Goal: Information Seeking & Learning: Learn about a topic

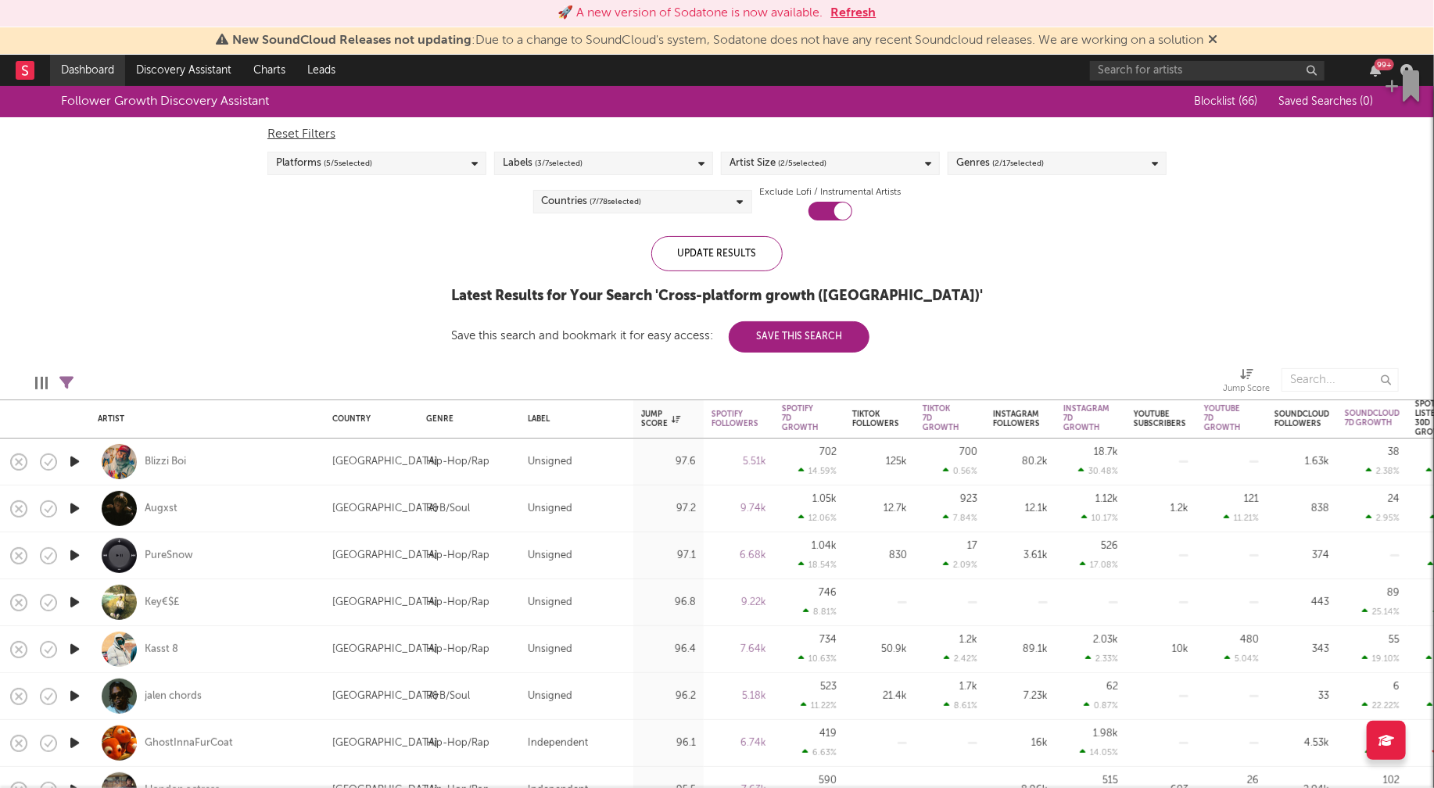
click at [84, 65] on link "Dashboard" at bounding box center [87, 70] width 75 height 31
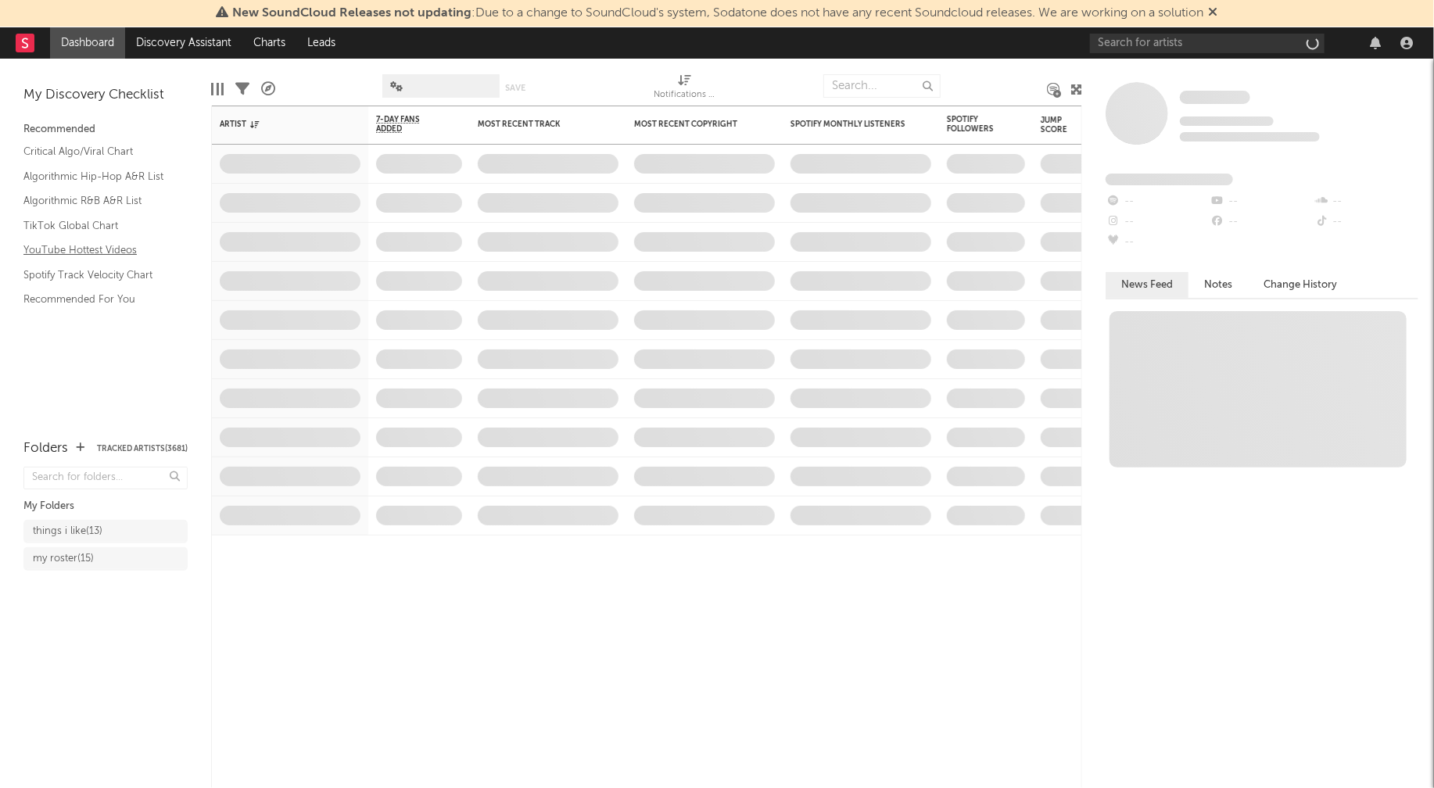
click at [81, 250] on link "YouTube Hottest Videos" at bounding box center [97, 250] width 149 height 17
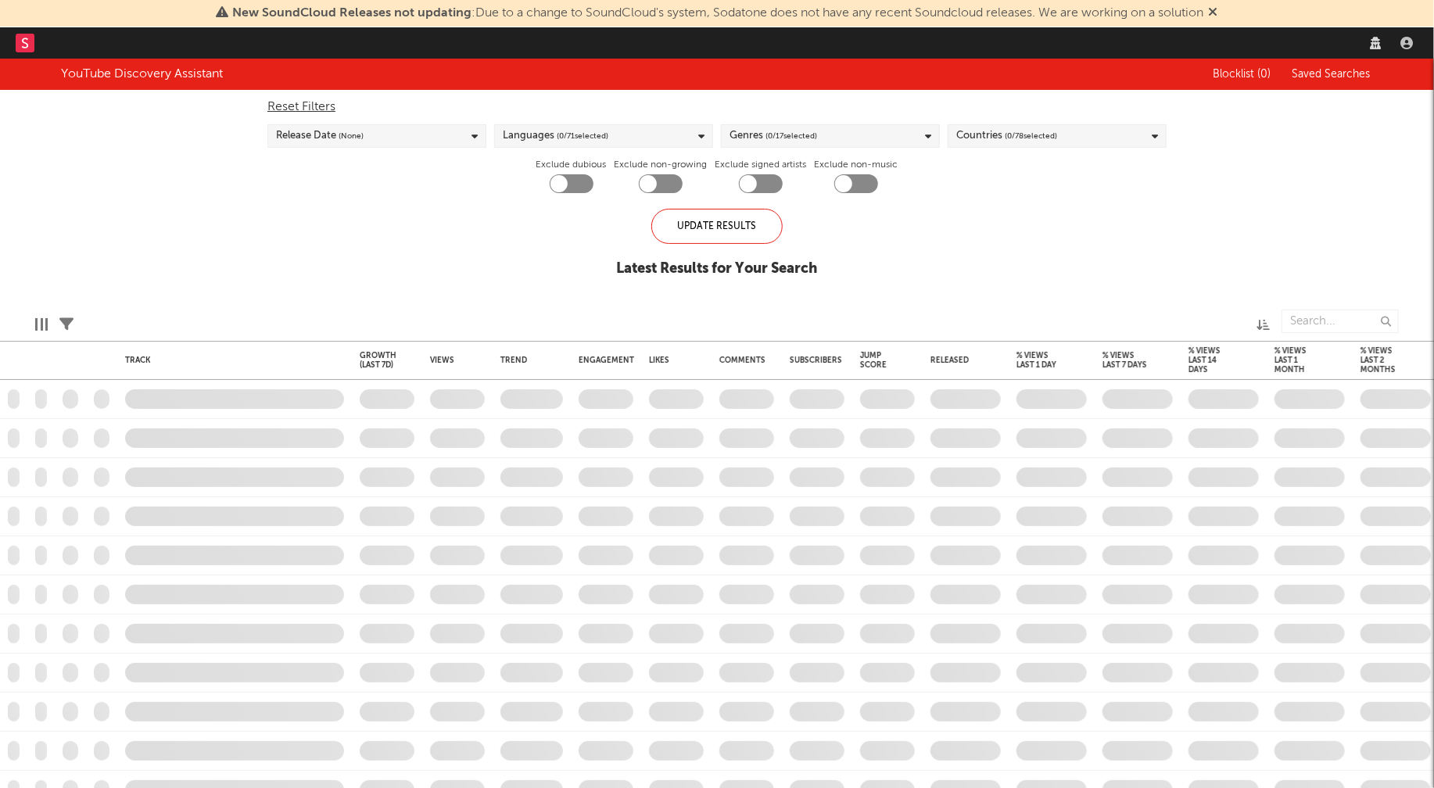
checkbox input "true"
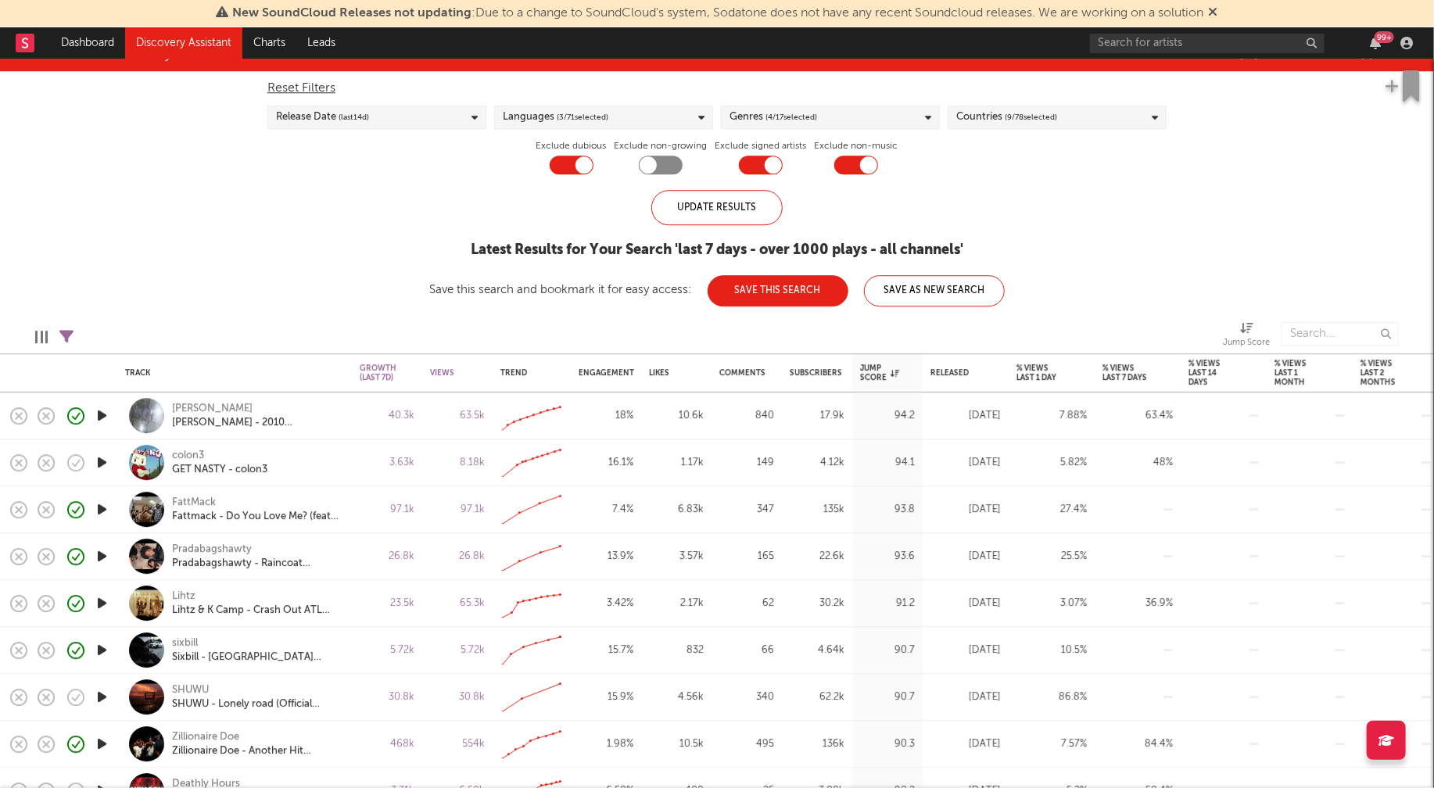
click at [98, 461] on icon "button" at bounding box center [102, 463] width 16 height 20
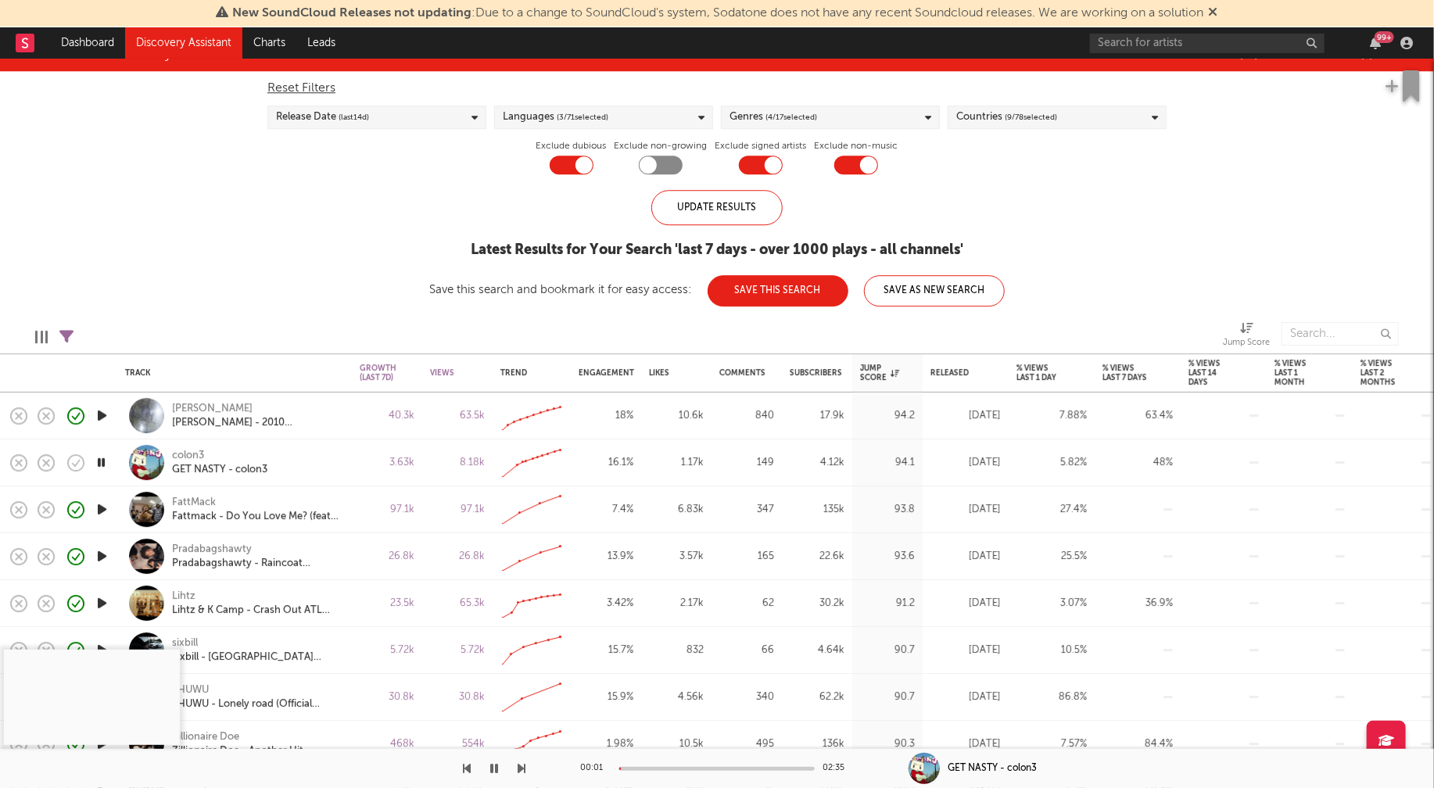
click at [665, 768] on div at bounding box center [716, 769] width 195 height 4
click at [497, 767] on icon "button" at bounding box center [494, 768] width 8 height 13
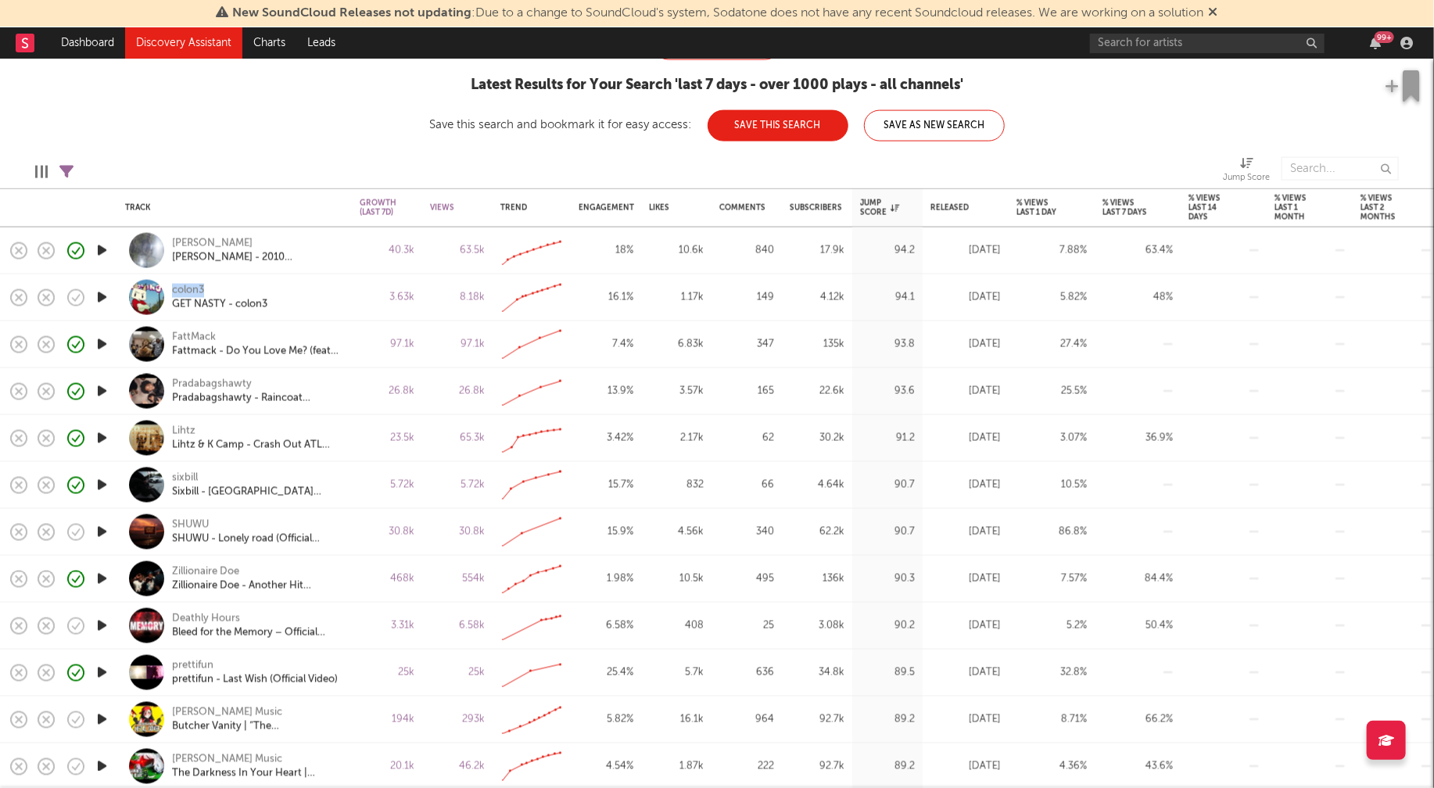
click at [100, 531] on icon "button" at bounding box center [102, 532] width 16 height 20
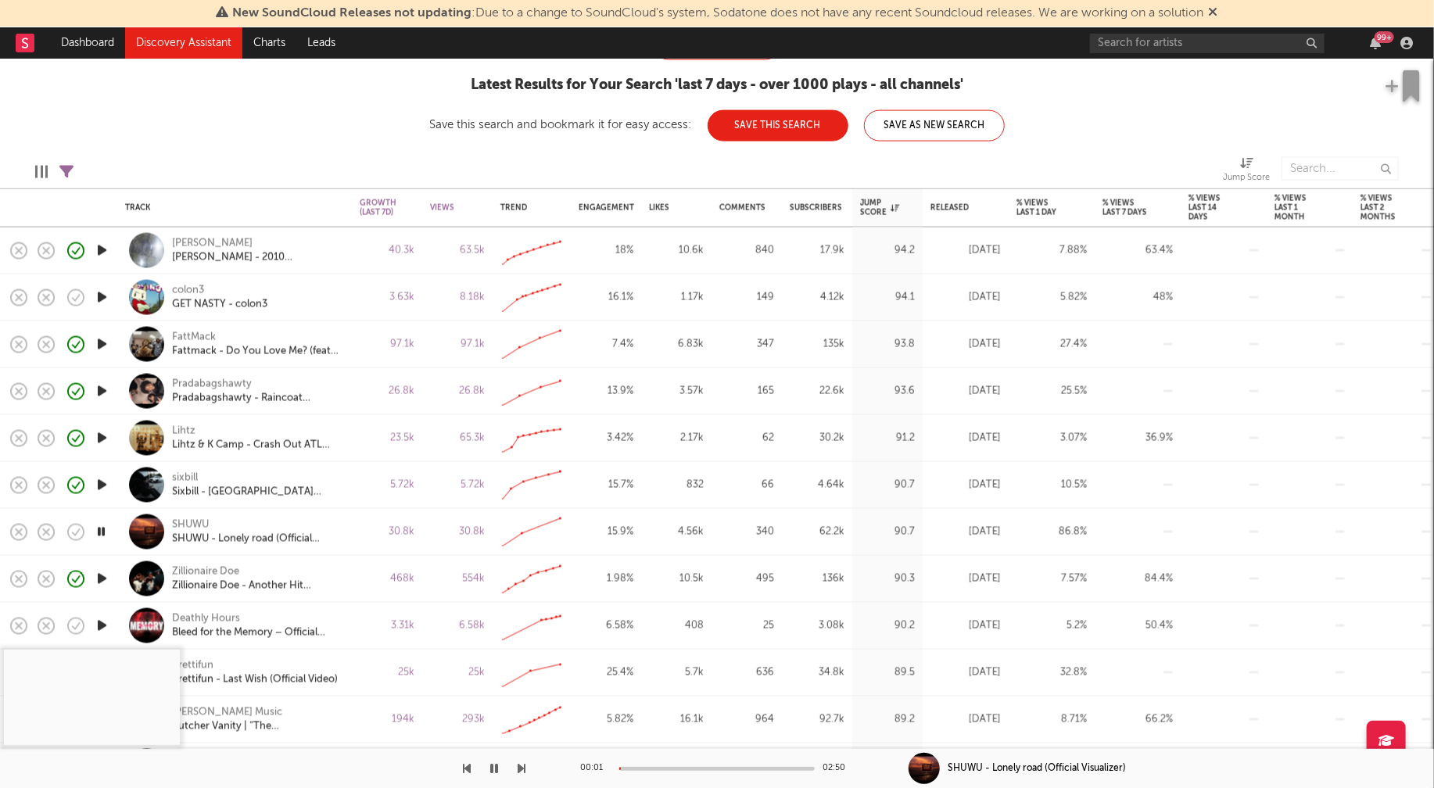
click at [667, 767] on div at bounding box center [716, 769] width 195 height 4
click at [498, 765] on button "button" at bounding box center [494, 768] width 16 height 39
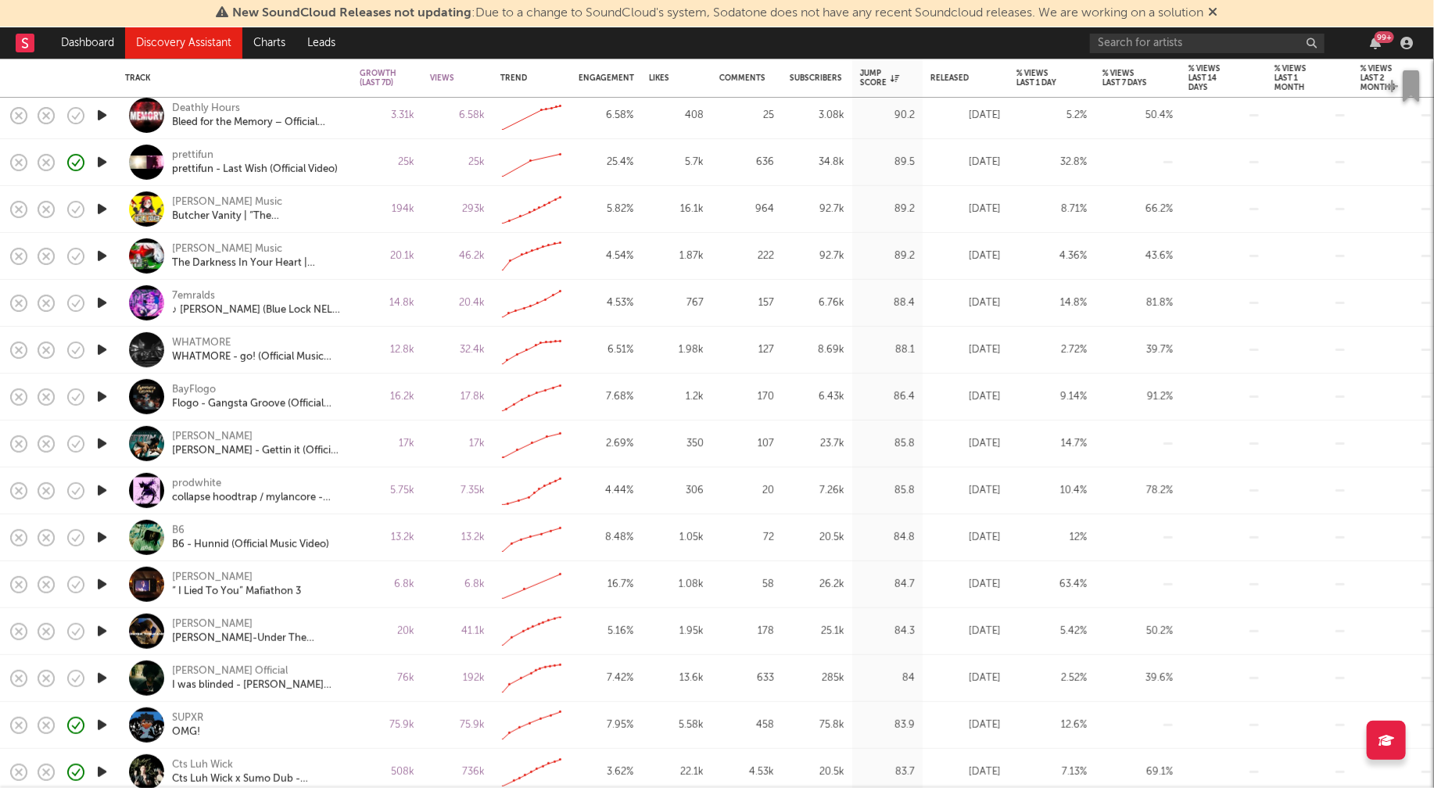
click at [106, 628] on icon "button" at bounding box center [102, 631] width 16 height 20
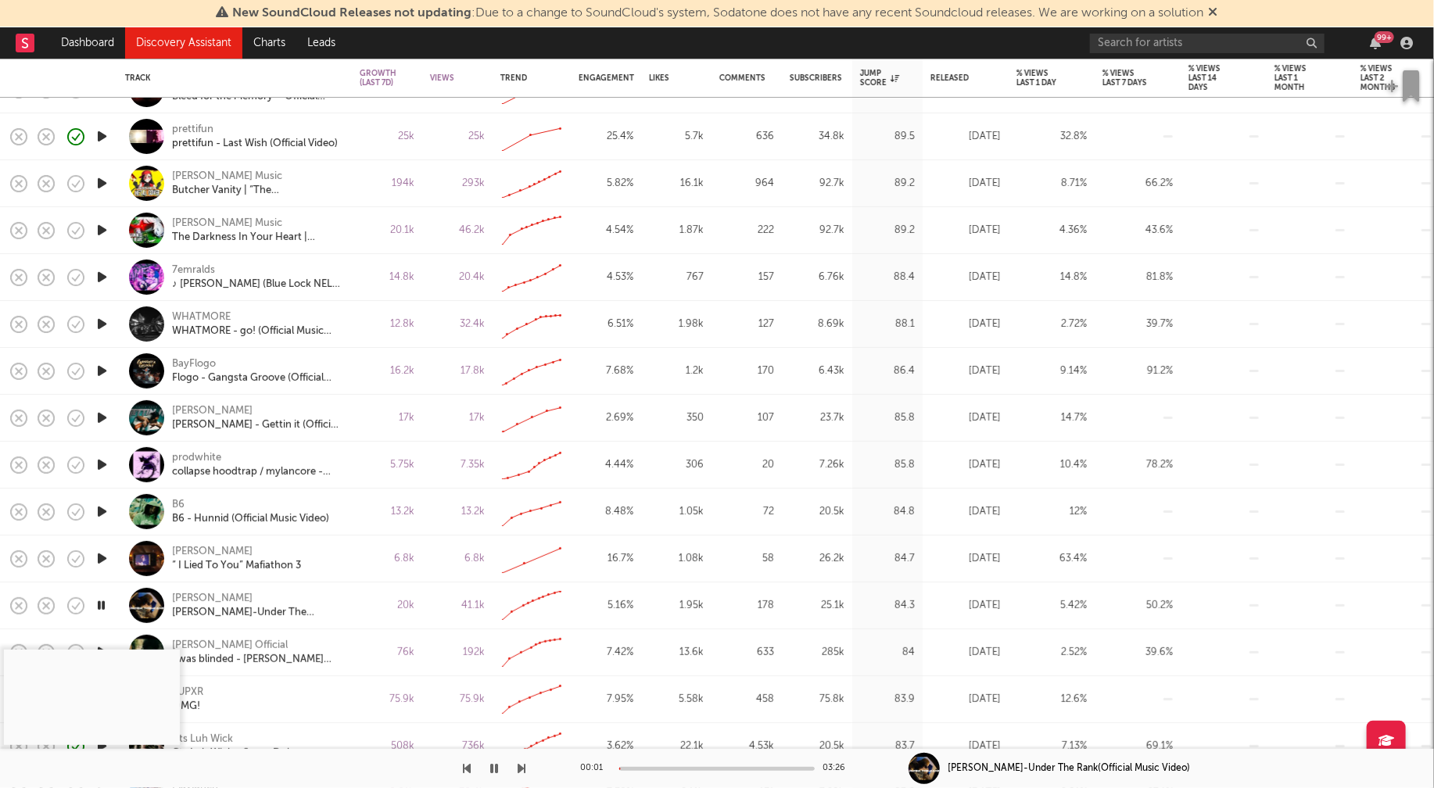
click at [693, 768] on div at bounding box center [716, 769] width 195 height 4
click at [496, 764] on icon "button" at bounding box center [494, 768] width 8 height 13
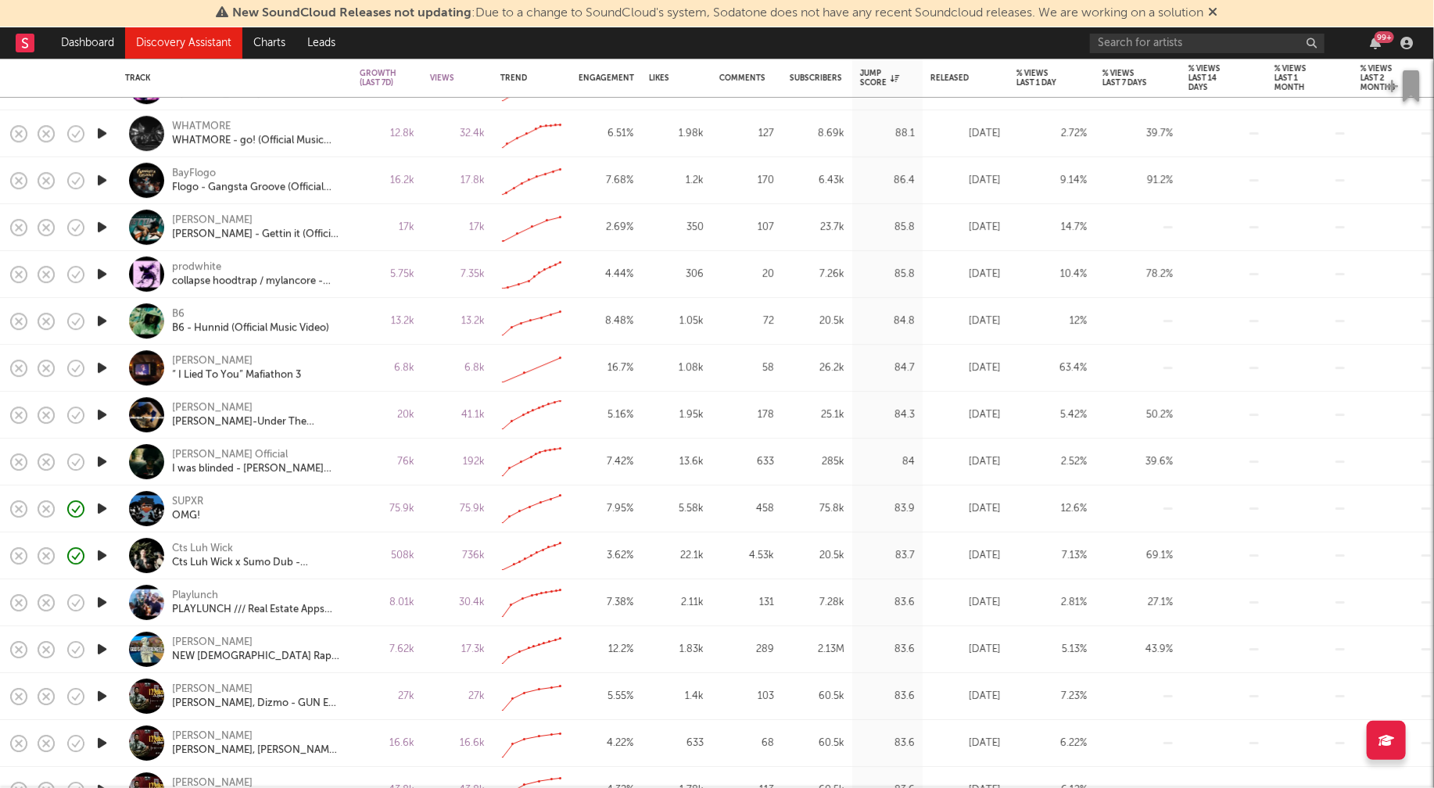
click at [98, 599] on icon "button" at bounding box center [102, 602] width 16 height 20
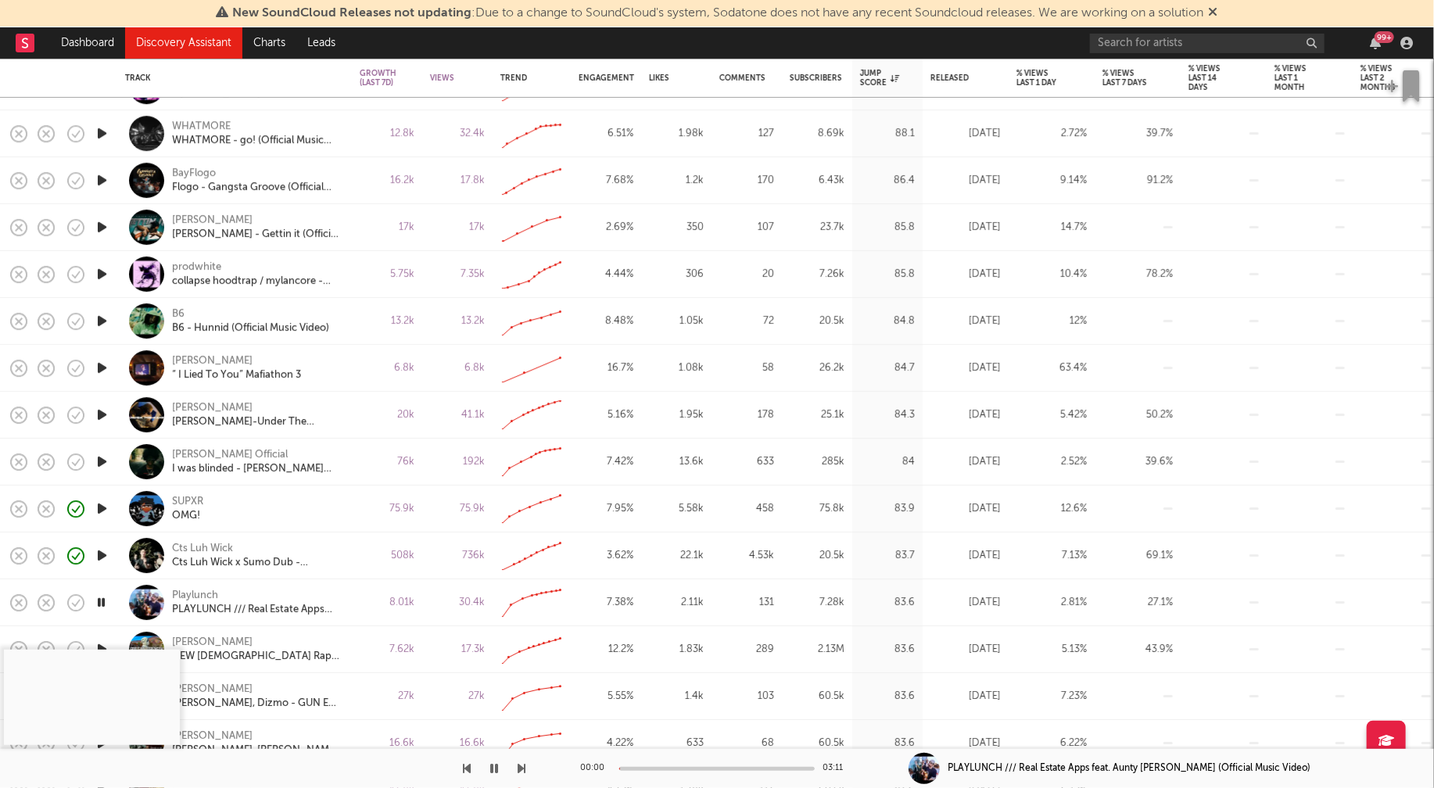
click at [653, 768] on div at bounding box center [716, 769] width 195 height 4
click at [492, 765] on icon "button" at bounding box center [494, 768] width 8 height 13
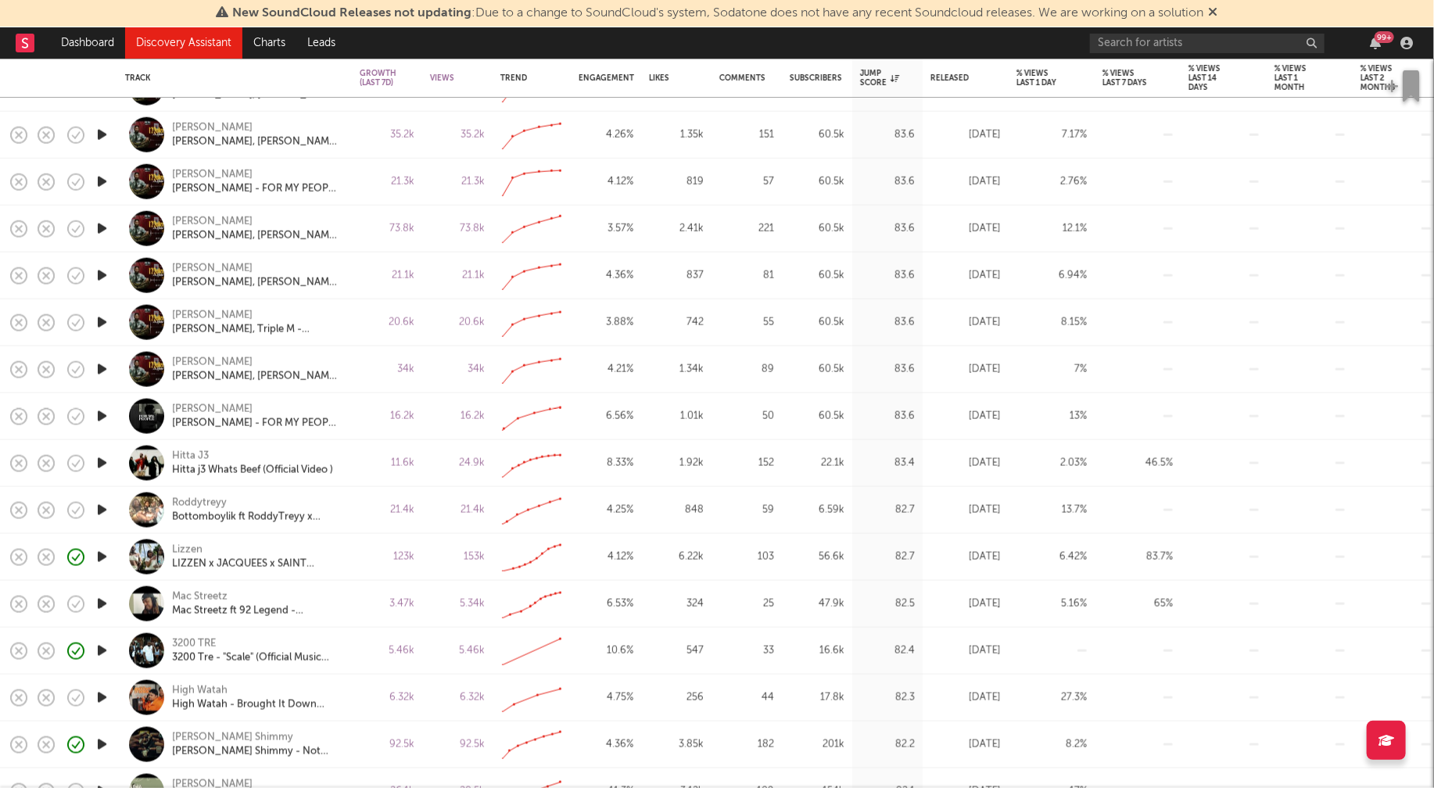
click at [99, 600] on icon "button" at bounding box center [102, 604] width 16 height 20
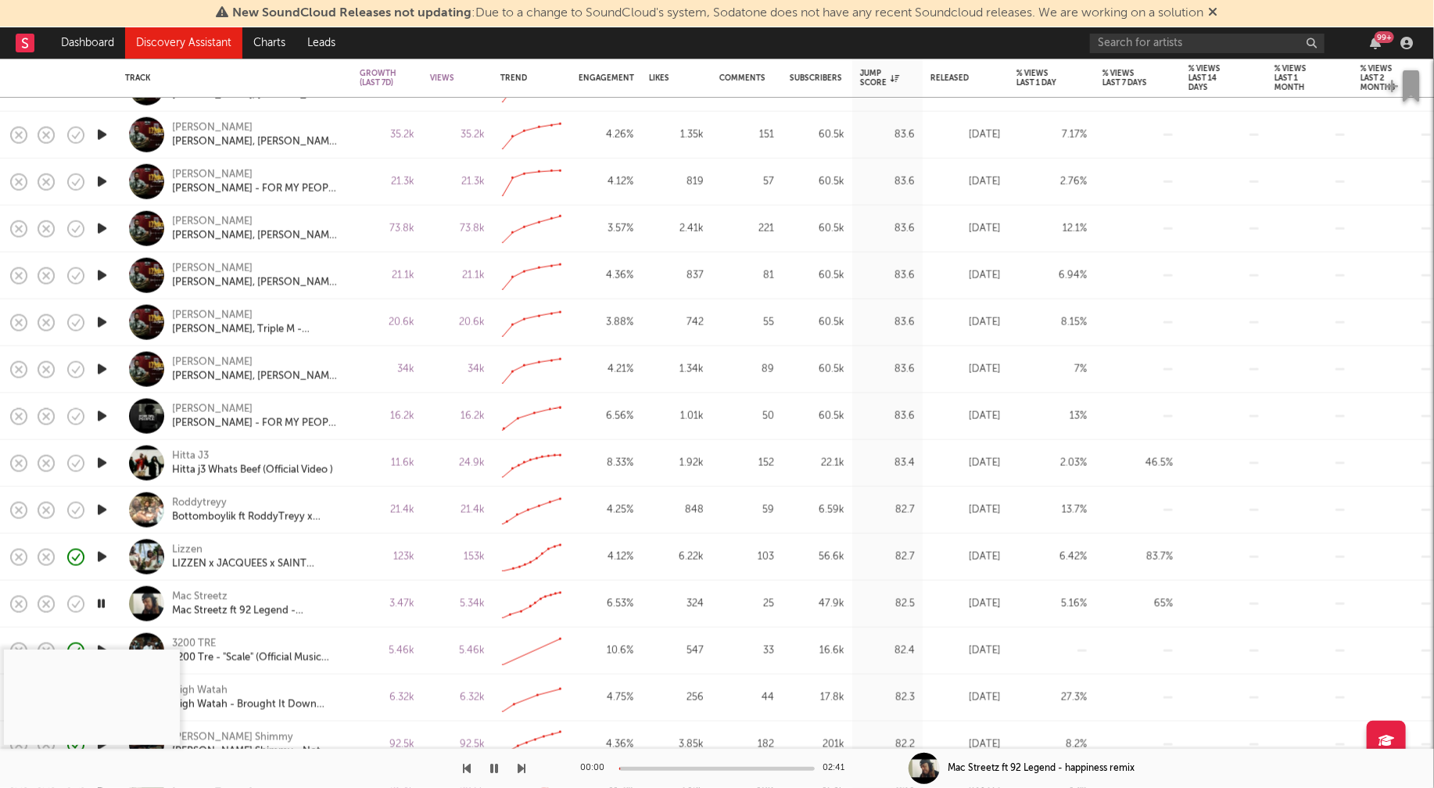
click at [650, 767] on div at bounding box center [716, 769] width 195 height 4
click at [698, 767] on div at bounding box center [716, 769] width 195 height 4
click at [496, 765] on icon "button" at bounding box center [494, 768] width 8 height 13
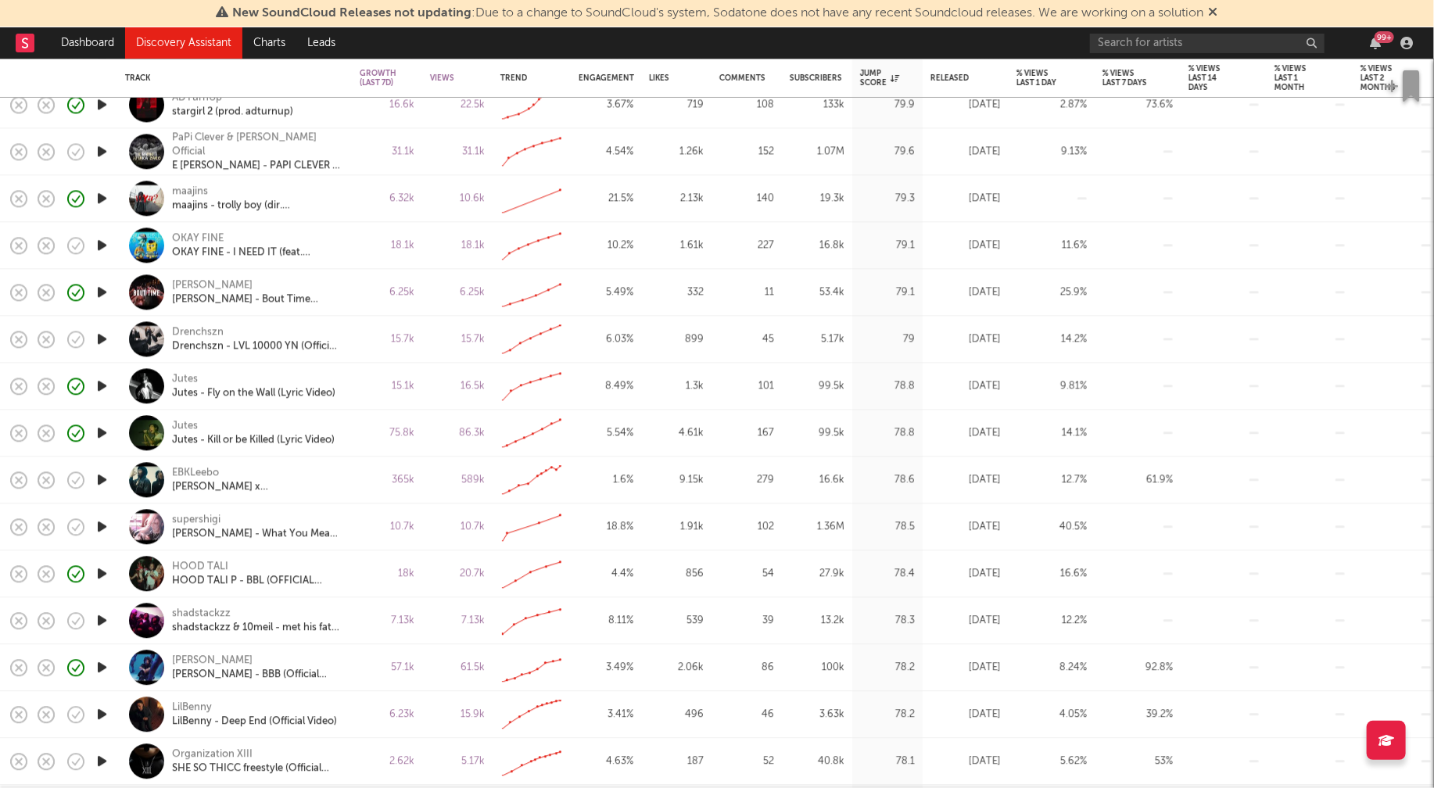
click at [102, 528] on icon "button" at bounding box center [102, 527] width 16 height 20
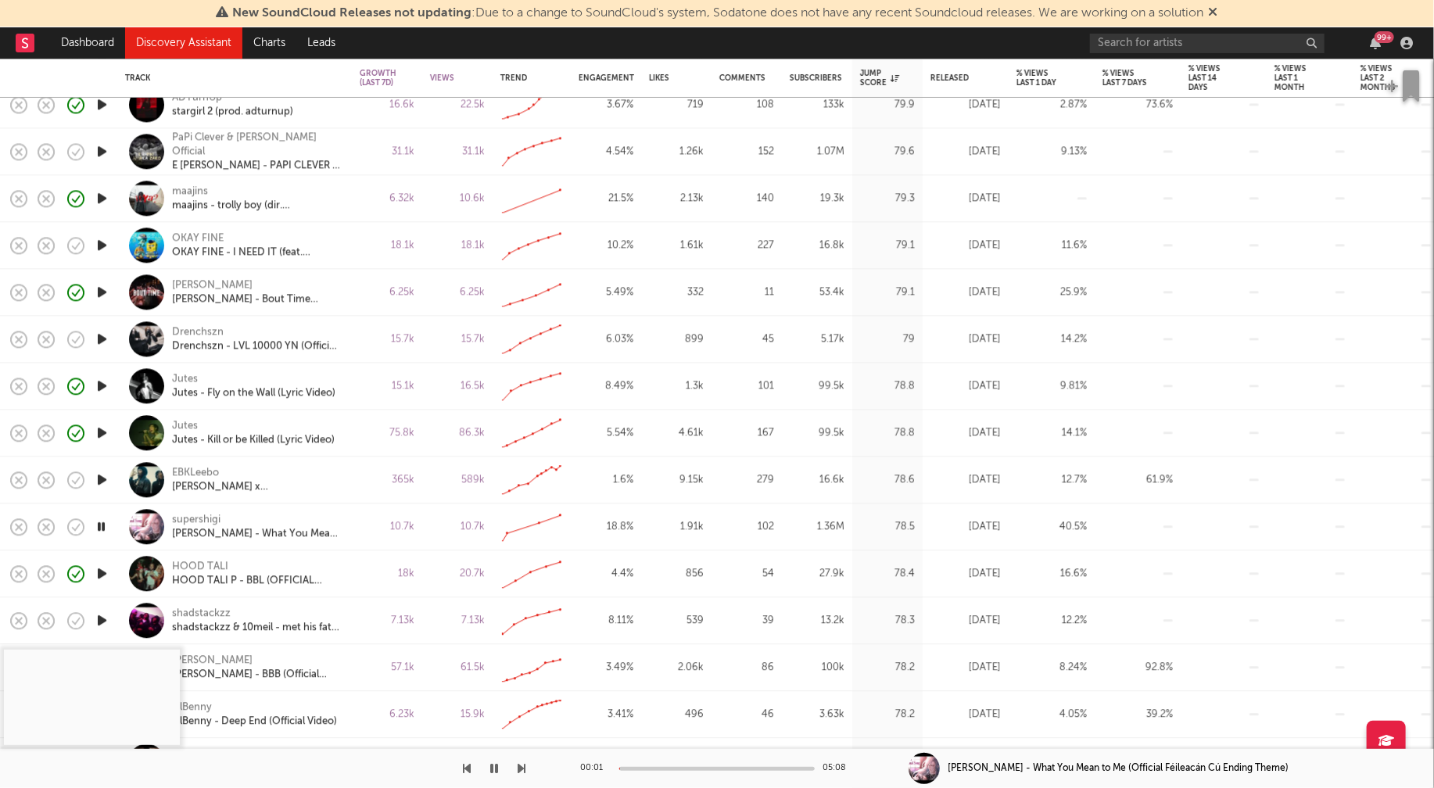
click at [649, 768] on div at bounding box center [716, 769] width 195 height 4
click at [494, 765] on icon "button" at bounding box center [494, 768] width 8 height 13
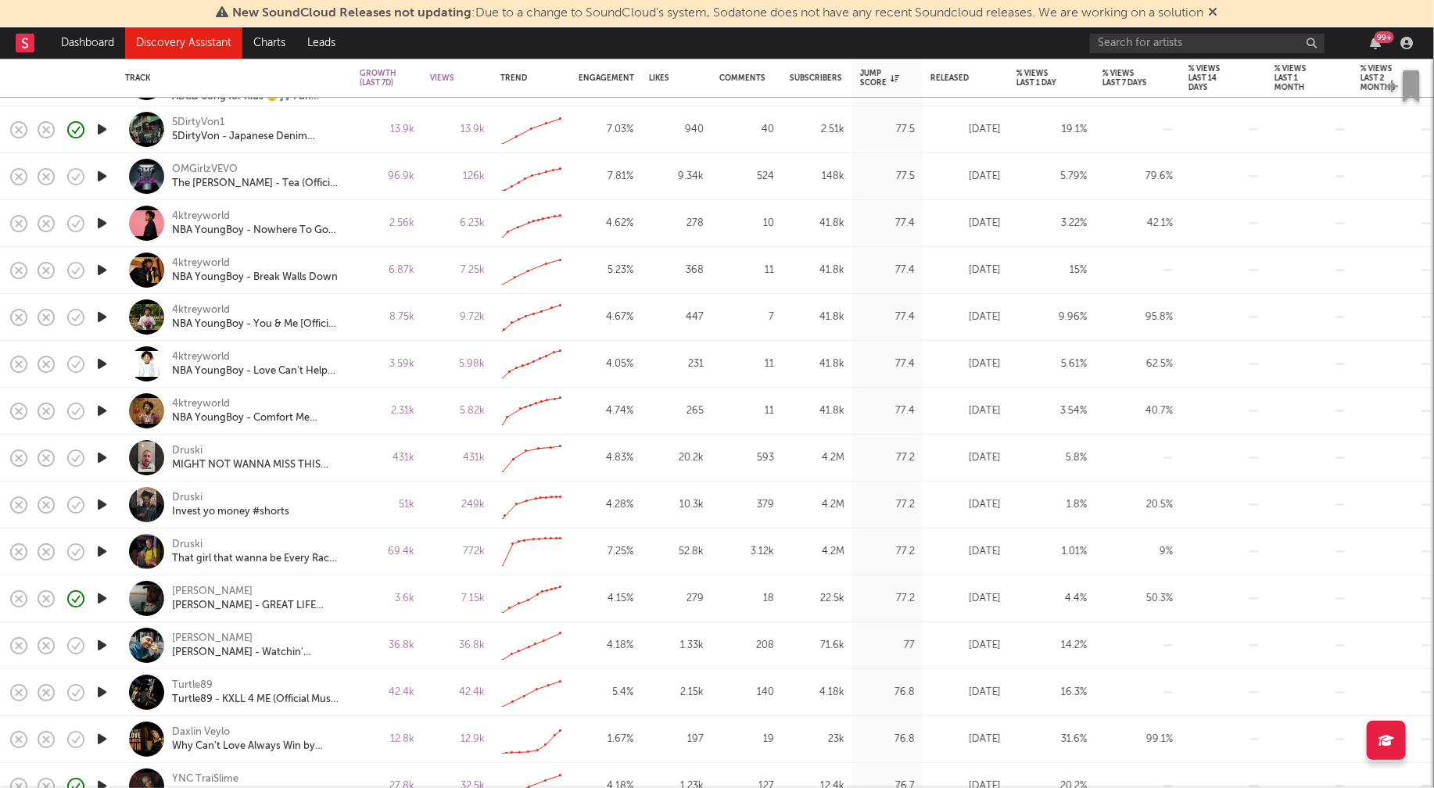
click at [98, 596] on icon "button" at bounding box center [102, 599] width 16 height 20
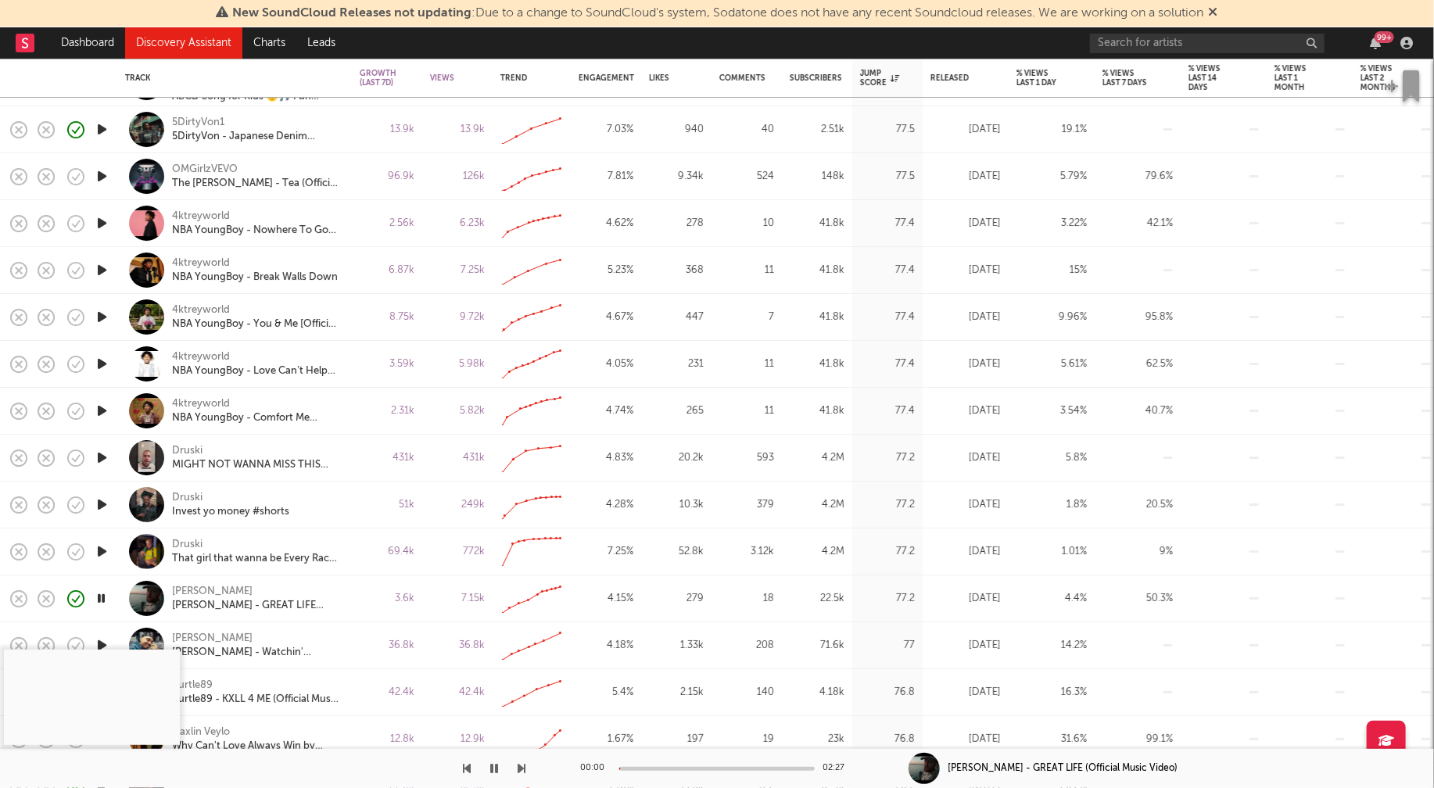
click at [665, 768] on div at bounding box center [716, 769] width 195 height 4
click at [714, 769] on div at bounding box center [716, 769] width 195 height 4
click at [494, 768] on icon "button" at bounding box center [494, 768] width 8 height 13
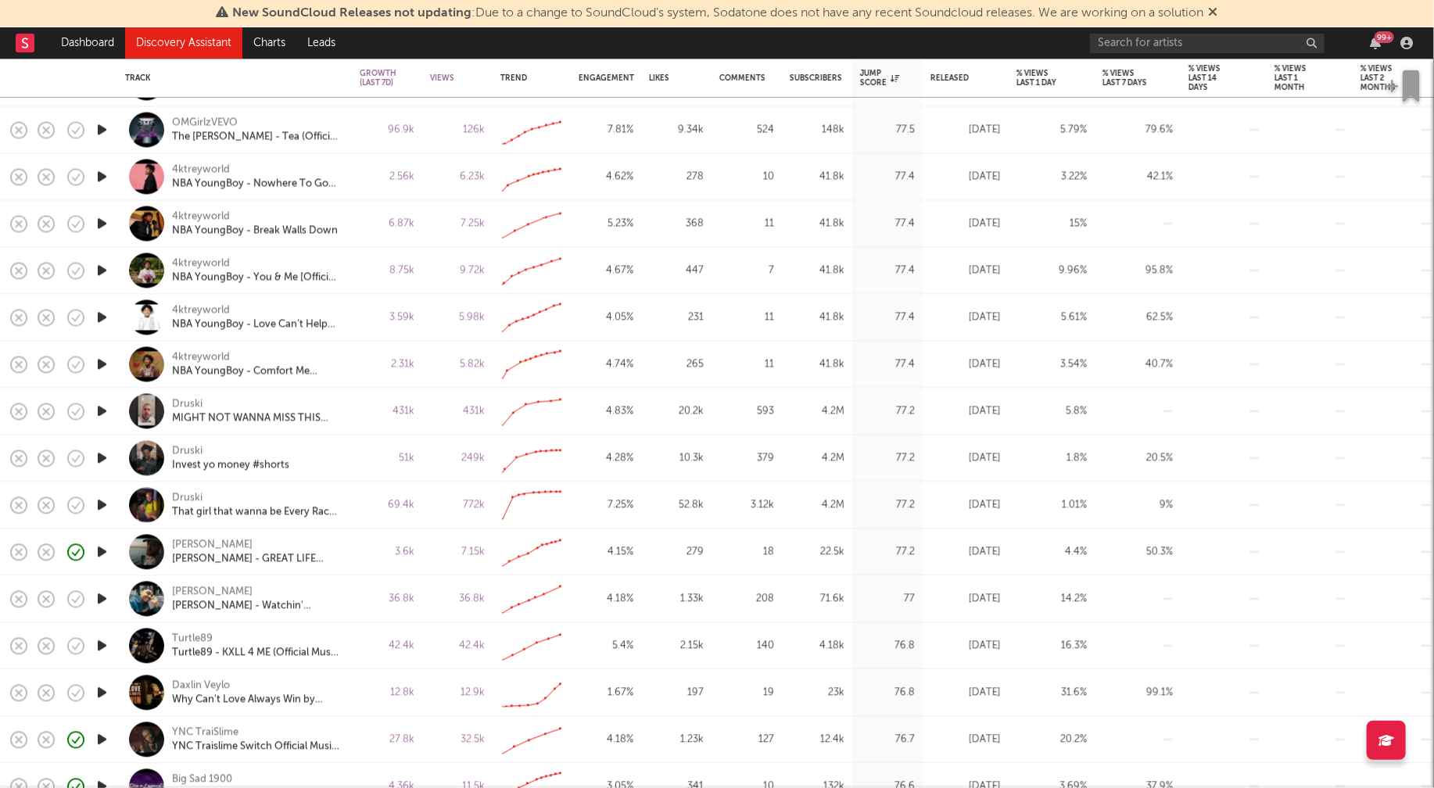
click at [101, 643] on icon "button" at bounding box center [102, 646] width 16 height 20
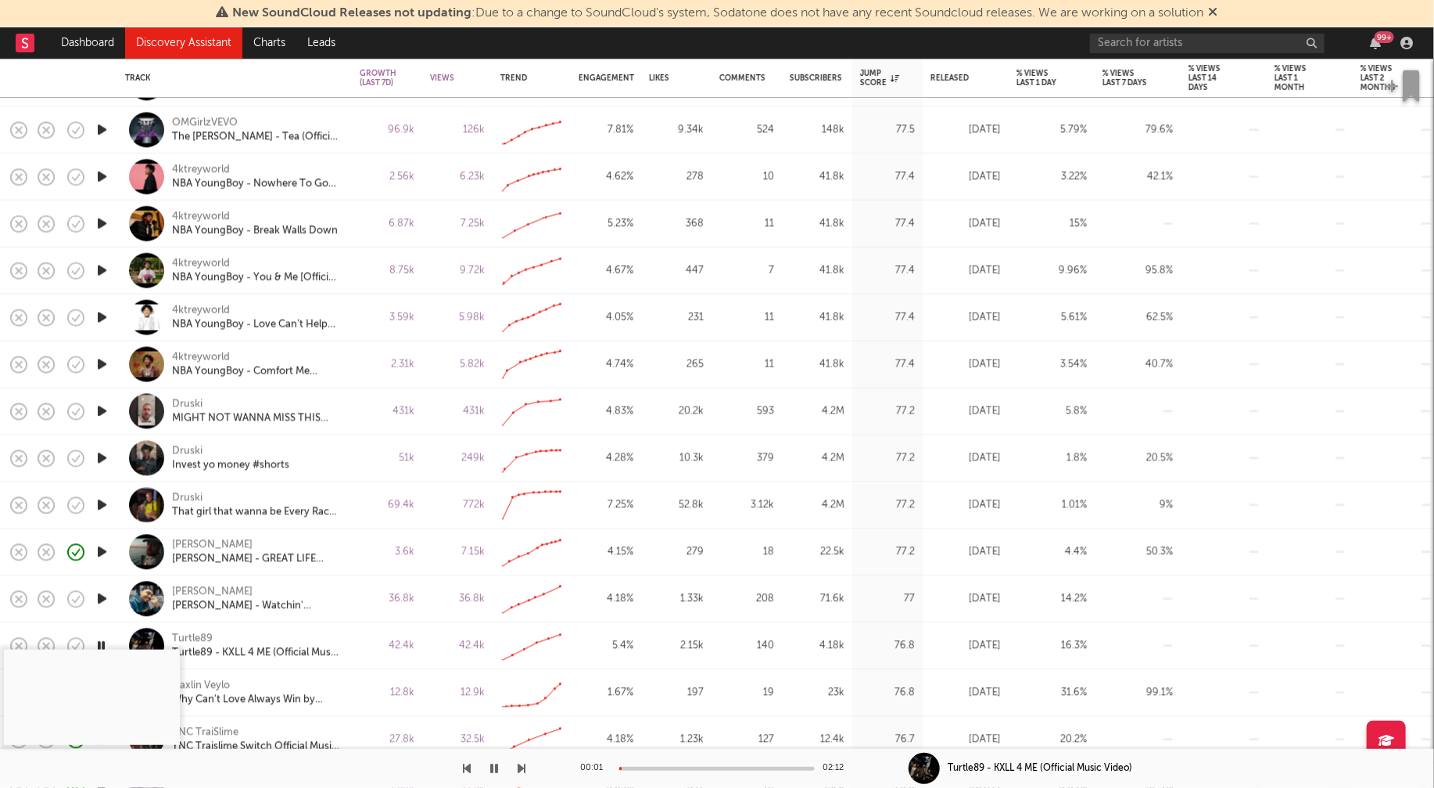
click at [644, 768] on div at bounding box center [716, 769] width 195 height 4
click at [678, 767] on div at bounding box center [716, 769] width 195 height 4
click at [496, 768] on icon "button" at bounding box center [494, 768] width 8 height 13
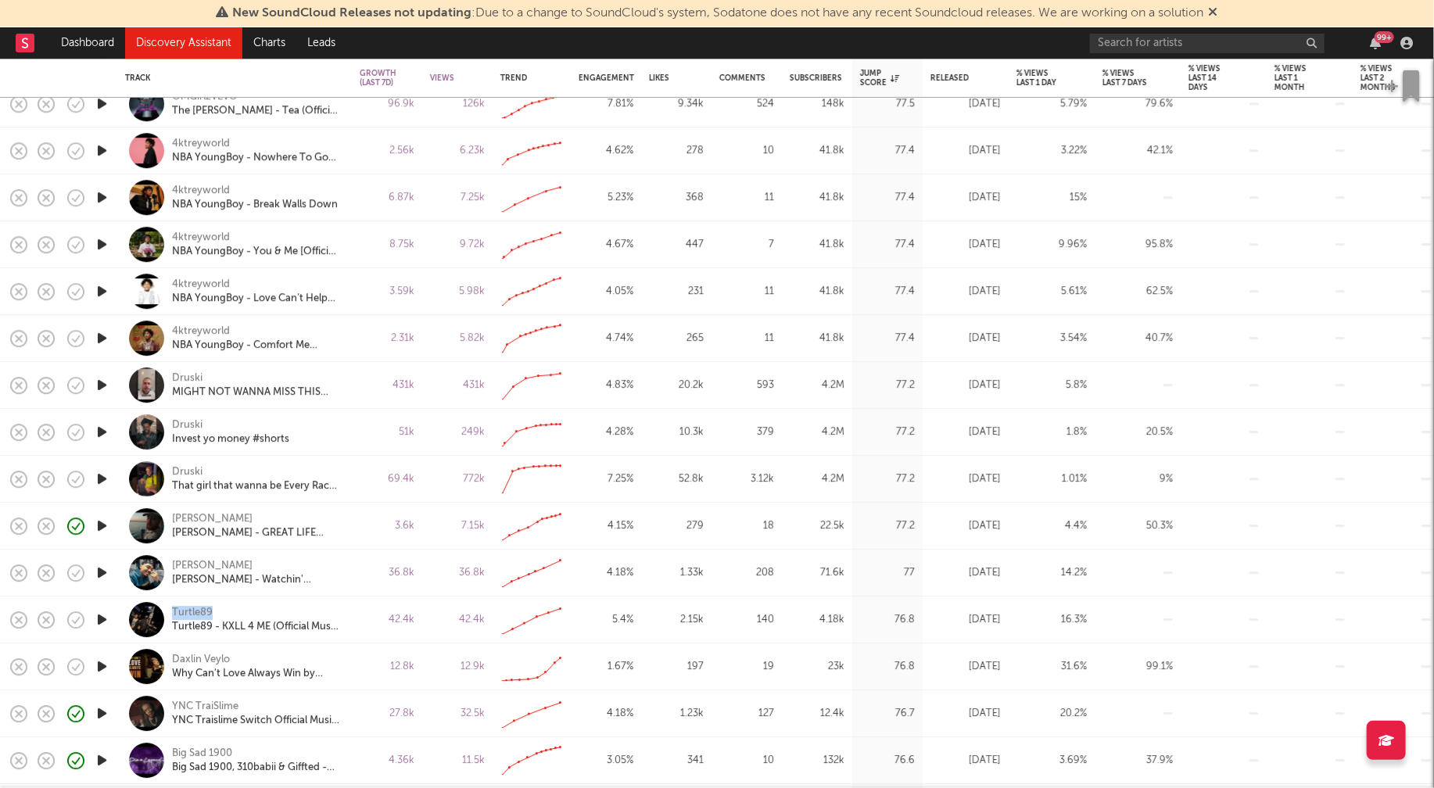
click at [103, 574] on icon "button" at bounding box center [102, 573] width 16 height 20
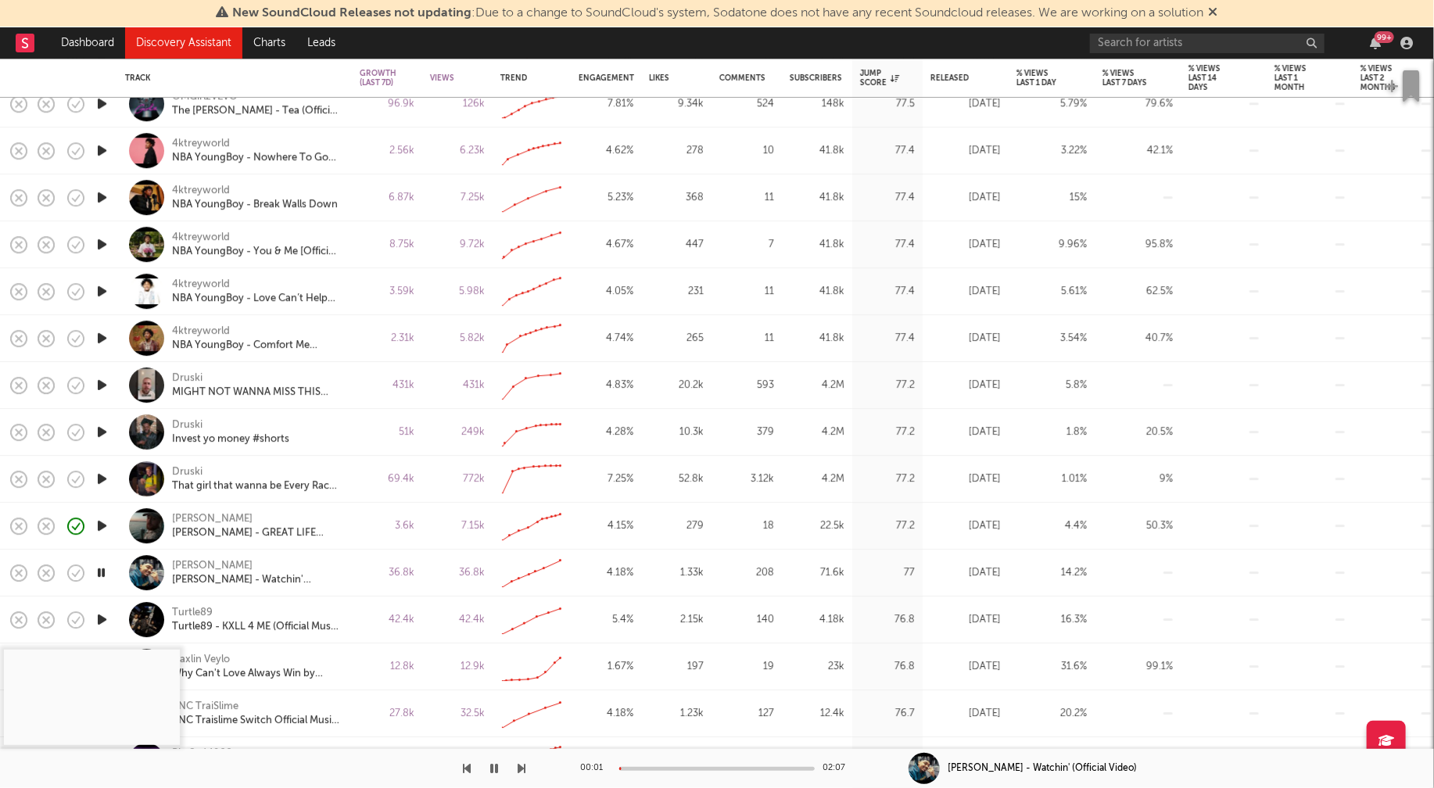
click at [639, 767] on div at bounding box center [716, 769] width 195 height 4
click at [664, 768] on div at bounding box center [716, 769] width 195 height 4
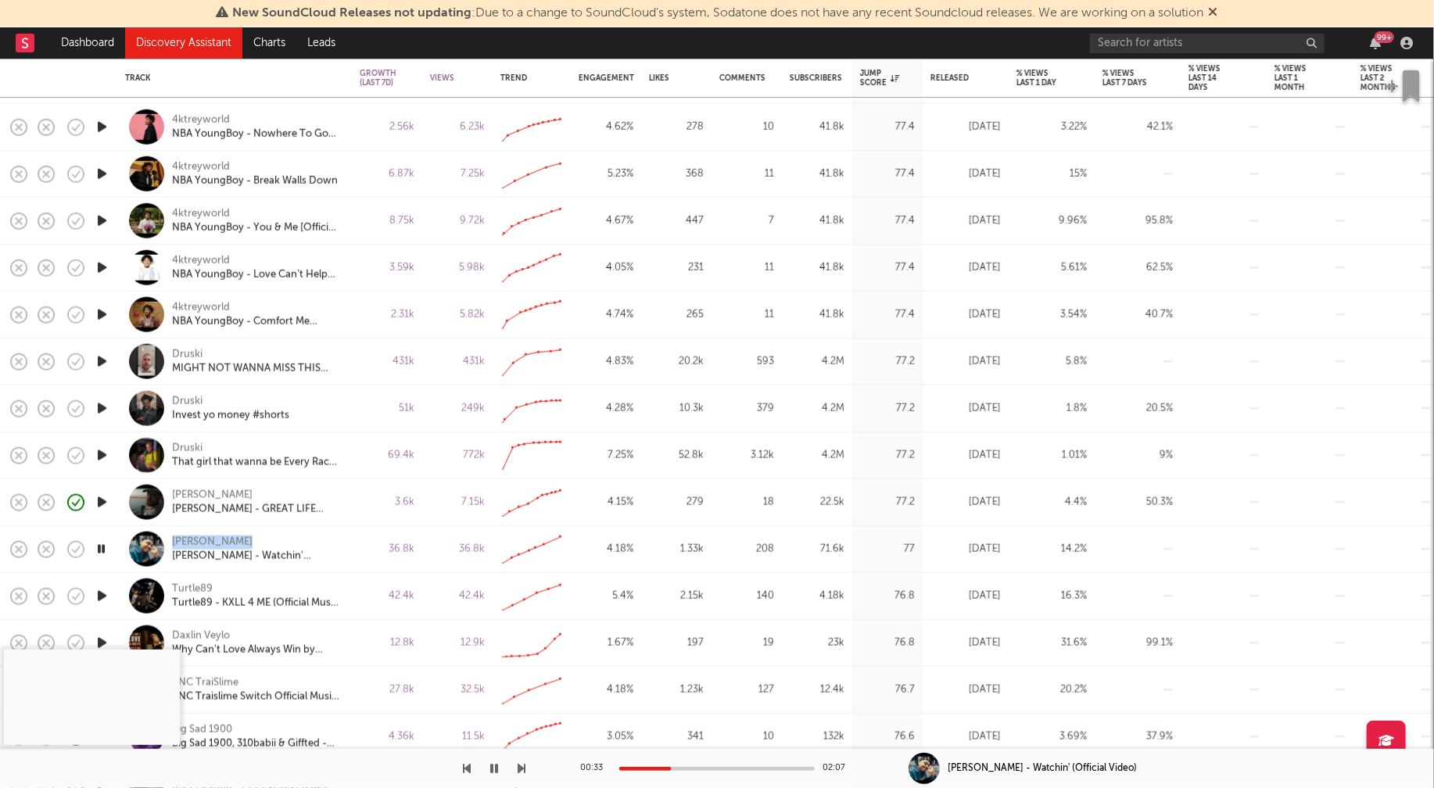
click at [101, 549] on icon "button" at bounding box center [101, 549] width 15 height 20
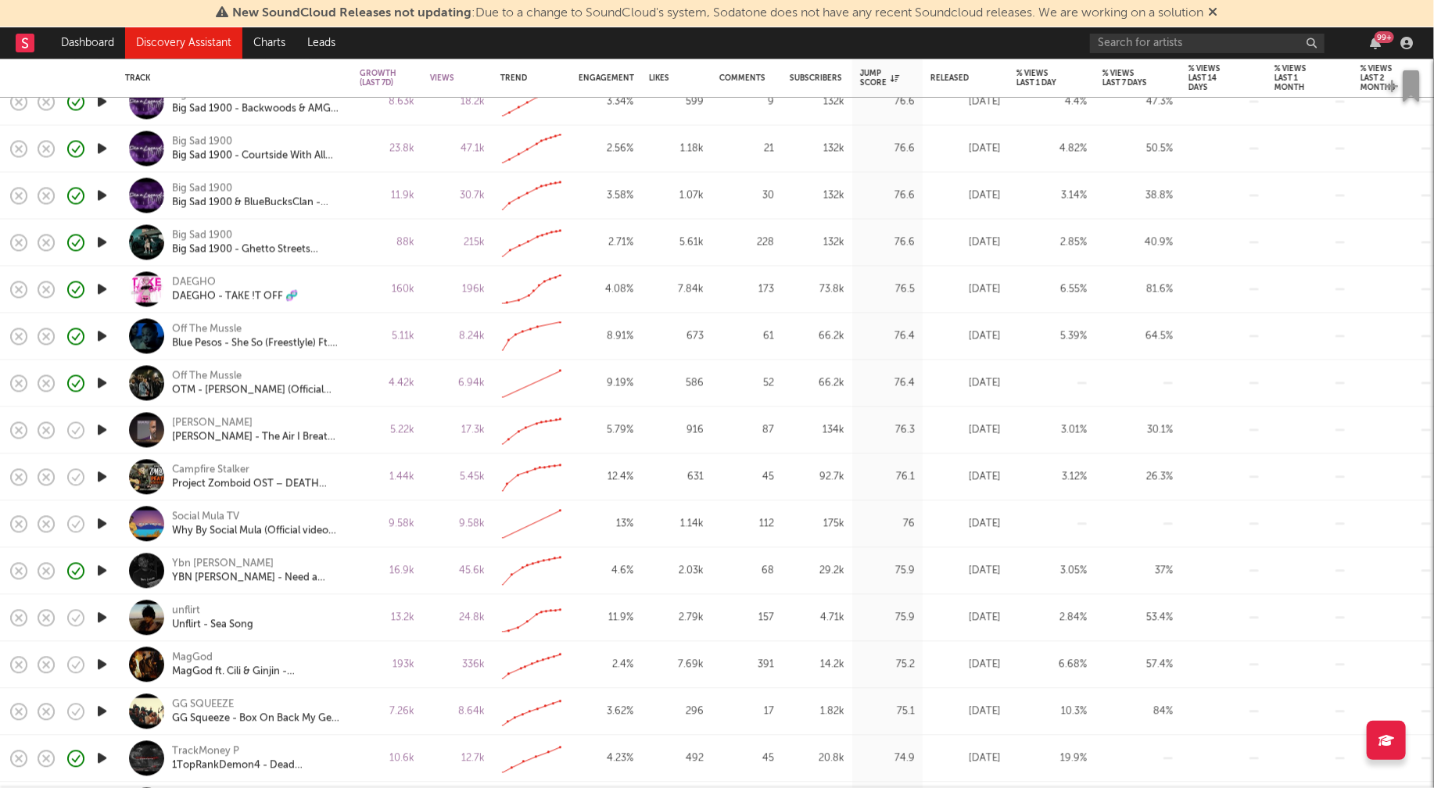
click at [99, 613] on icon "button" at bounding box center [102, 618] width 16 height 20
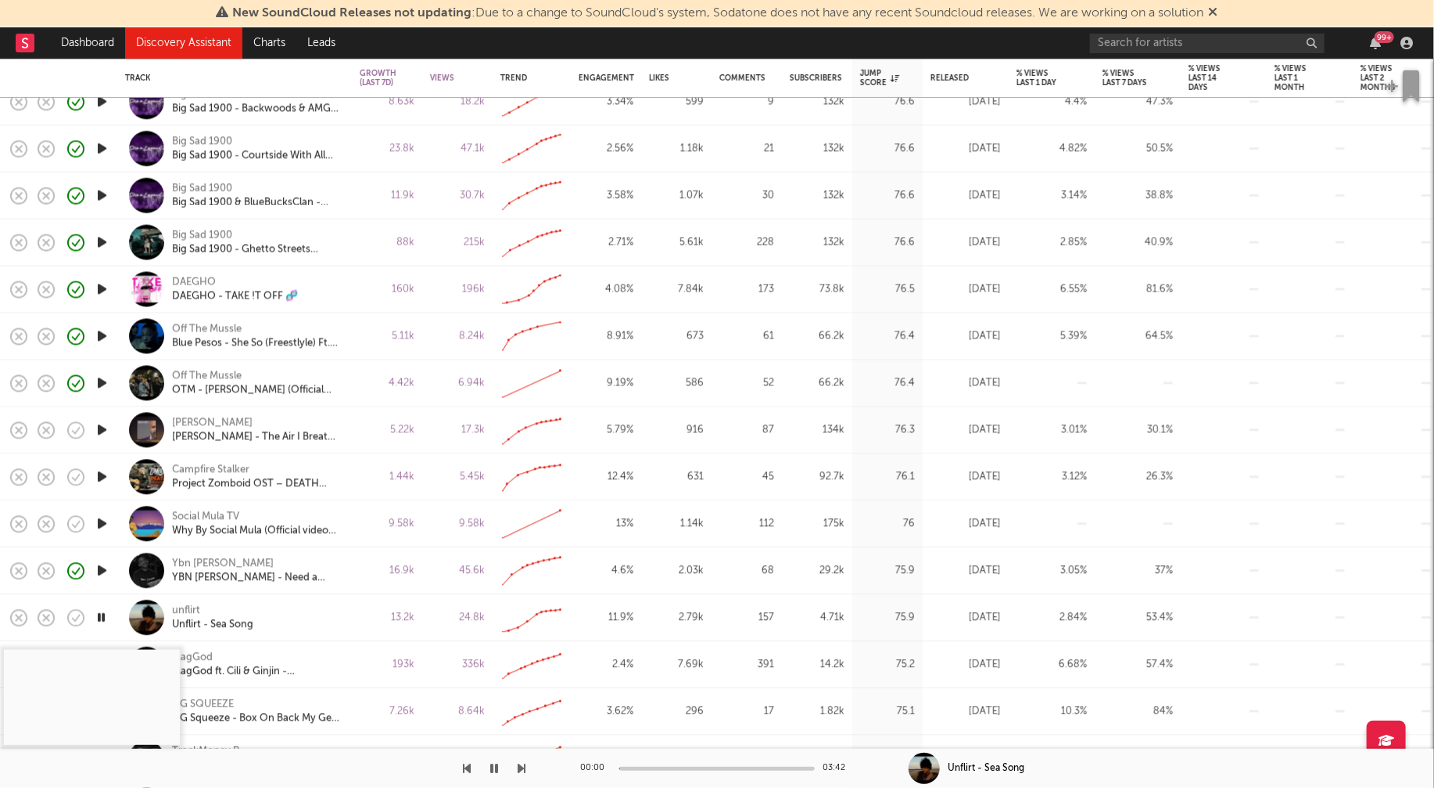
click at [647, 767] on div at bounding box center [716, 769] width 195 height 4
click at [686, 767] on div at bounding box center [716, 769] width 195 height 4
click at [498, 768] on button "button" at bounding box center [494, 768] width 16 height 39
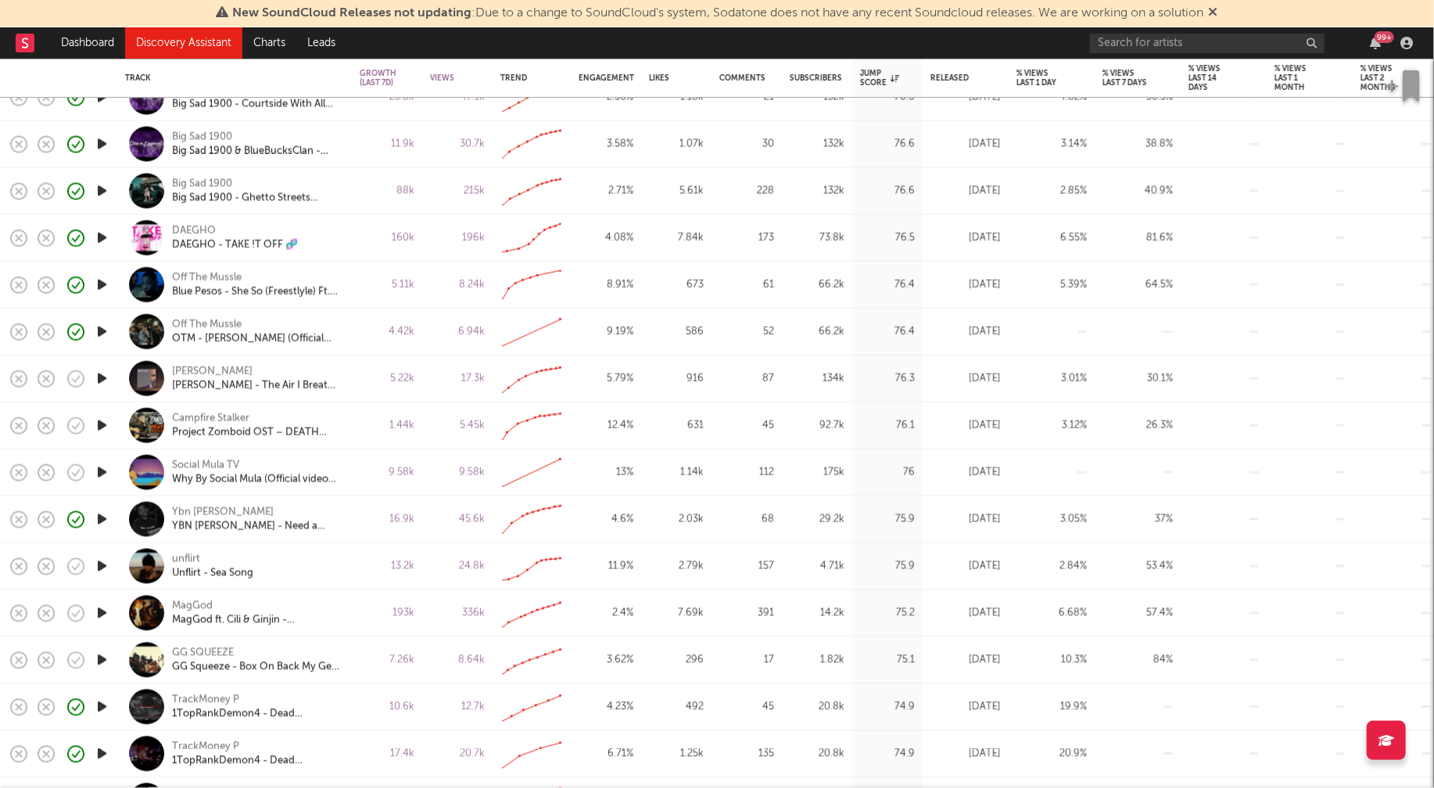
click at [105, 610] on icon "button" at bounding box center [102, 613] width 16 height 20
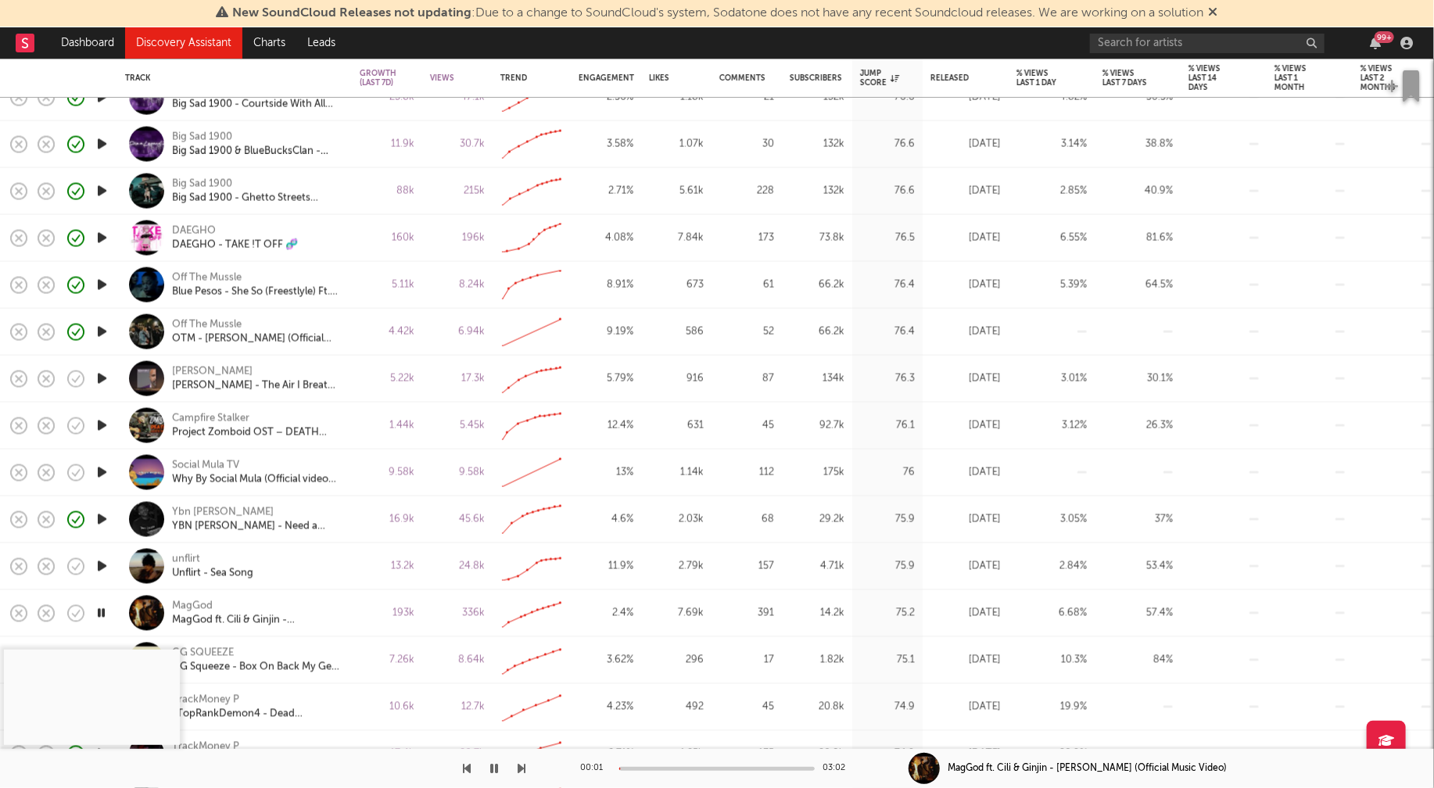
click at [662, 768] on div at bounding box center [716, 769] width 195 height 4
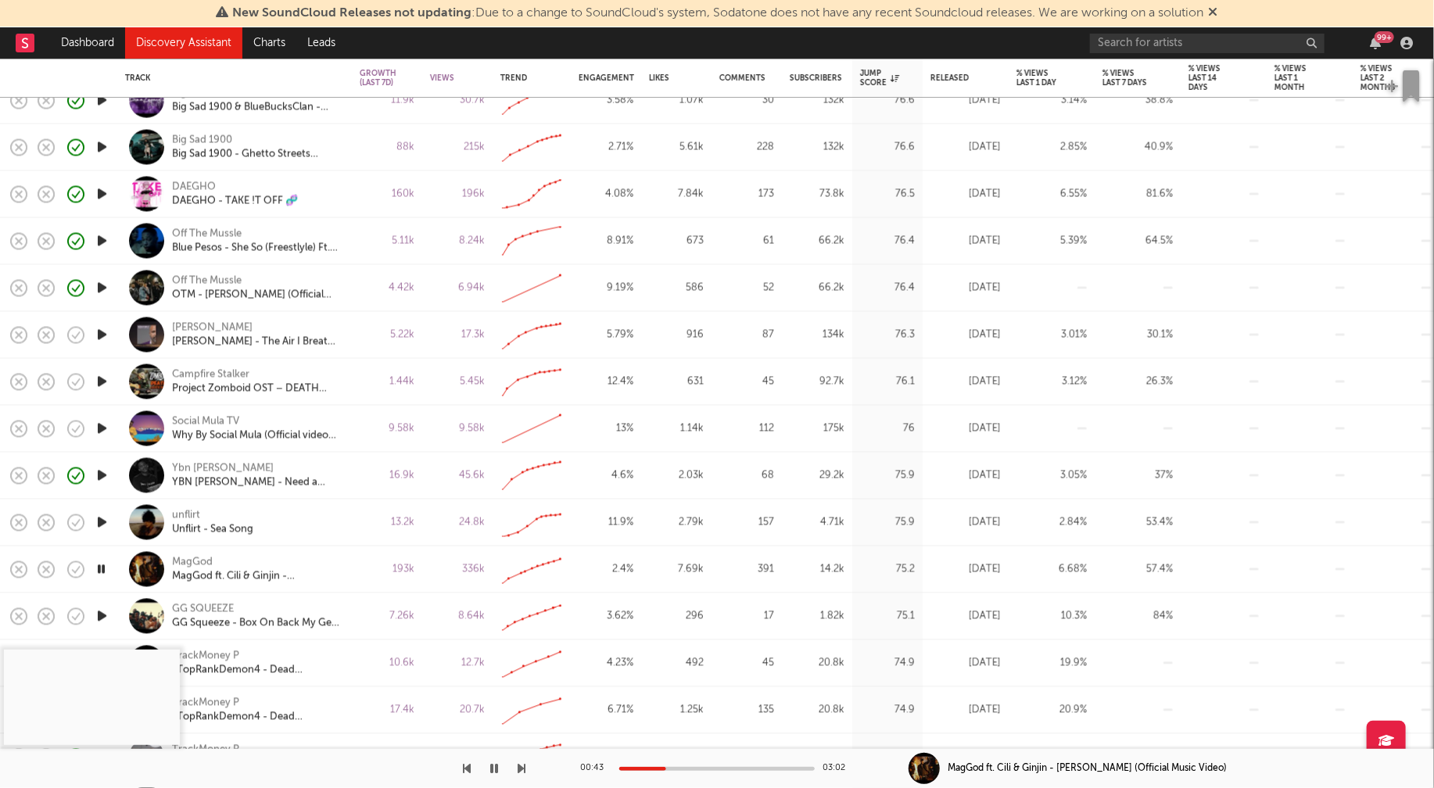
drag, startPoint x: 103, startPoint y: 566, endPoint x: 124, endPoint y: 561, distance: 21.6
click at [103, 565] on icon "button" at bounding box center [101, 570] width 15 height 20
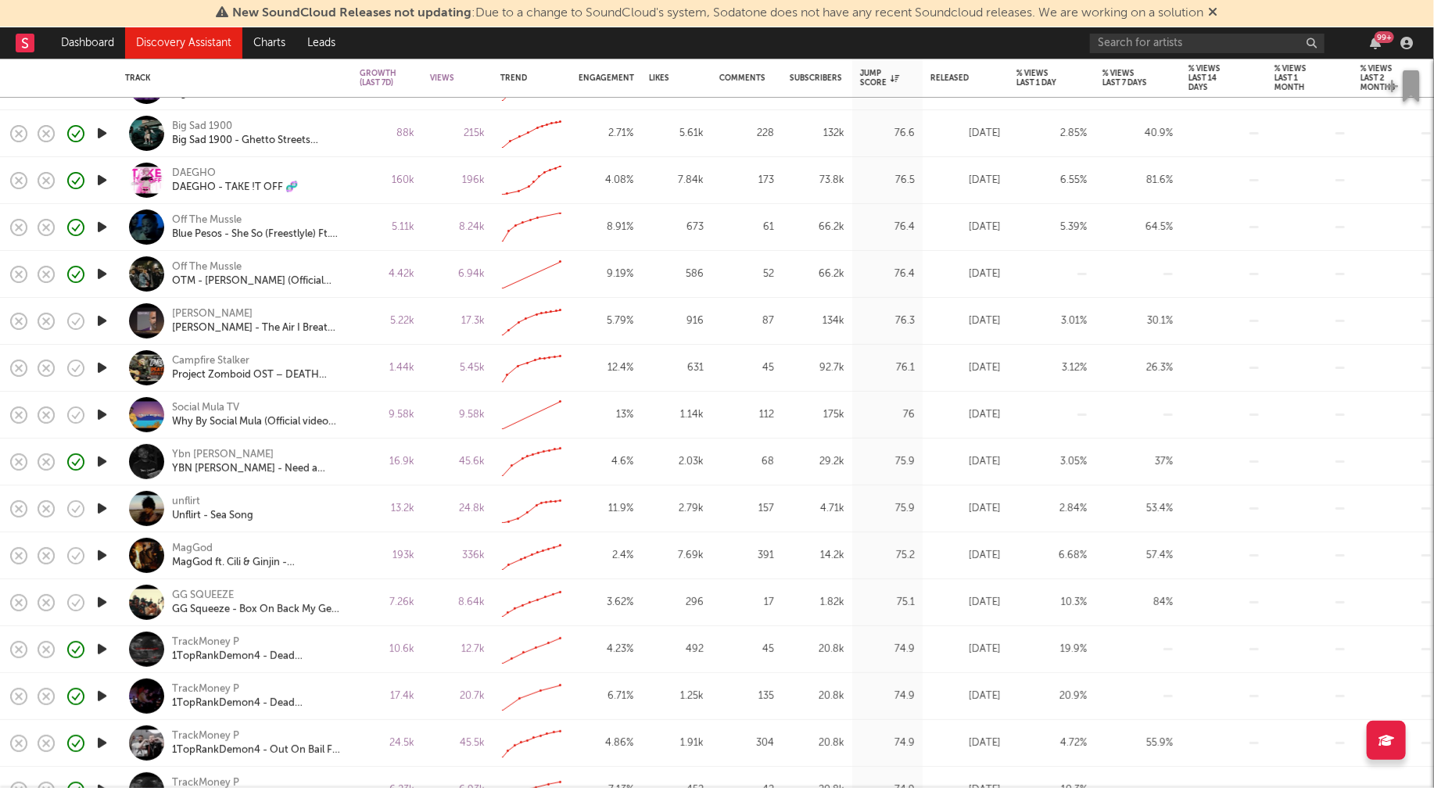
click at [105, 598] on icon "button" at bounding box center [102, 602] width 16 height 20
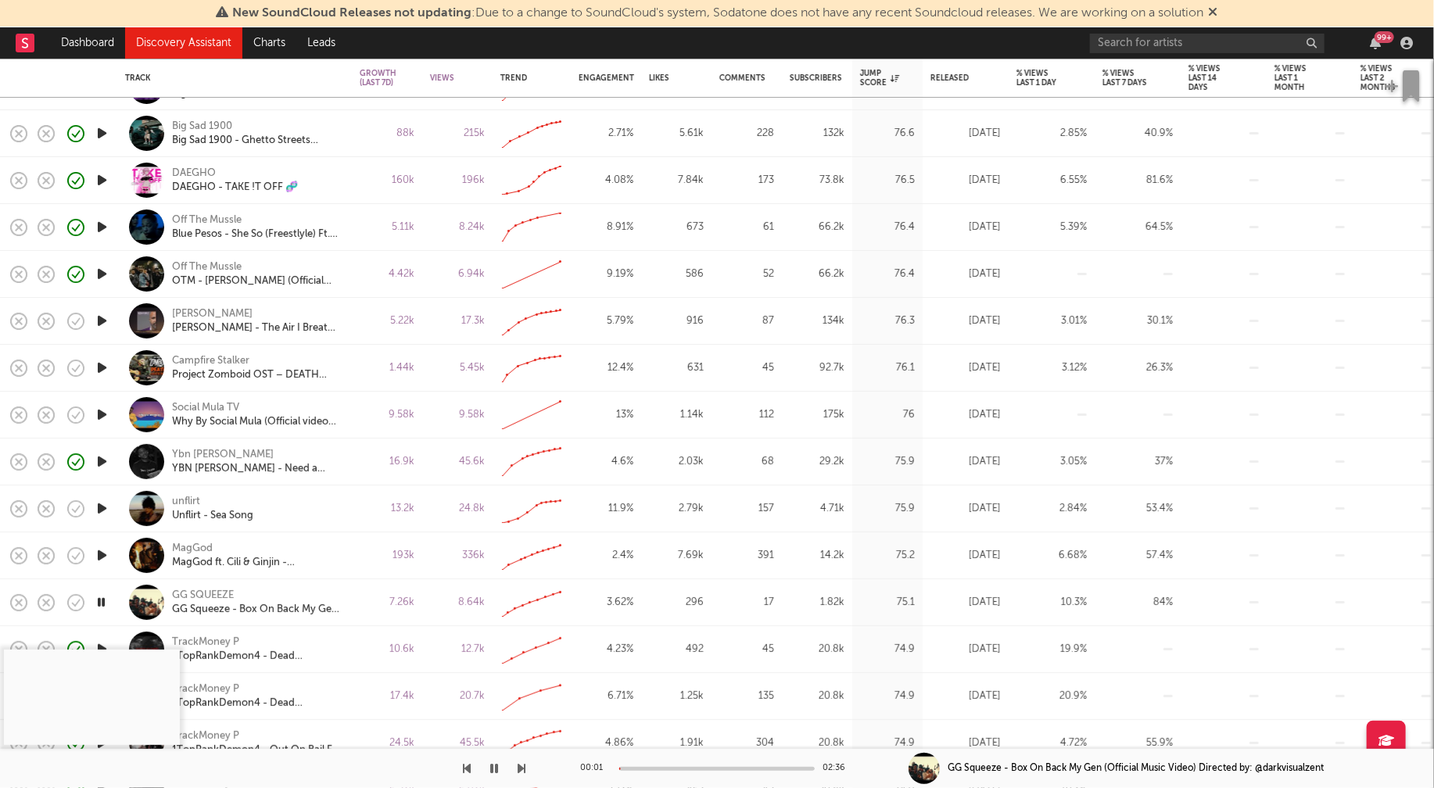
click at [653, 767] on div at bounding box center [716, 769] width 195 height 4
click at [689, 767] on div at bounding box center [716, 769] width 195 height 4
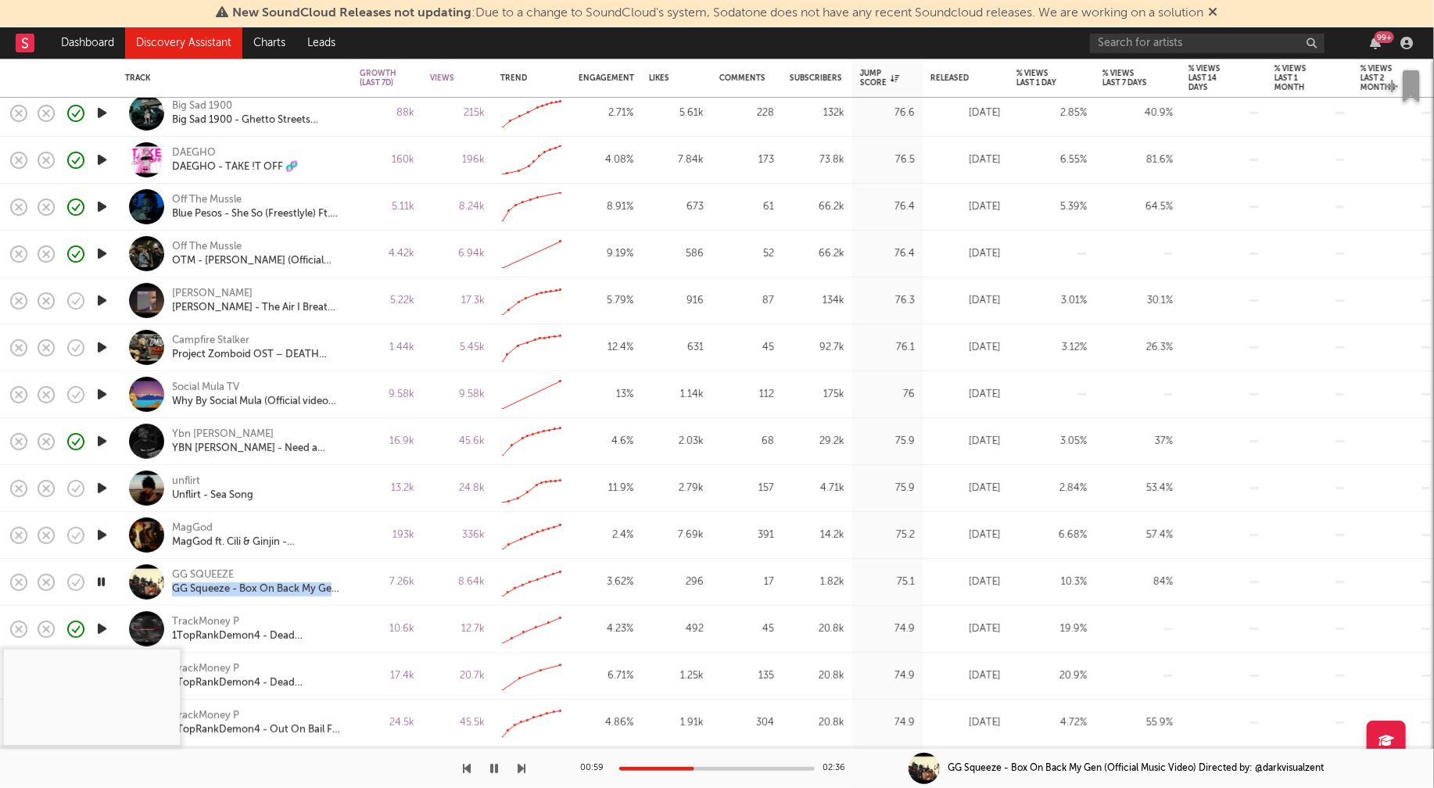
click at [98, 578] on icon "button" at bounding box center [101, 582] width 15 height 20
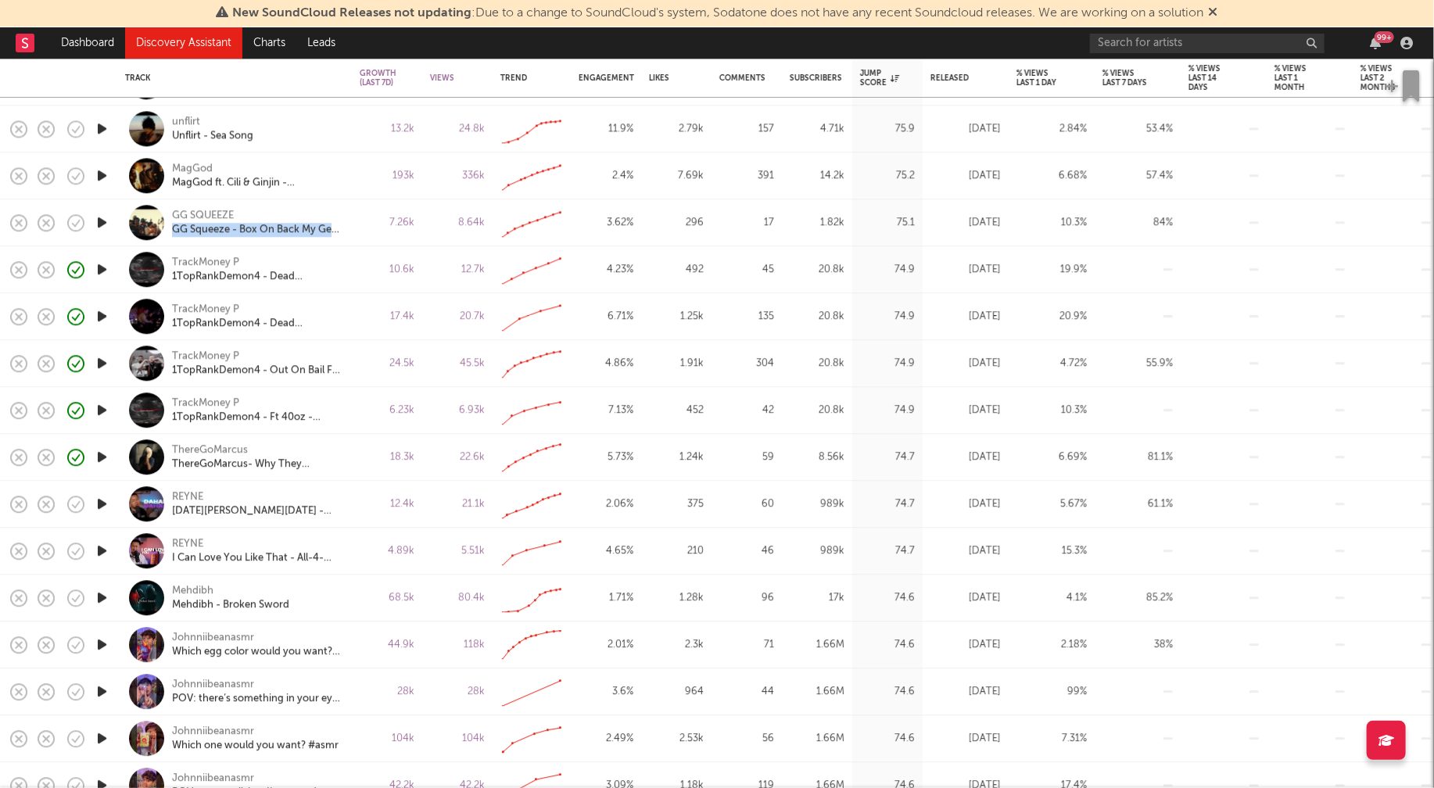
click at [102, 596] on icon "button" at bounding box center [102, 598] width 16 height 20
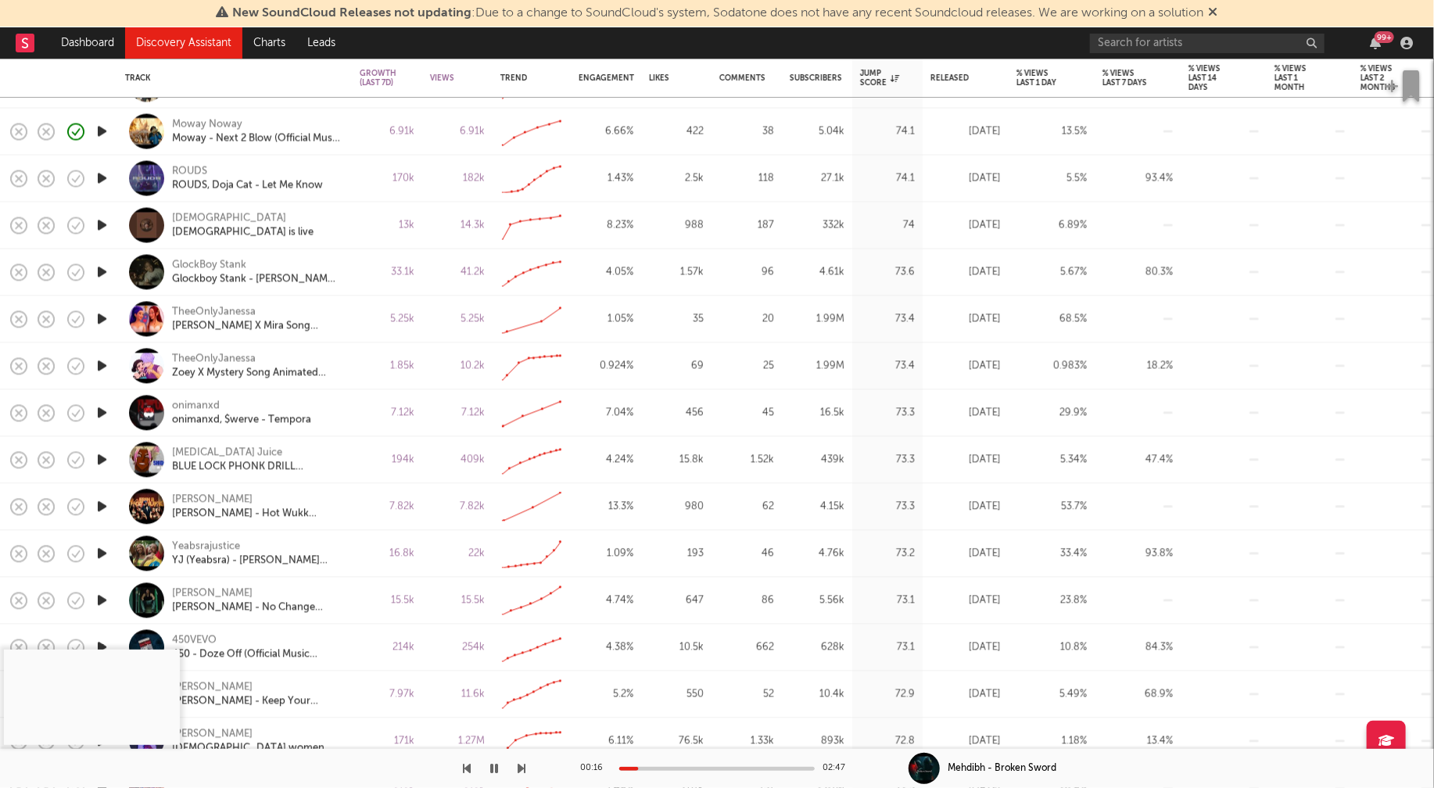
click at [101, 503] on icon "button" at bounding box center [102, 507] width 16 height 20
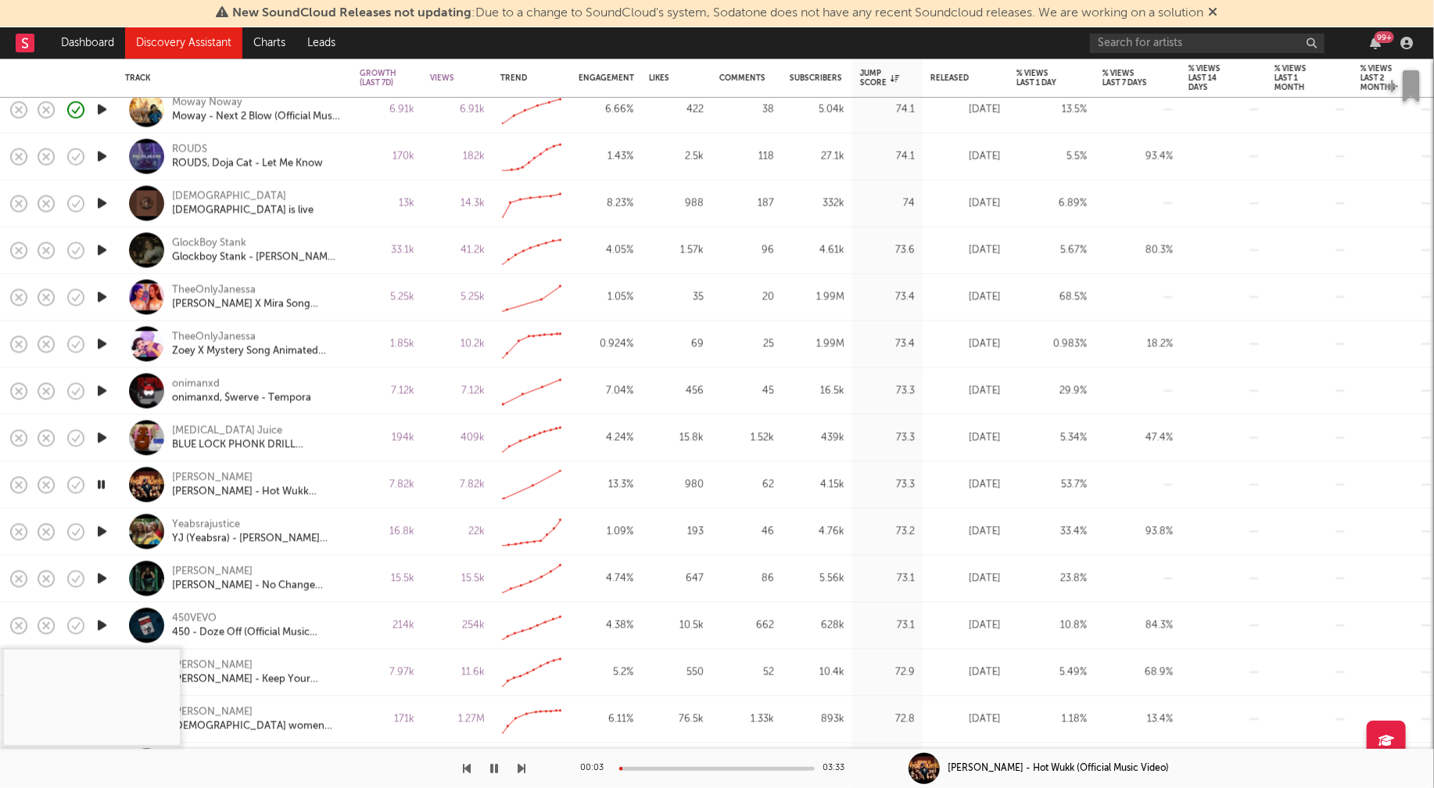
click at [667, 768] on div at bounding box center [716, 769] width 195 height 4
click at [101, 529] on icon "button" at bounding box center [102, 532] width 16 height 20
click at [649, 767] on div at bounding box center [716, 769] width 195 height 4
click at [98, 573] on icon "button" at bounding box center [102, 579] width 16 height 20
click at [657, 767] on div at bounding box center [716, 769] width 195 height 4
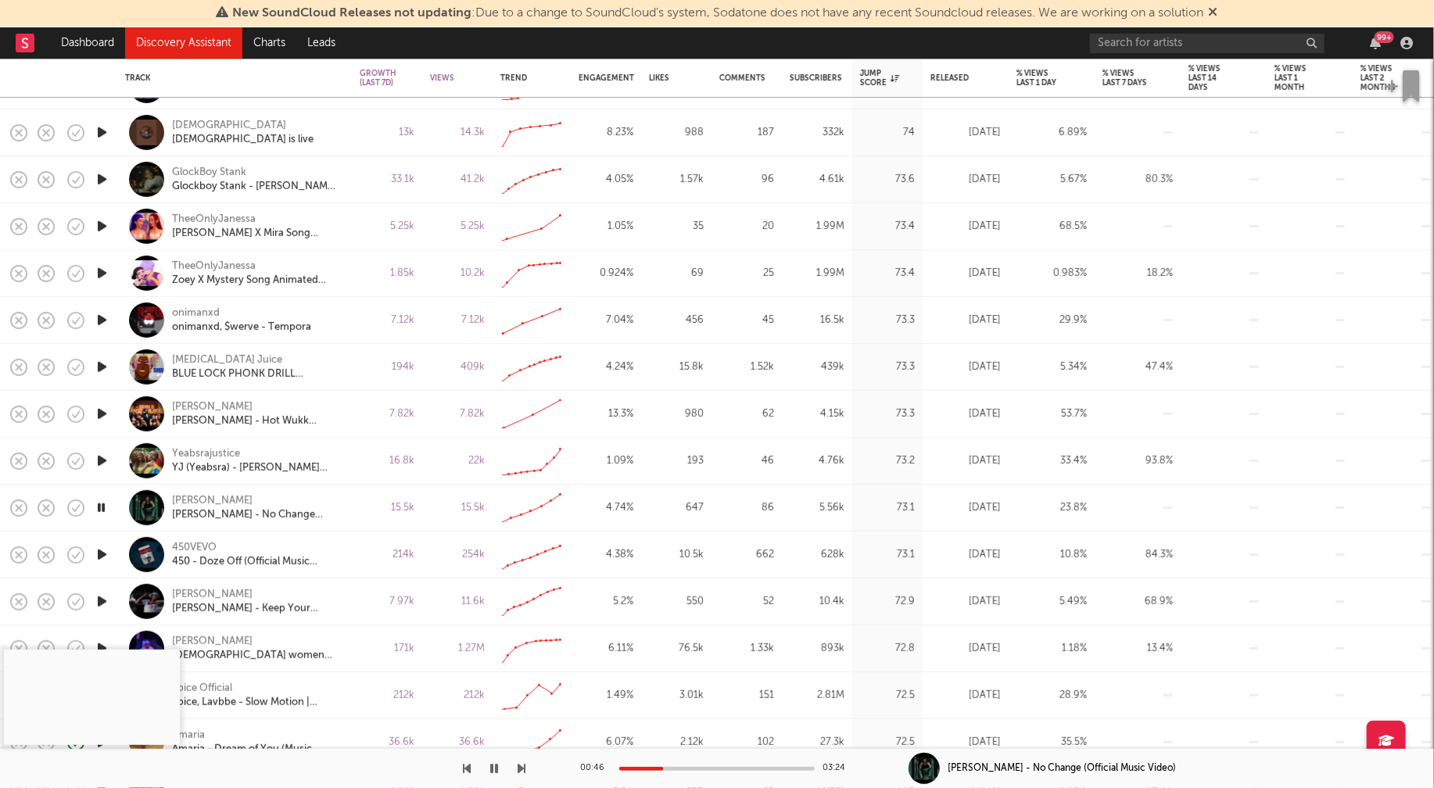
click at [100, 505] on icon "button" at bounding box center [101, 508] width 15 height 20
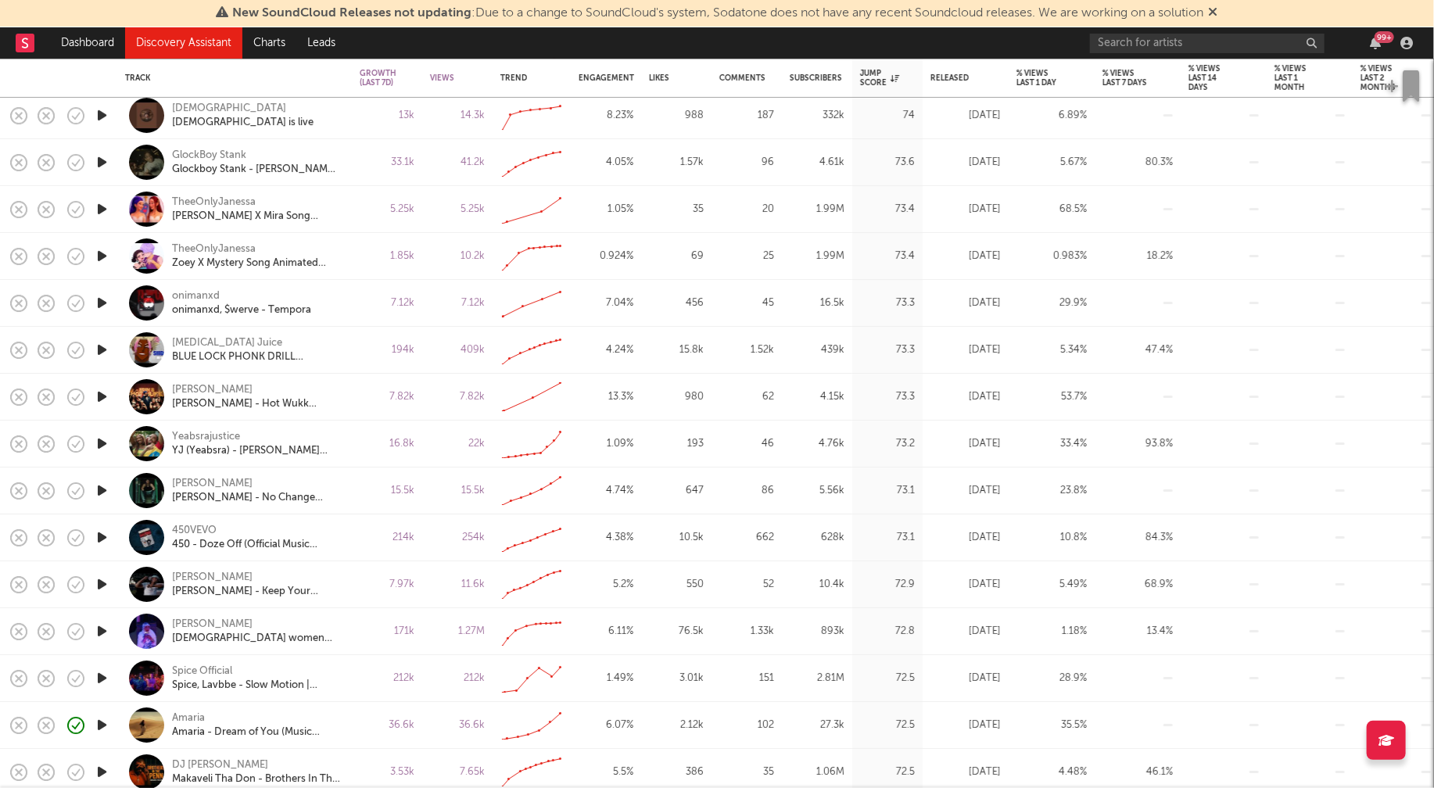
click at [102, 533] on icon "button" at bounding box center [102, 538] width 16 height 20
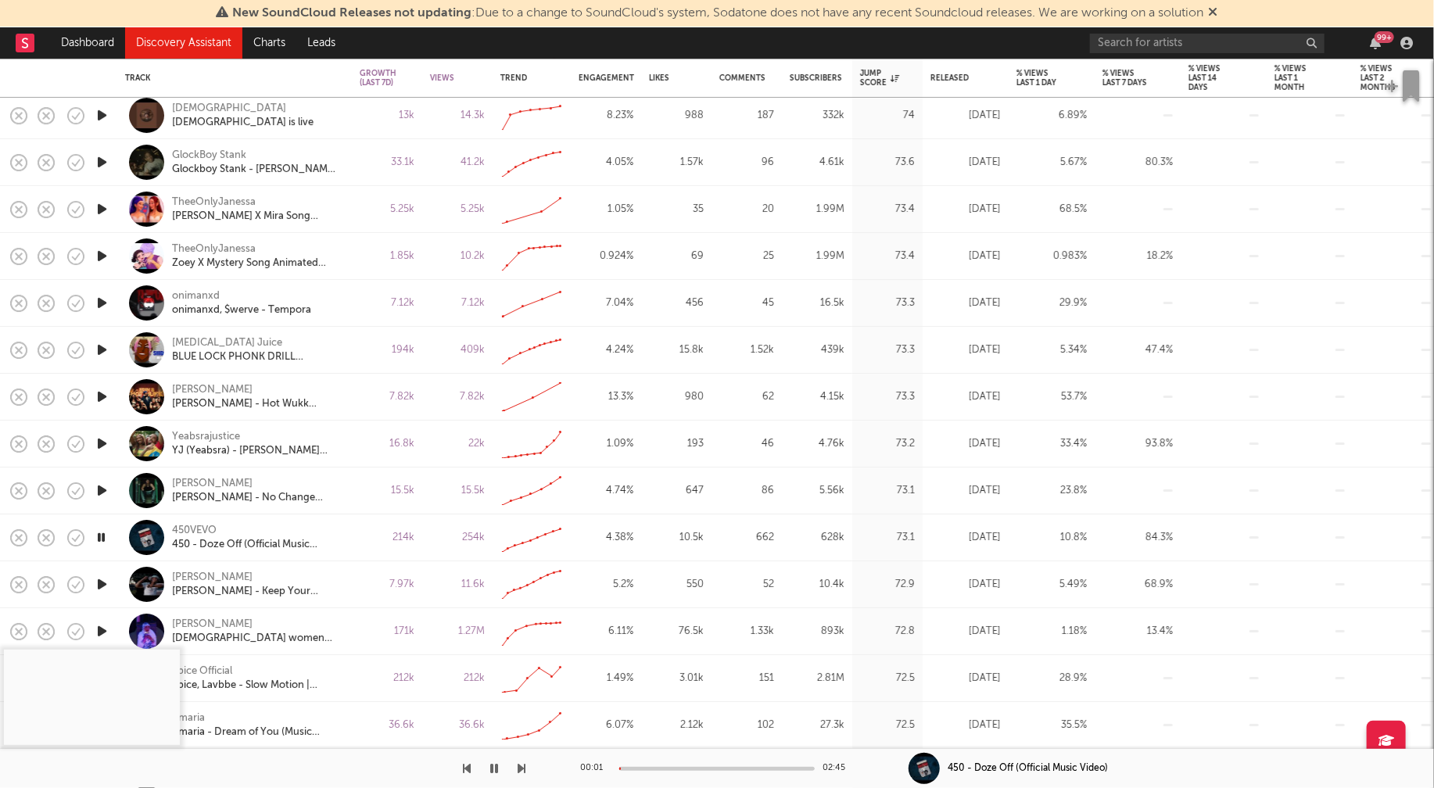
click at [649, 767] on div at bounding box center [716, 769] width 195 height 4
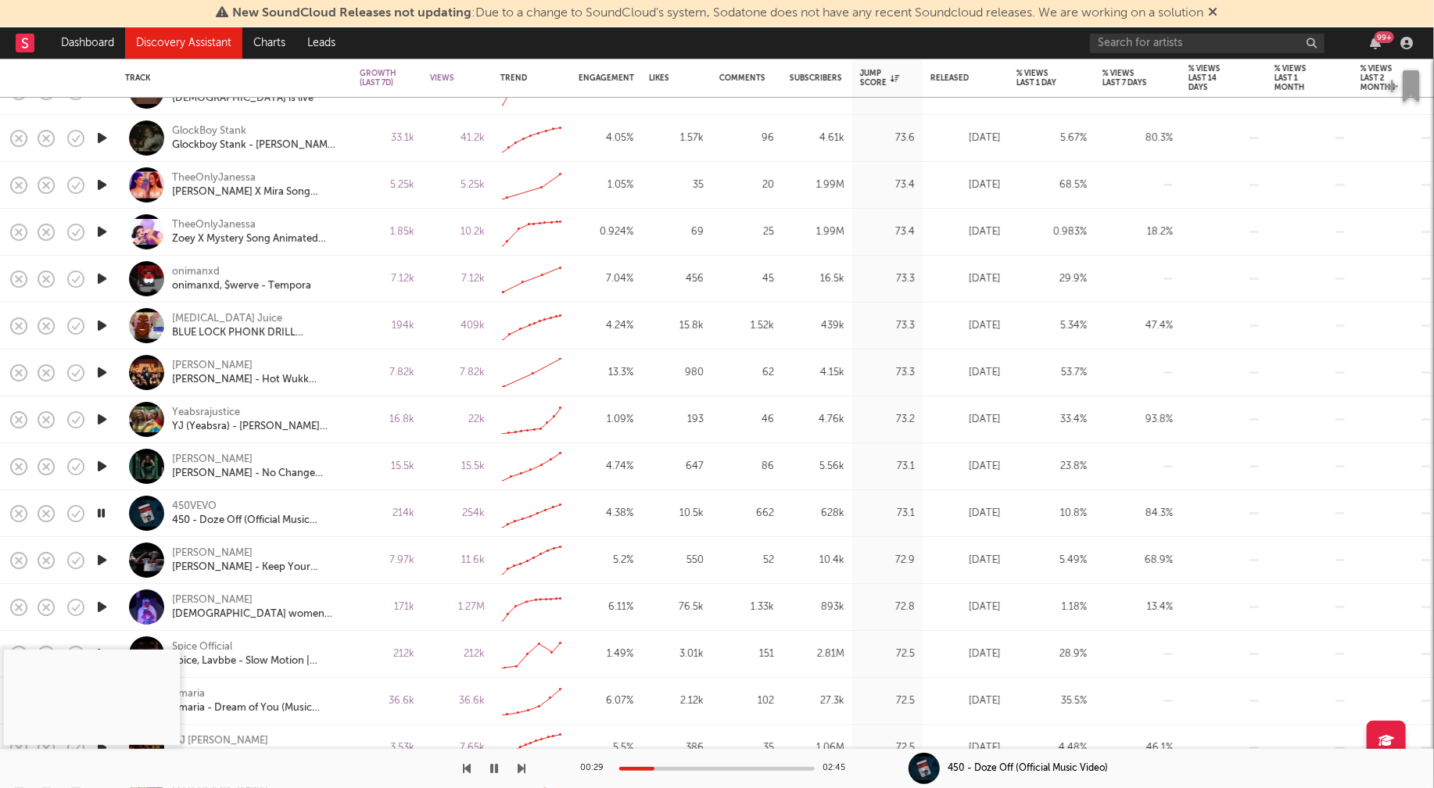
click at [99, 556] on icon "button" at bounding box center [102, 560] width 16 height 20
click at [659, 768] on div at bounding box center [716, 769] width 195 height 4
click at [693, 768] on div at bounding box center [716, 769] width 195 height 4
click at [103, 561] on icon "button" at bounding box center [101, 560] width 15 height 20
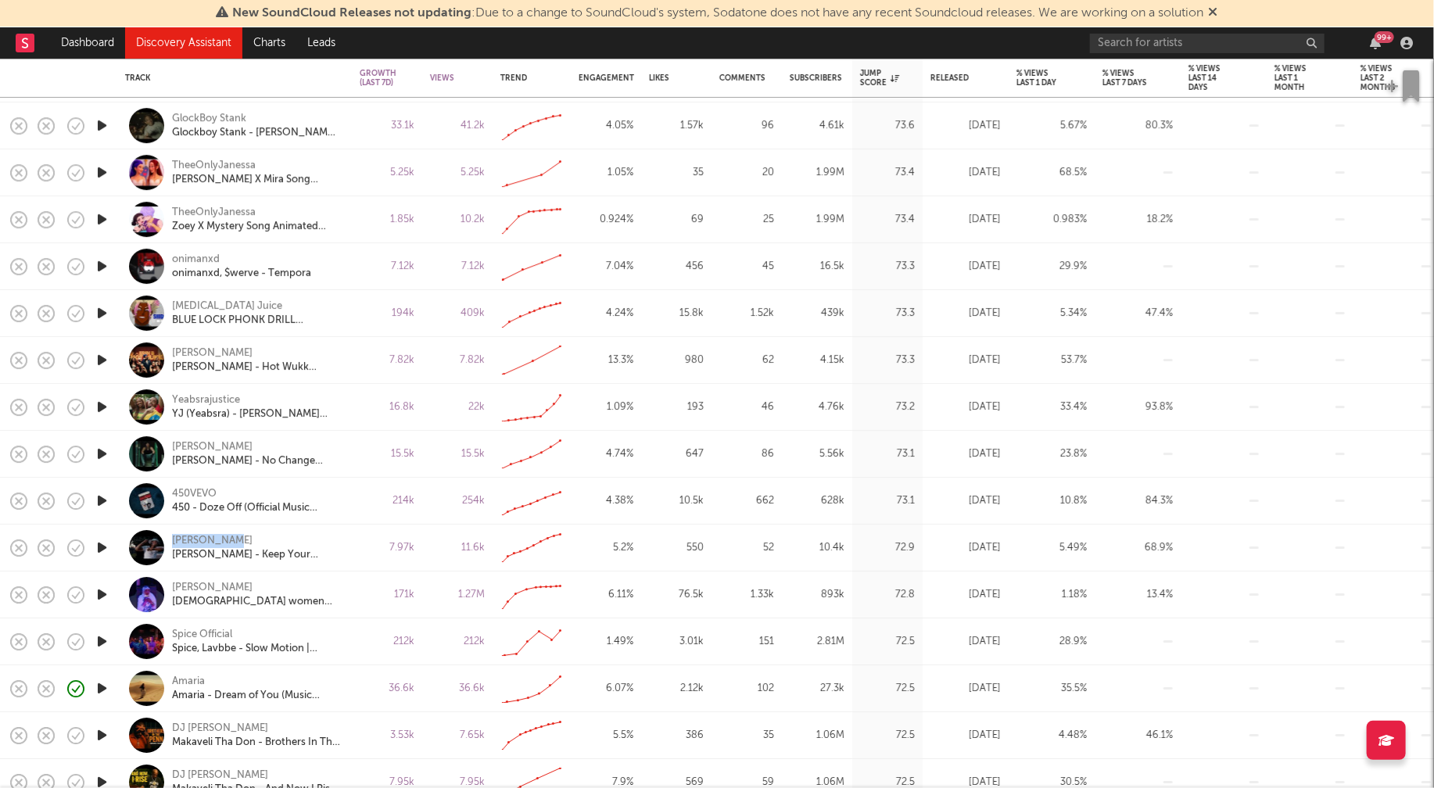
click at [104, 593] on icon "button" at bounding box center [102, 595] width 16 height 20
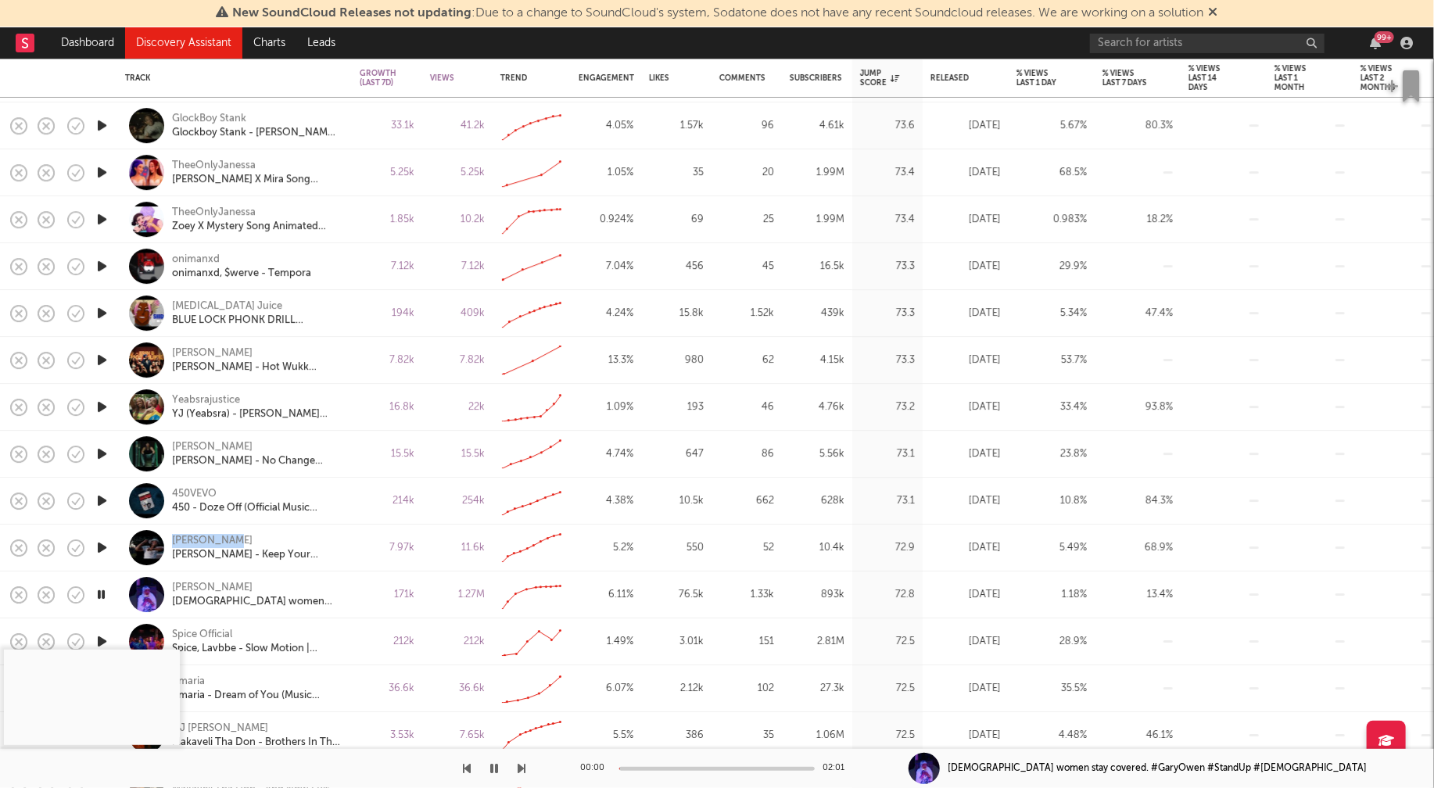
click at [104, 591] on icon "button" at bounding box center [101, 595] width 15 height 20
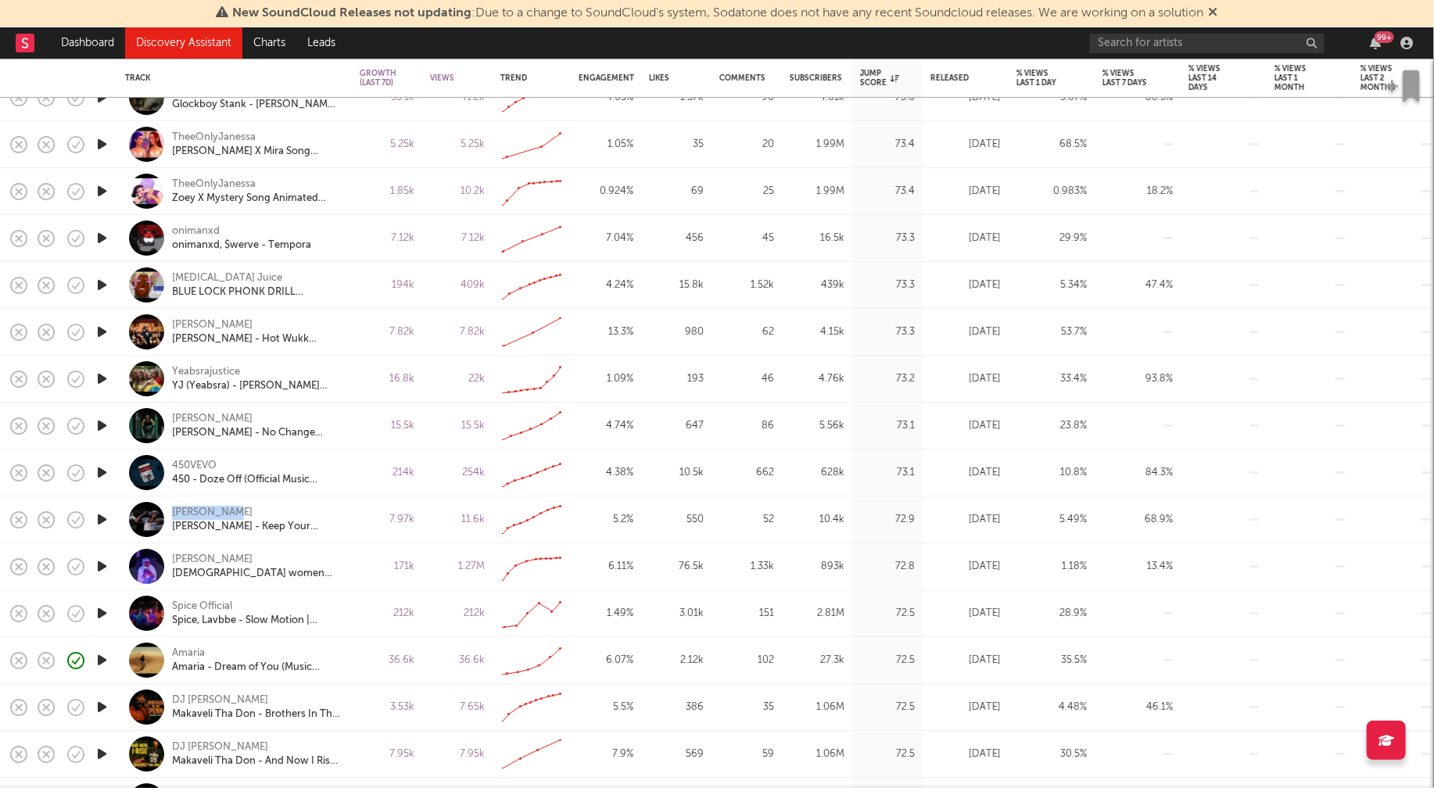
click at [102, 610] on icon "button" at bounding box center [102, 613] width 16 height 20
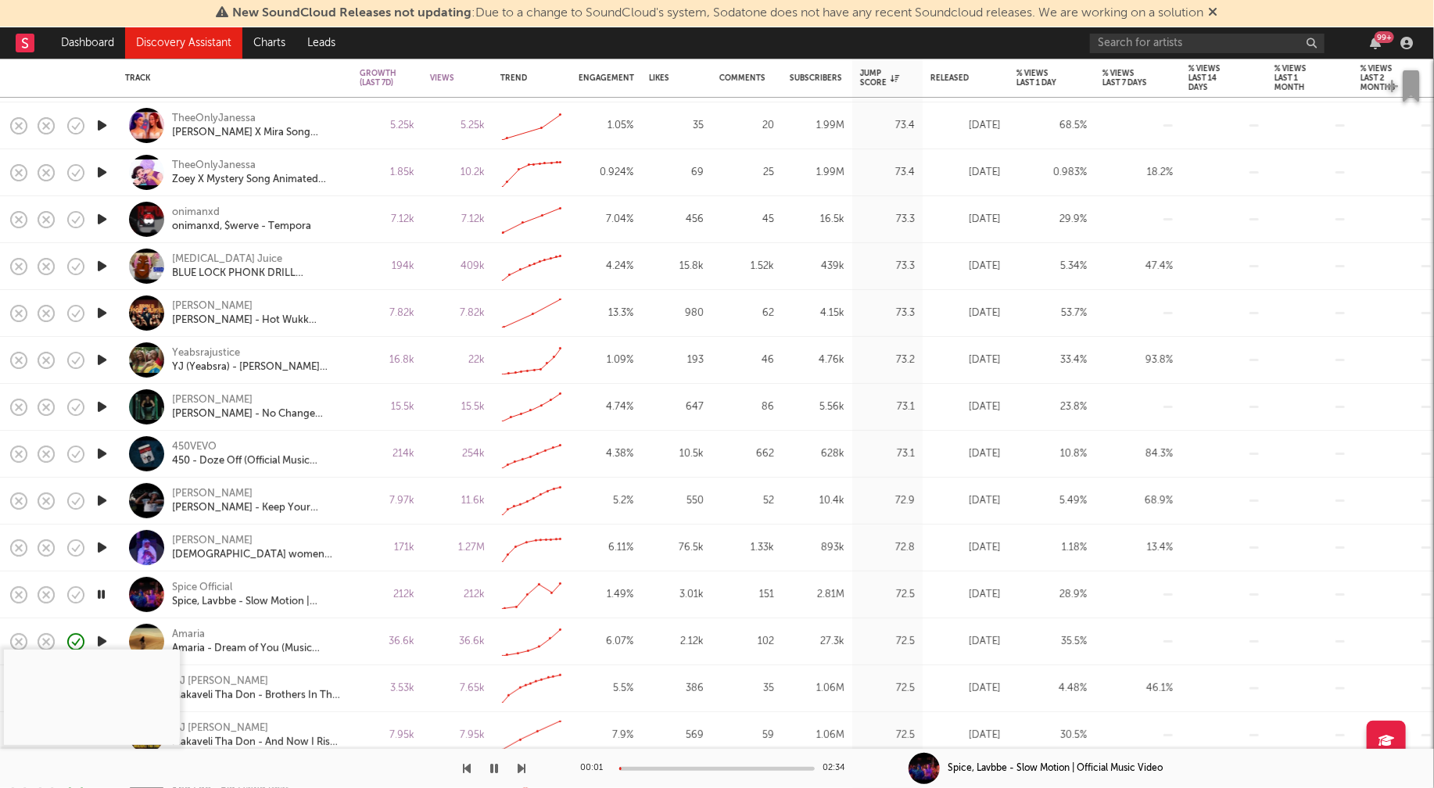
click at [654, 768] on div at bounding box center [716, 769] width 195 height 4
click at [676, 768] on div at bounding box center [716, 769] width 195 height 4
click at [496, 765] on icon "button" at bounding box center [494, 768] width 8 height 13
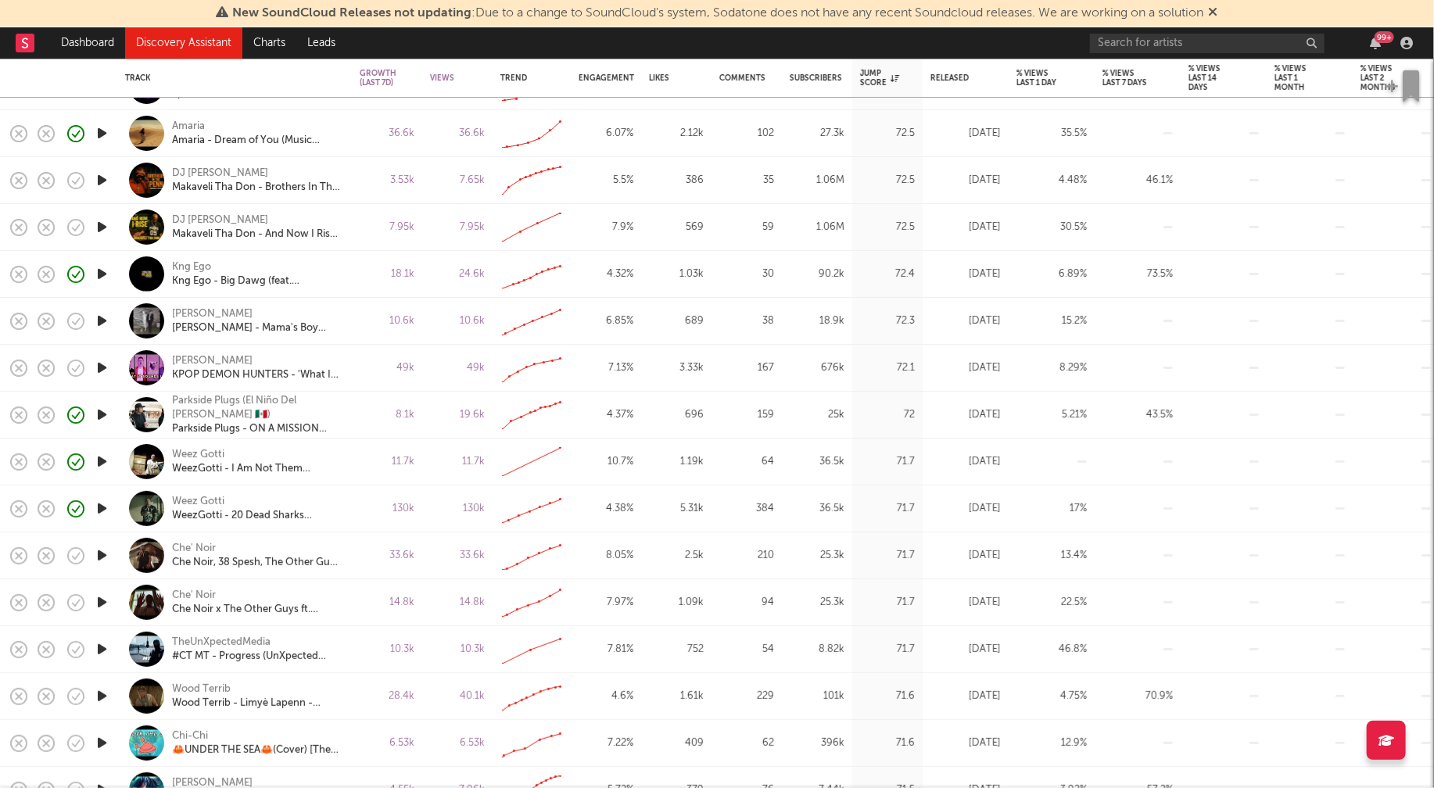
click at [105, 556] on icon "button" at bounding box center [102, 556] width 16 height 20
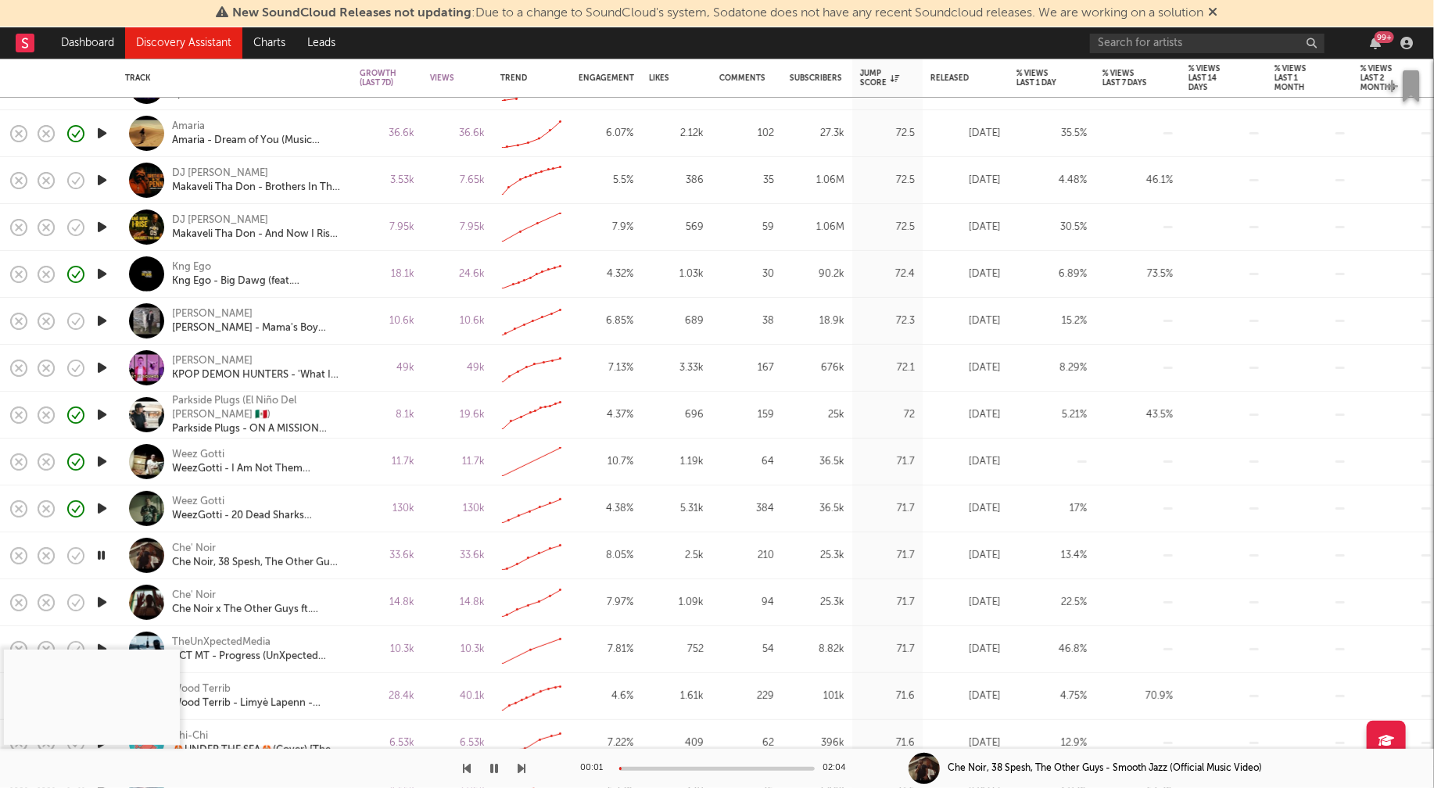
click at [658, 767] on div at bounding box center [716, 769] width 195 height 4
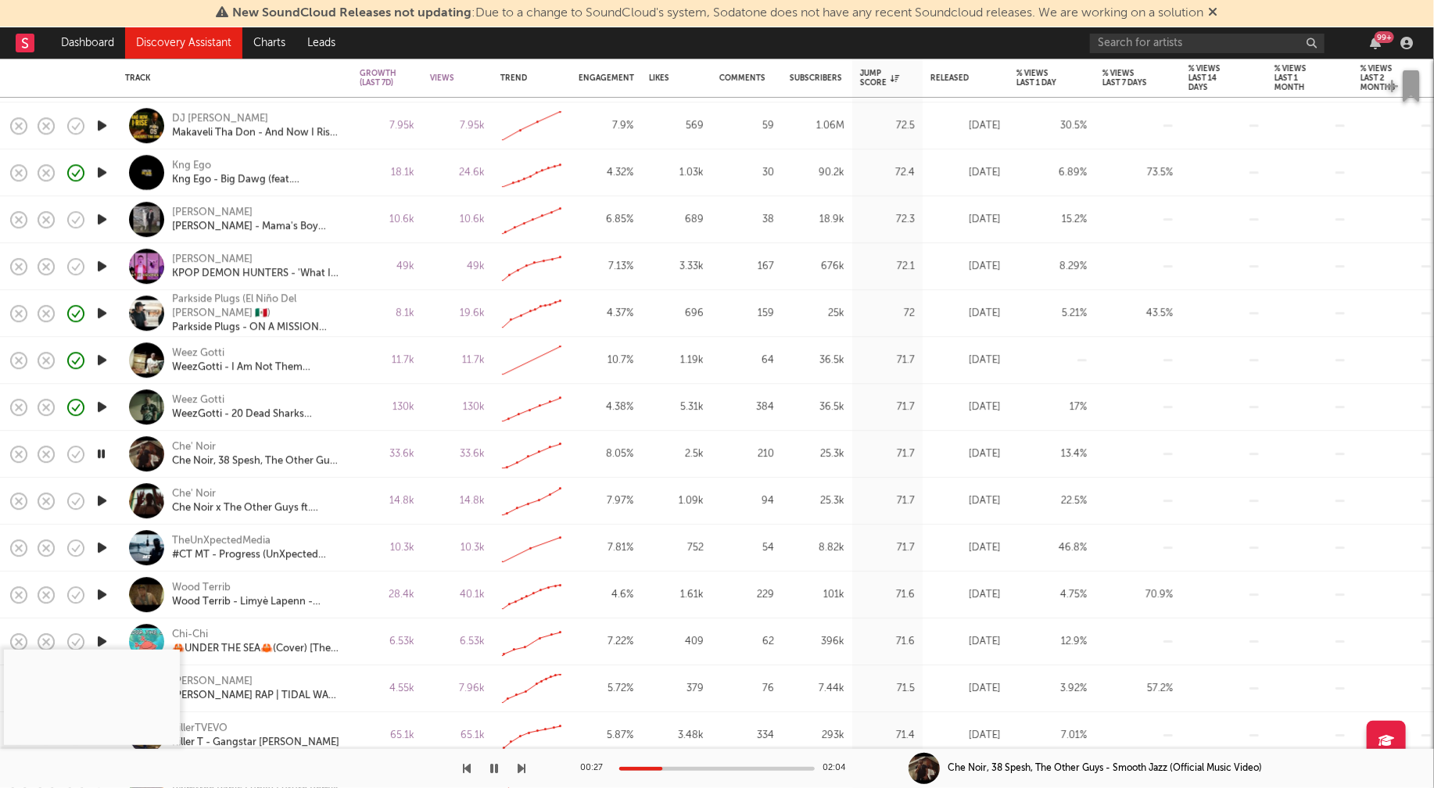
click at [102, 594] on icon "button" at bounding box center [102, 595] width 16 height 20
click at [650, 767] on div at bounding box center [716, 769] width 195 height 4
click at [682, 767] on div at bounding box center [716, 769] width 195 height 4
click at [492, 766] on icon "button" at bounding box center [494, 768] width 8 height 13
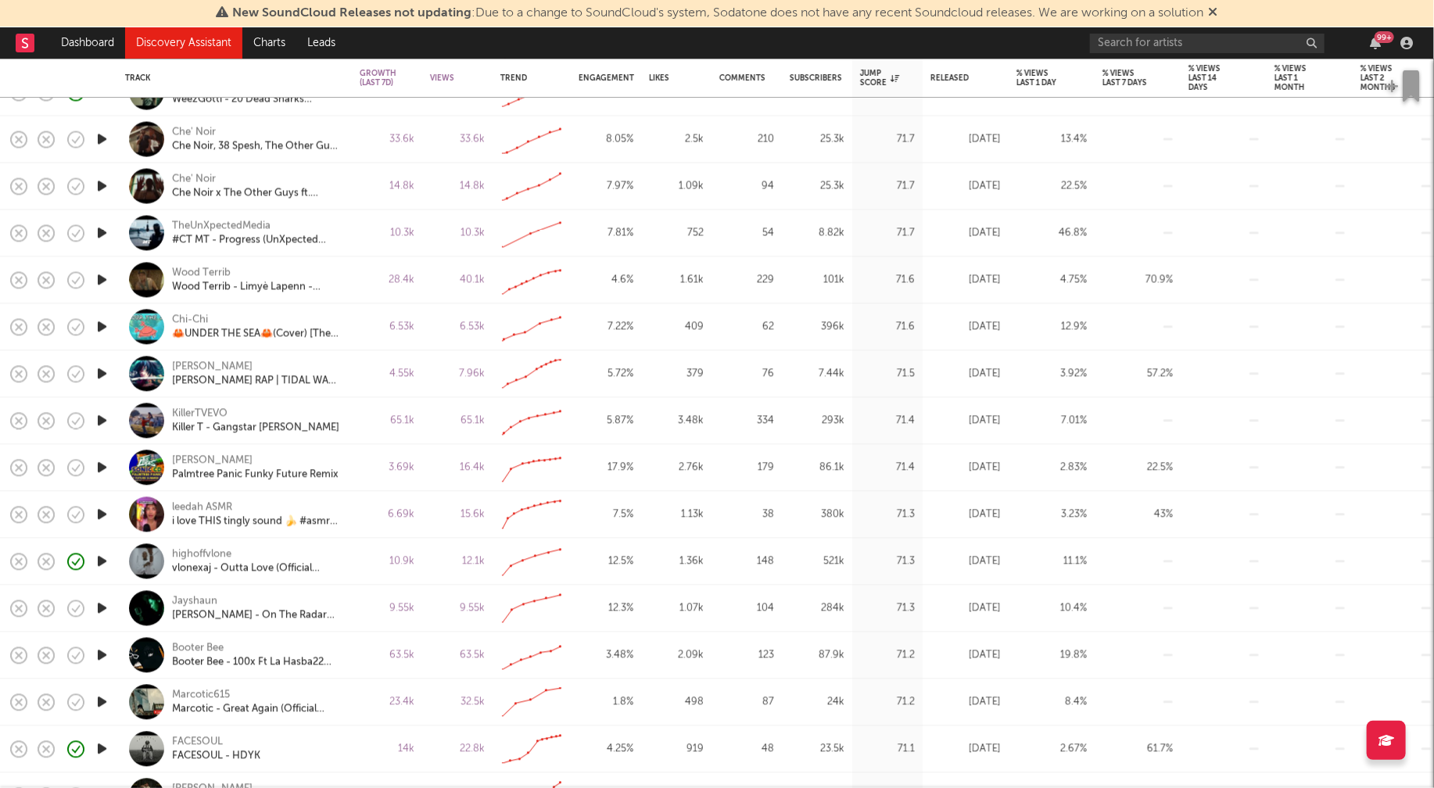
click at [102, 607] on icon "button" at bounding box center [102, 609] width 16 height 20
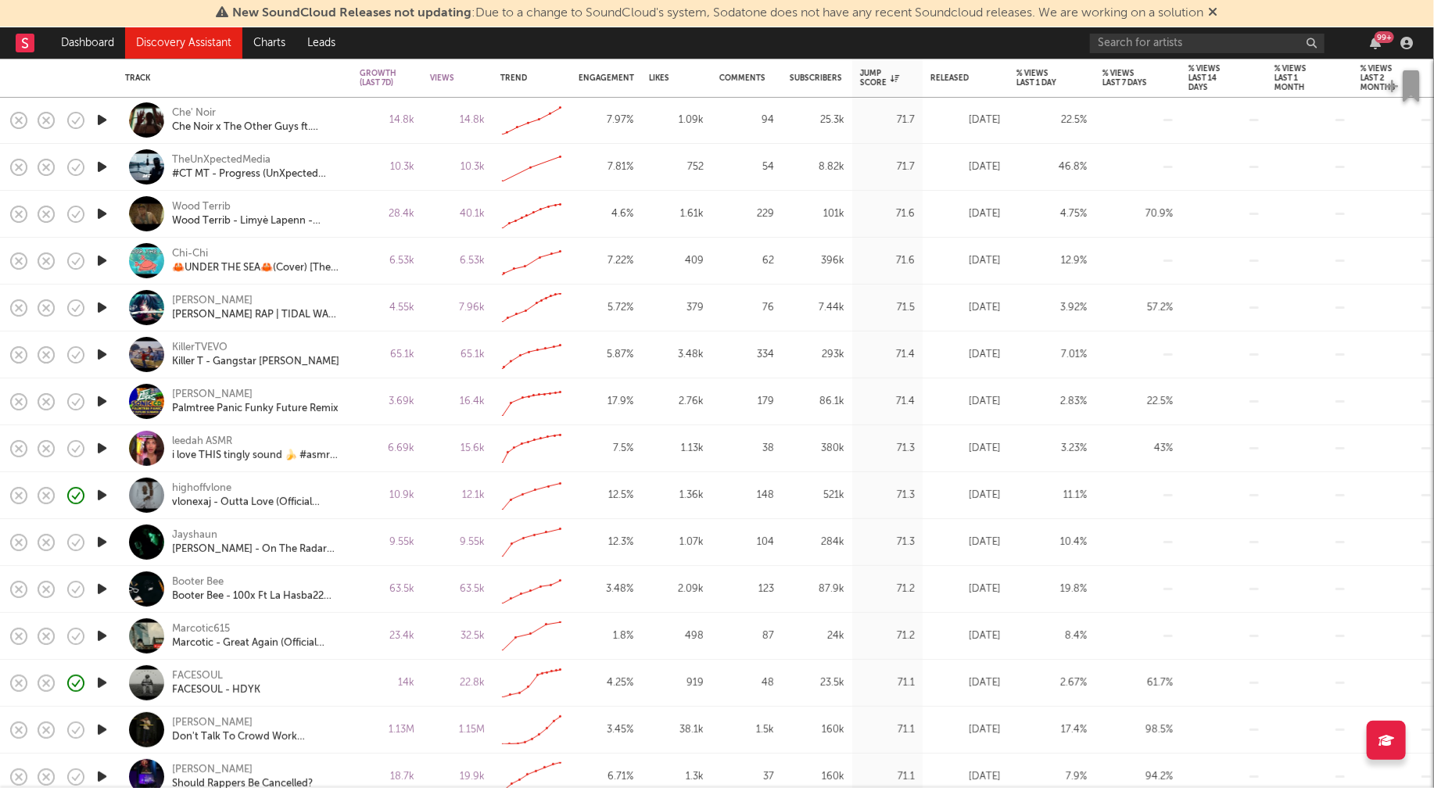
click at [99, 538] on icon "button" at bounding box center [102, 542] width 16 height 20
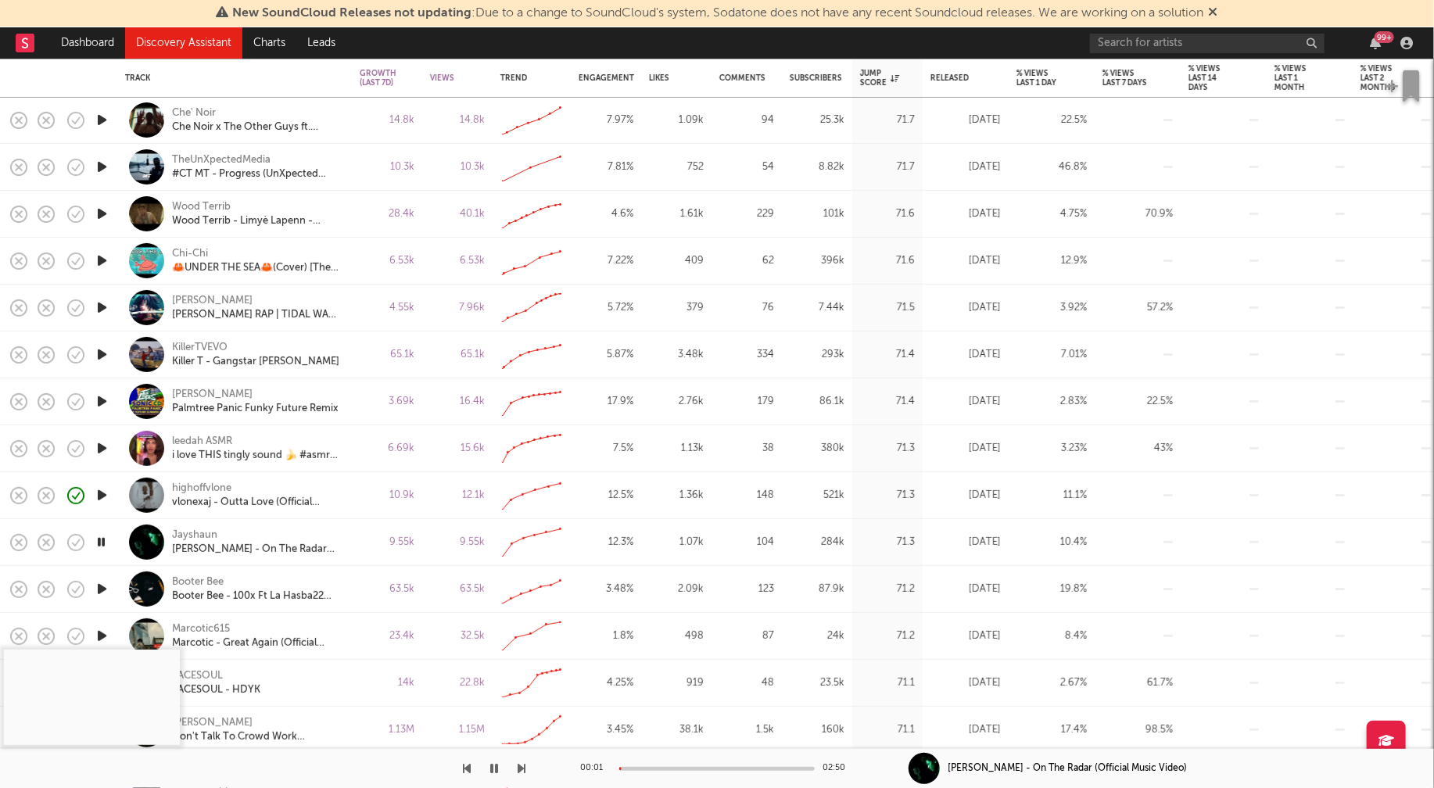
click at [649, 767] on div at bounding box center [716, 769] width 195 height 4
click at [693, 767] on div at bounding box center [716, 769] width 195 height 4
click at [99, 538] on icon "button" at bounding box center [101, 542] width 15 height 20
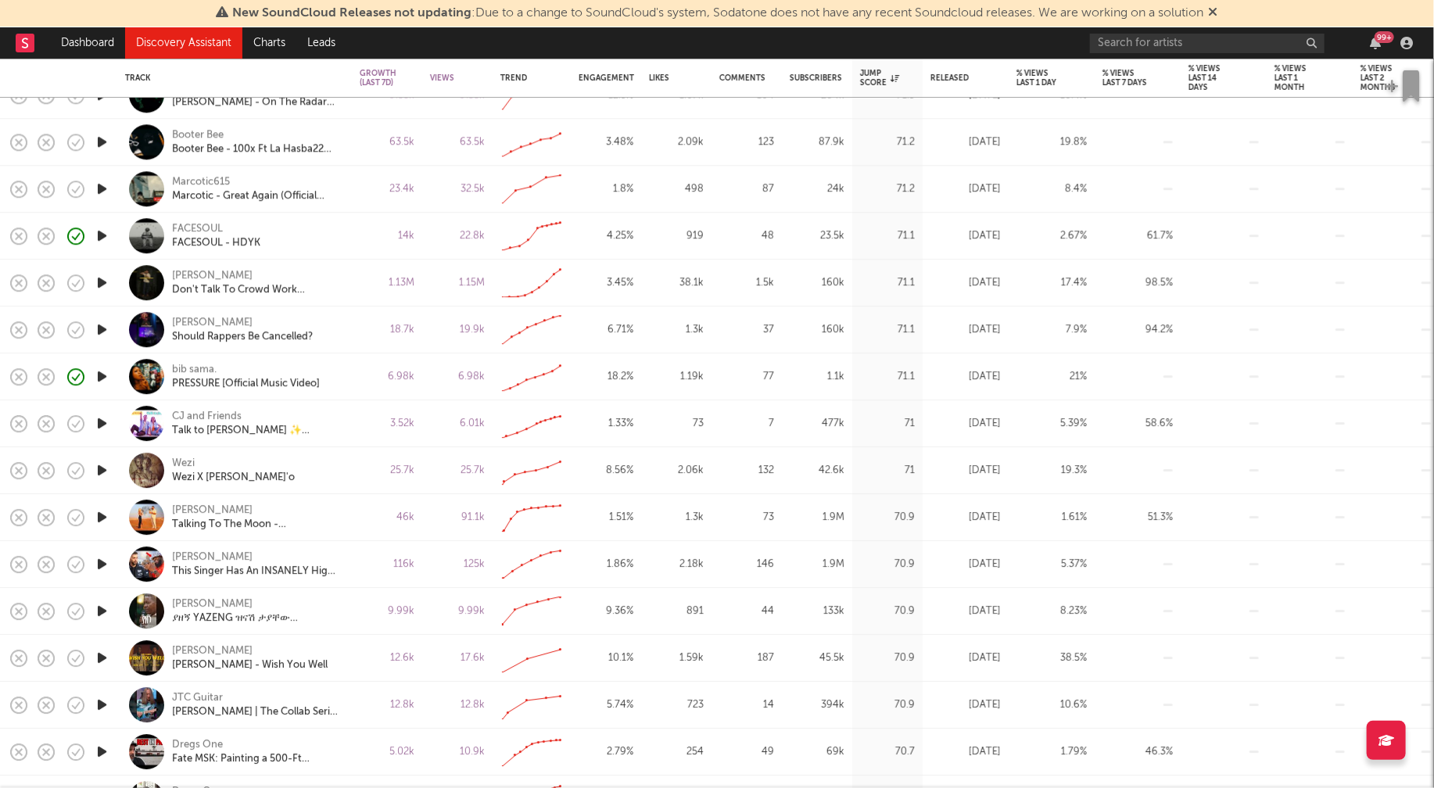
click at [102, 655] on icon "button" at bounding box center [102, 658] width 16 height 20
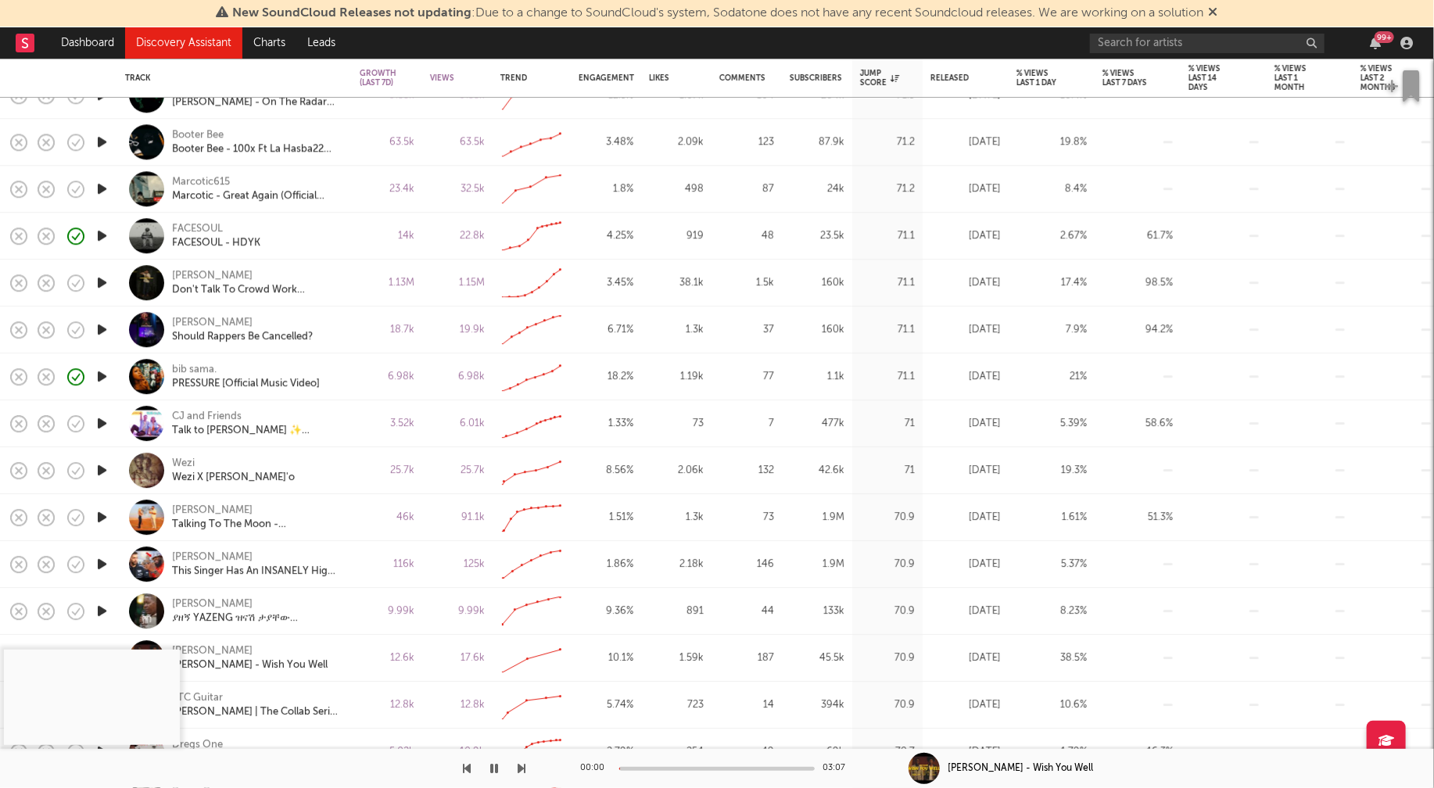
click at [648, 768] on div at bounding box center [716, 769] width 195 height 4
click at [685, 767] on div at bounding box center [716, 769] width 195 height 4
click at [496, 767] on icon "button" at bounding box center [494, 768] width 8 height 13
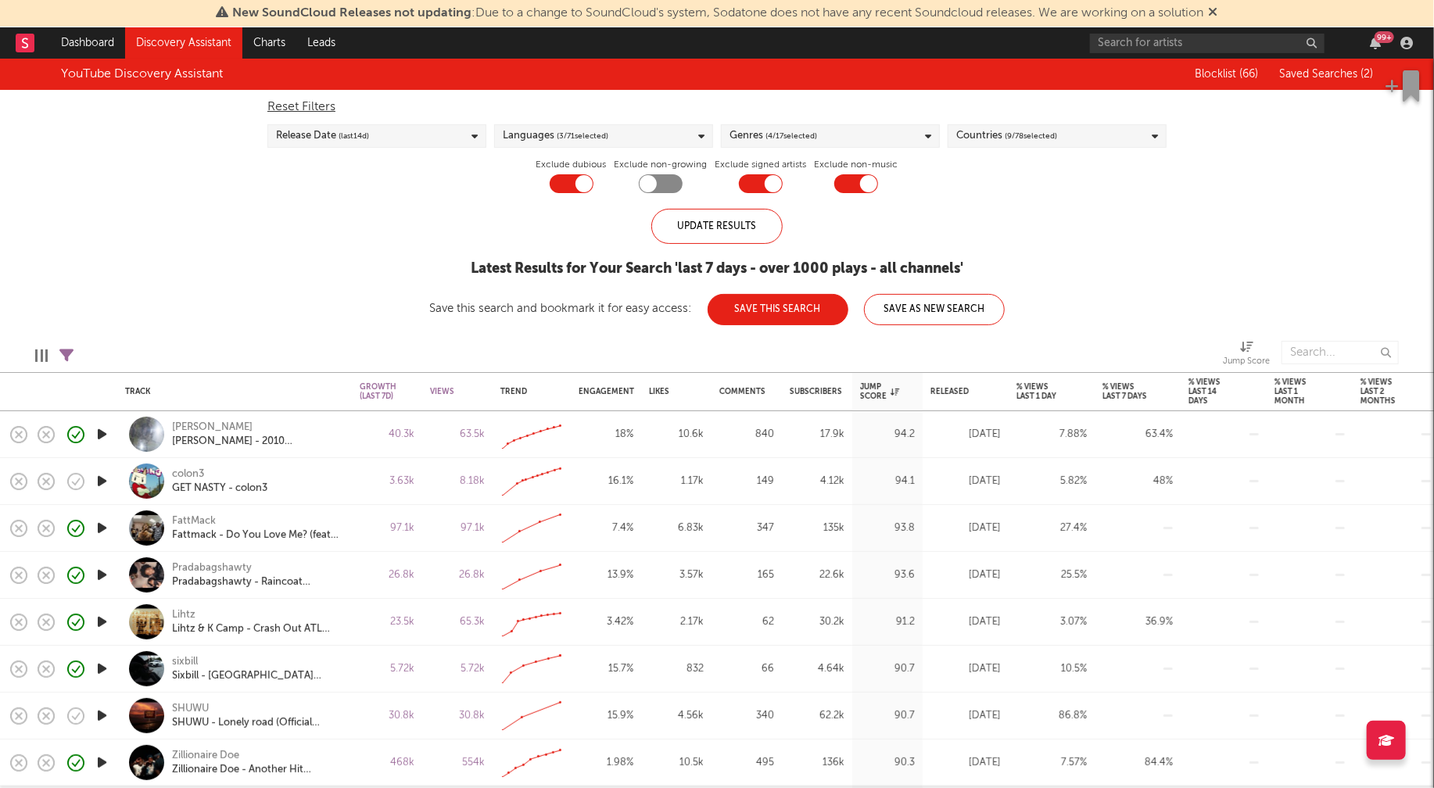
click at [1113, 206] on div "YouTube Discovery Assistant Blocklist ( 66 ) Saved Searches ( 2 ) Reset Filters…" at bounding box center [717, 192] width 1434 height 267
click at [1115, 138] on div "Countries ( 9 / 78 selected)" at bounding box center [1056, 135] width 219 height 23
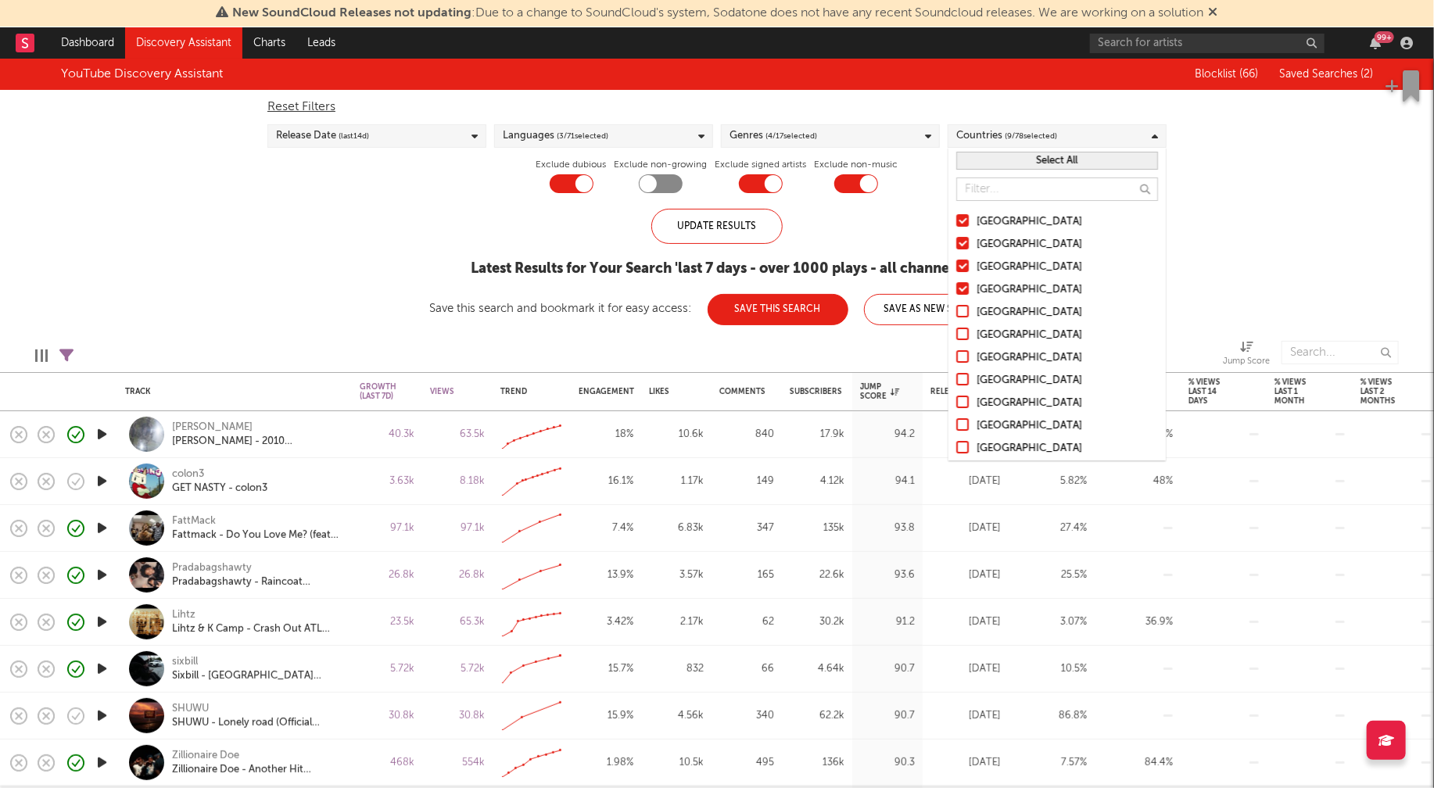
click at [1303, 235] on div "YouTube Discovery Assistant Blocklist ( 66 ) Saved Searches ( 2 ) Reset Filters…" at bounding box center [717, 192] width 1434 height 267
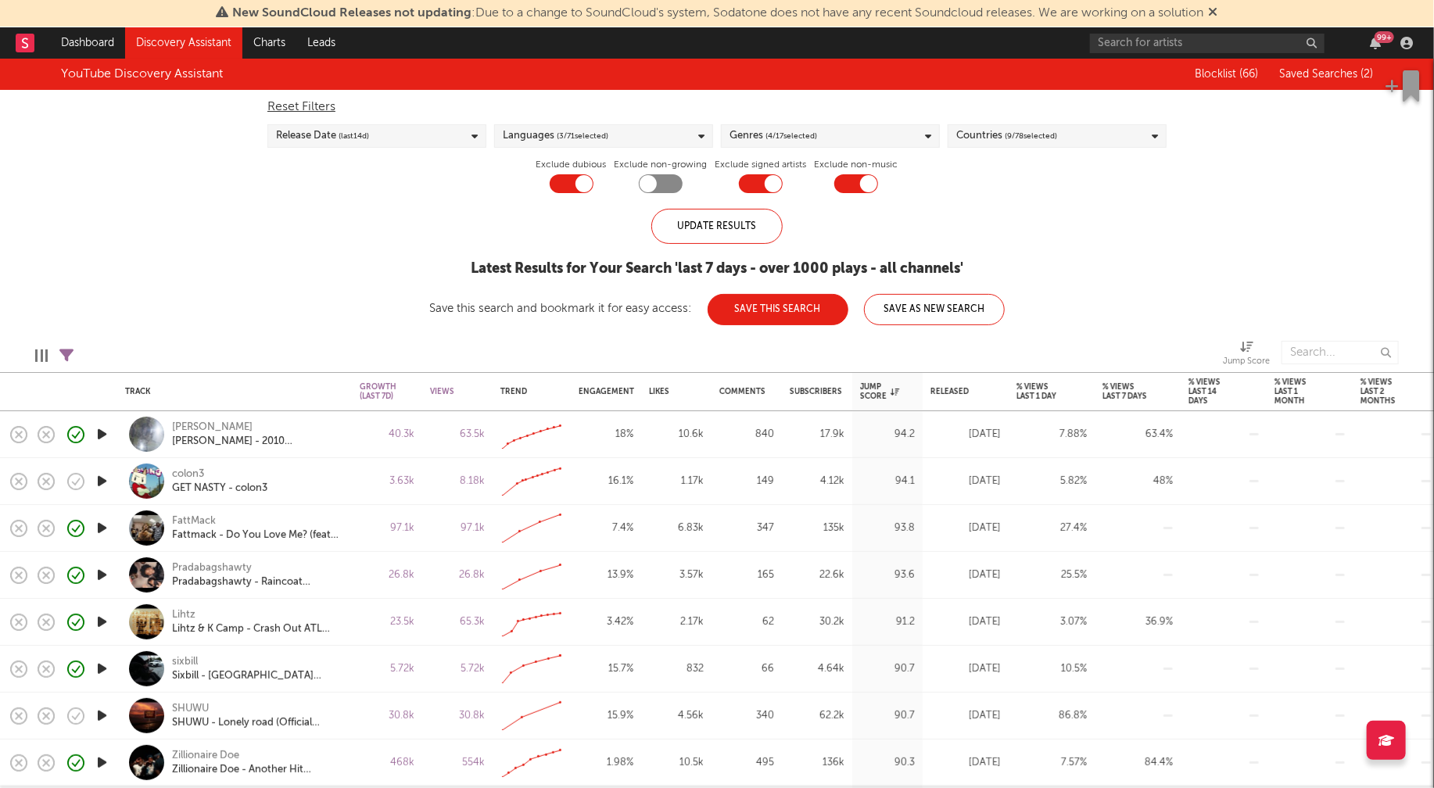
click at [925, 134] on icon at bounding box center [928, 136] width 6 height 10
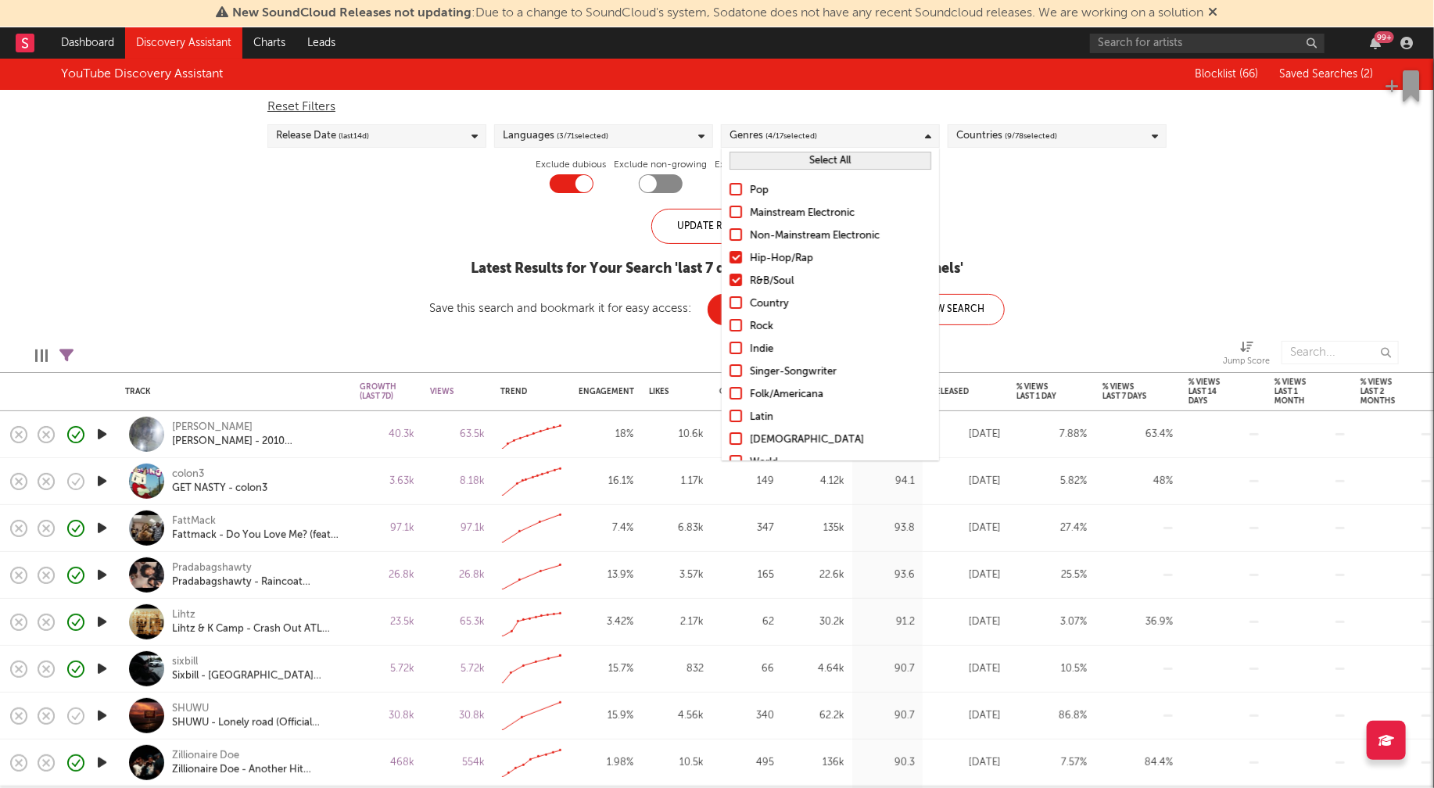
click at [832, 166] on button "Select All" at bounding box center [830, 161] width 202 height 18
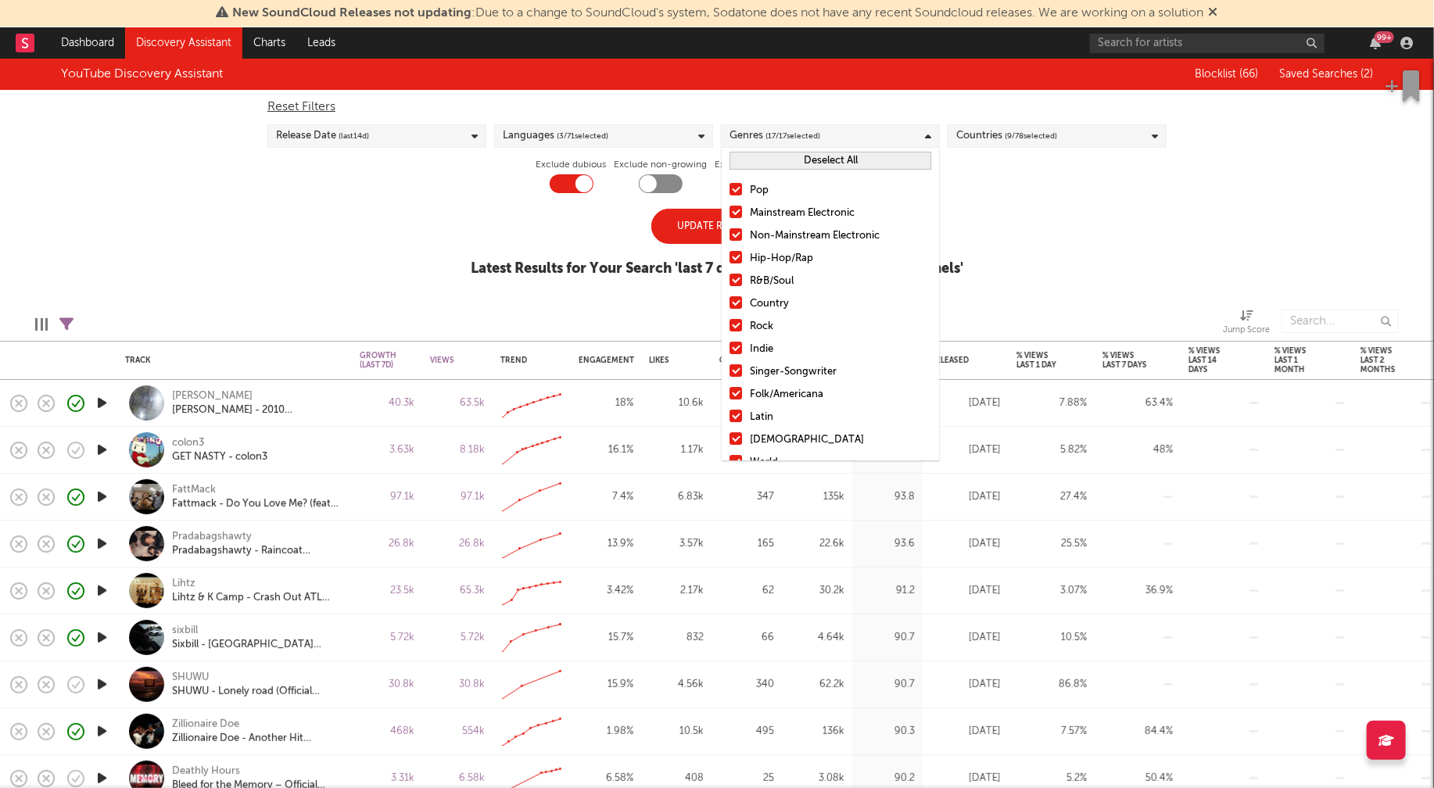
click at [1101, 199] on div "YouTube Discovery Assistant Blocklist ( 66 ) Saved Searches ( 2 ) Reset Filters…" at bounding box center [717, 176] width 1434 height 235
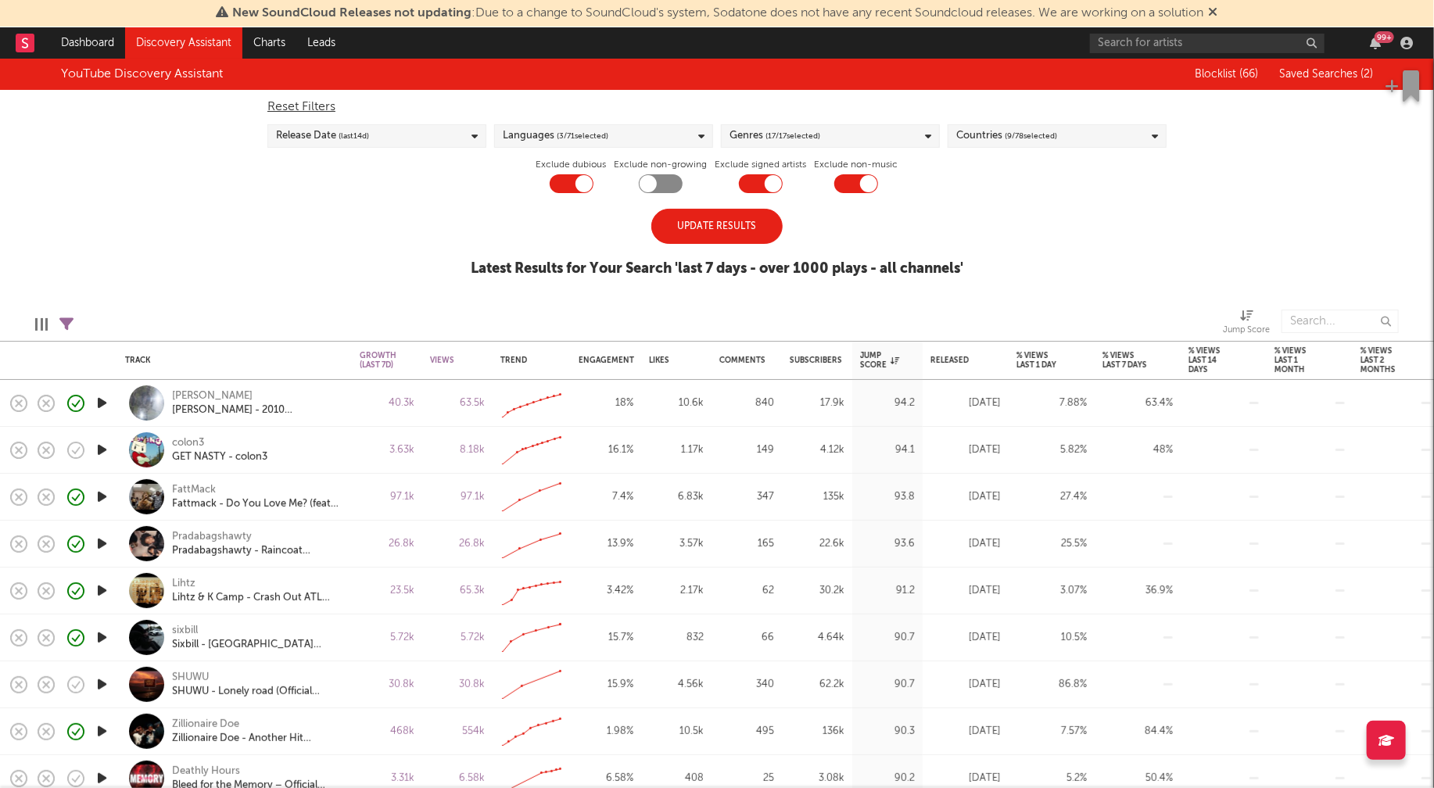
click at [708, 227] on div "Update Results" at bounding box center [716, 226] width 131 height 35
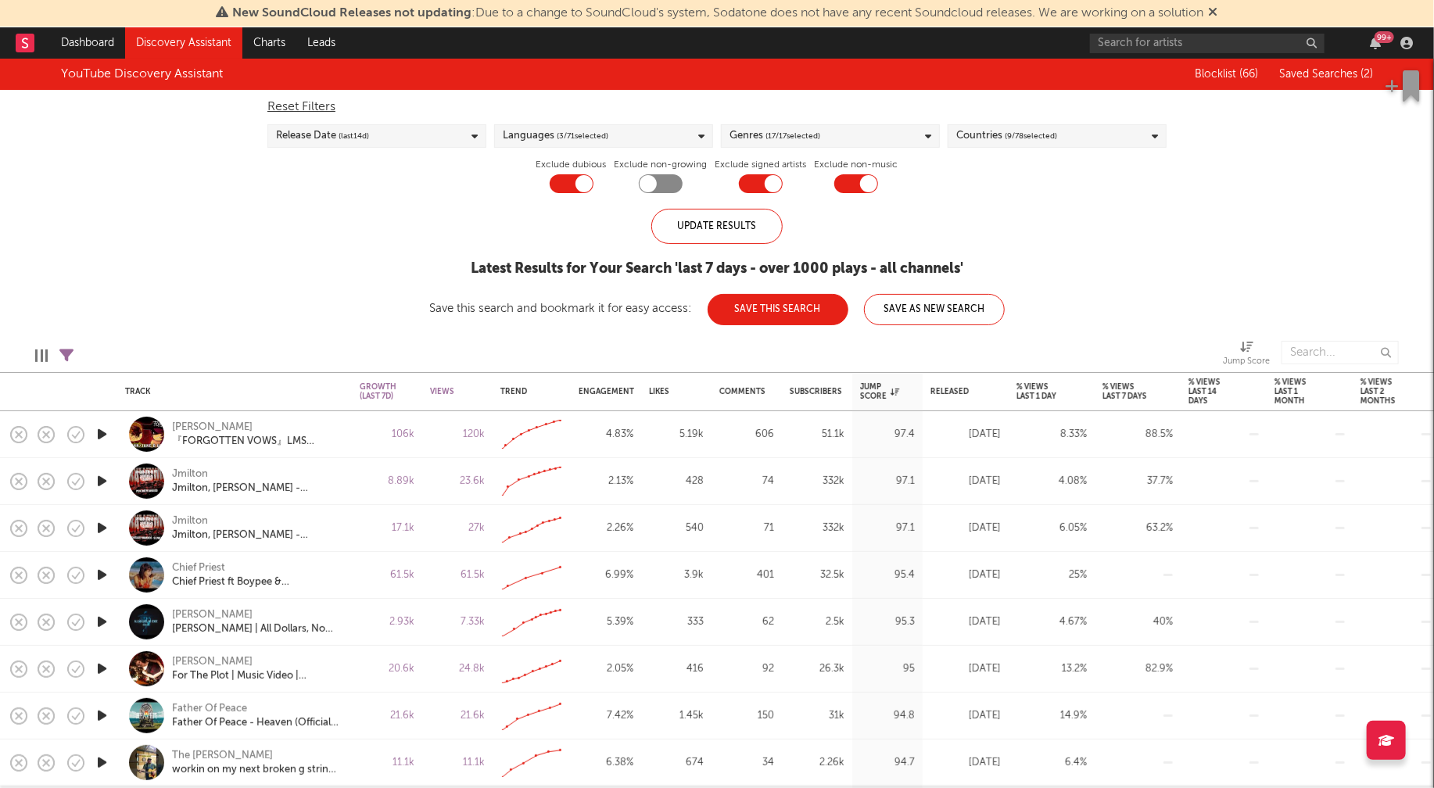
click at [102, 429] on icon "button" at bounding box center [102, 434] width 16 height 20
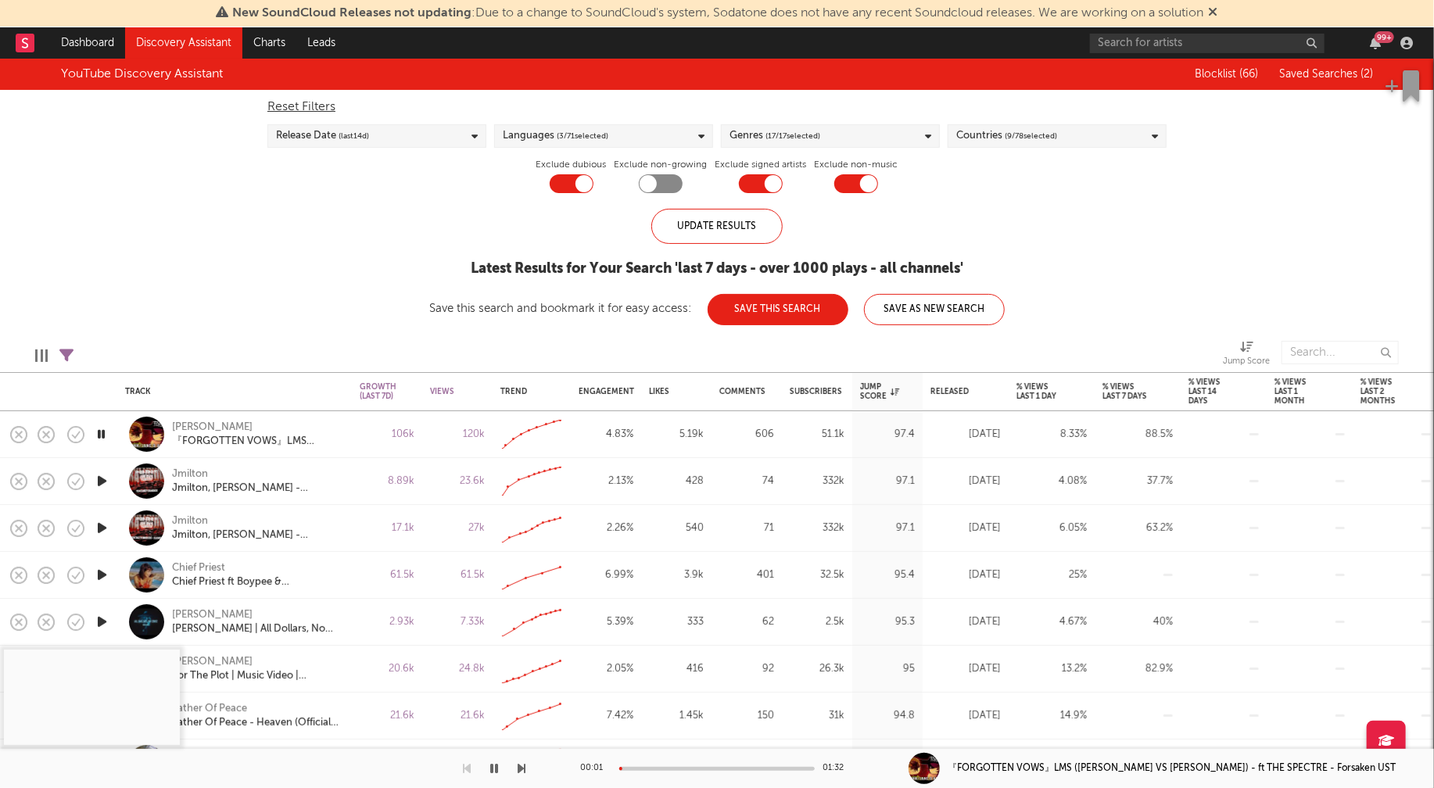
click at [678, 768] on div at bounding box center [716, 769] width 195 height 4
click at [102, 478] on icon "button" at bounding box center [102, 481] width 16 height 20
click at [674, 765] on div "00:01 01:28" at bounding box center [717, 768] width 274 height 39
click at [673, 768] on div at bounding box center [716, 769] width 195 height 4
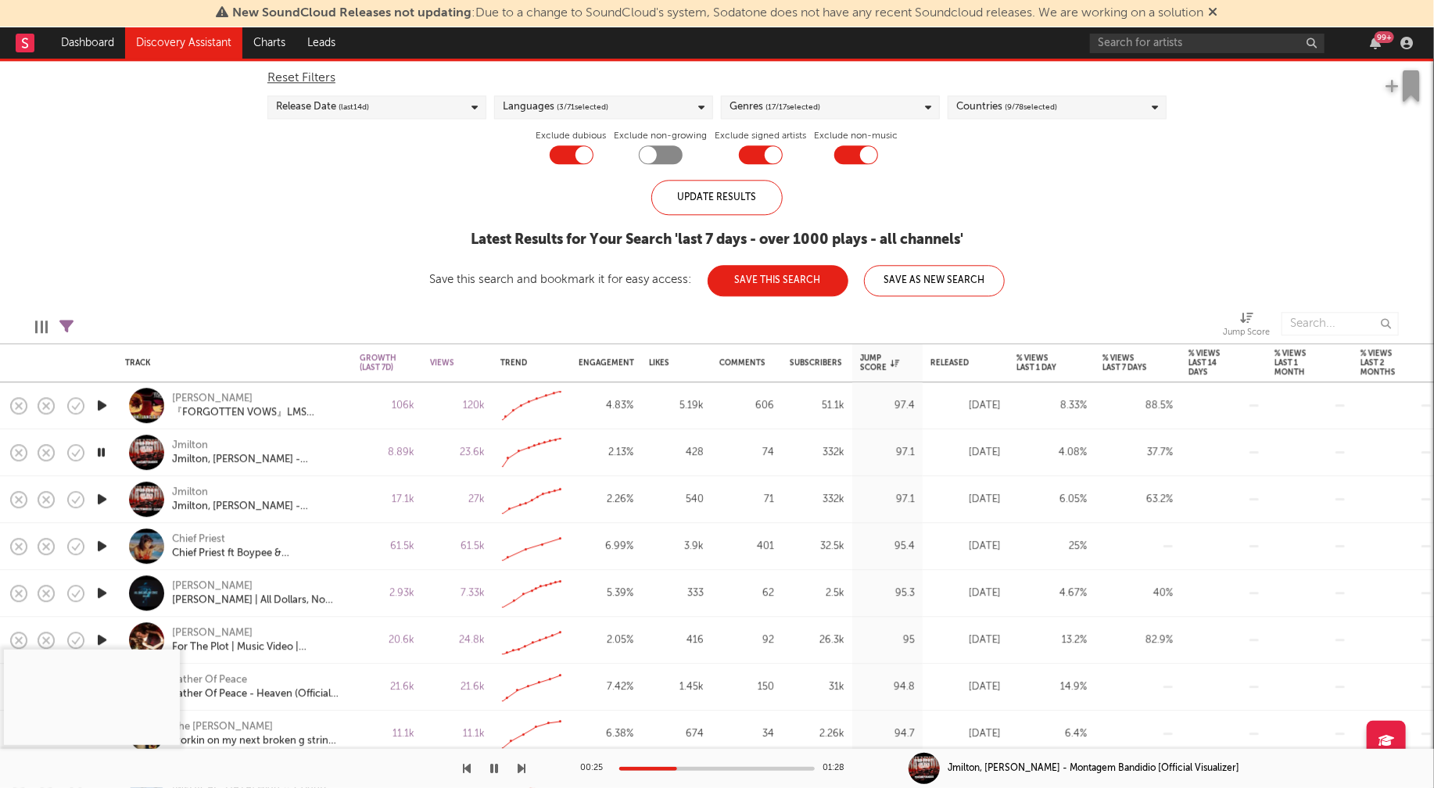
click at [97, 544] on icon "button" at bounding box center [102, 546] width 16 height 20
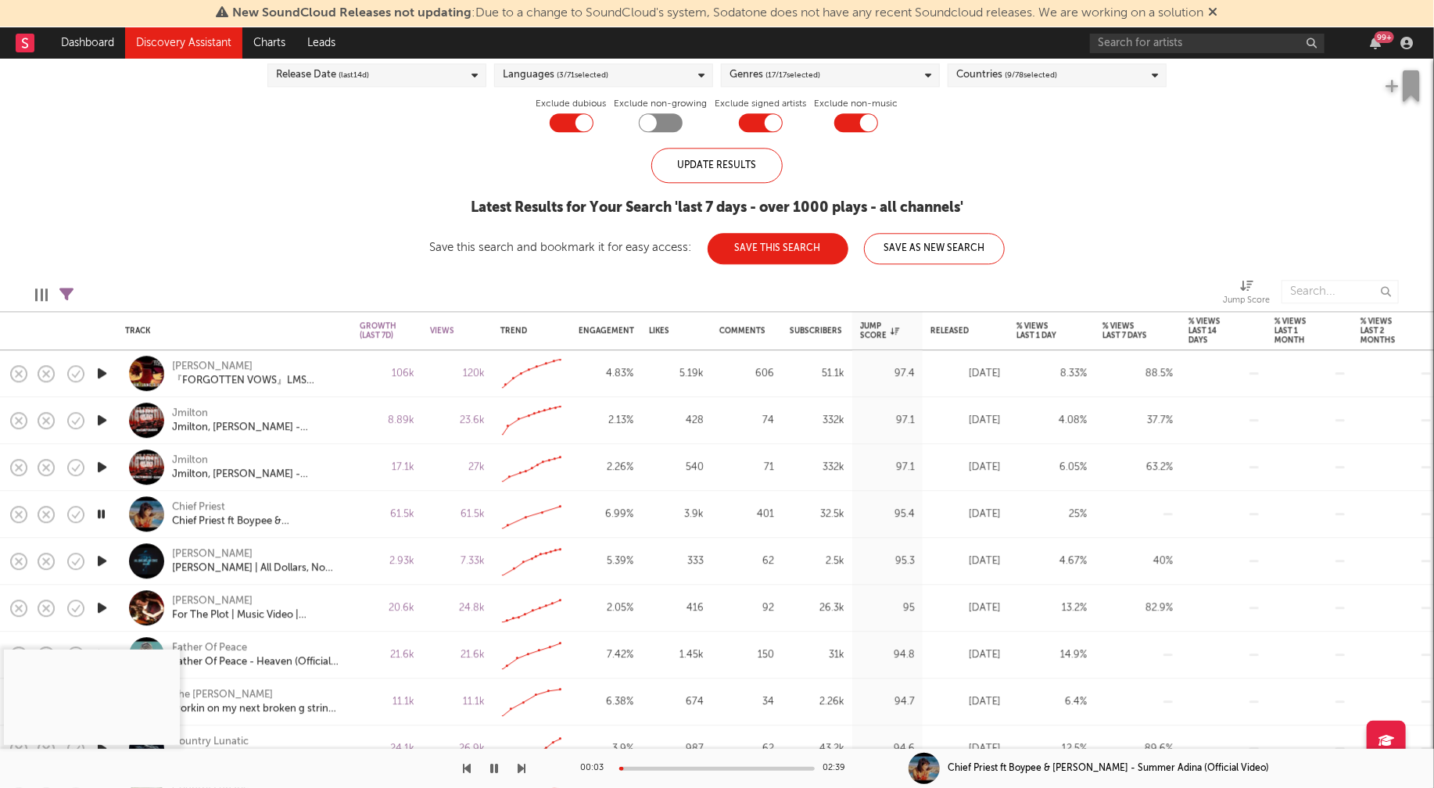
click at [667, 767] on div at bounding box center [716, 769] width 195 height 4
click at [103, 512] on icon "button" at bounding box center [101, 514] width 15 height 20
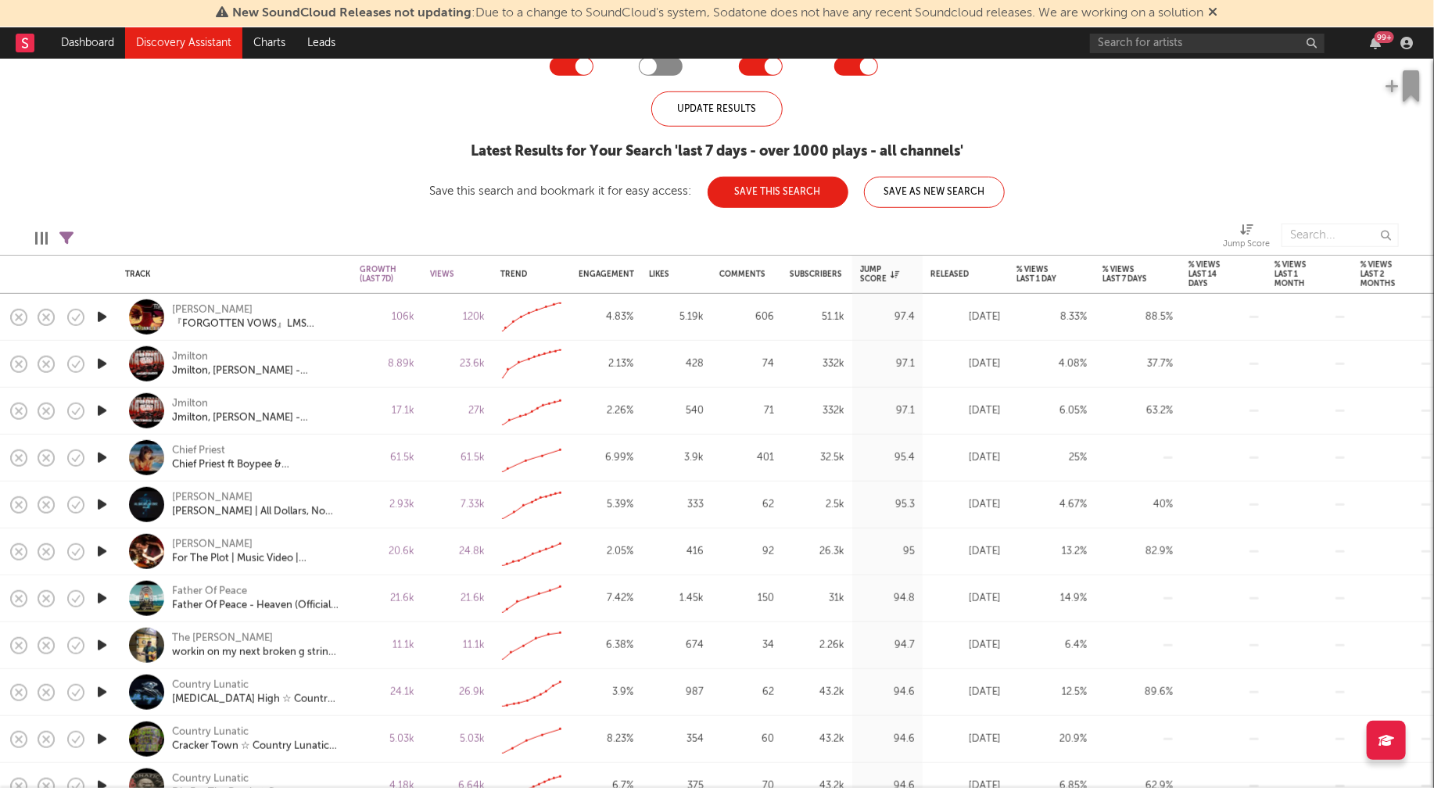
click at [101, 549] on icon "button" at bounding box center [102, 552] width 16 height 20
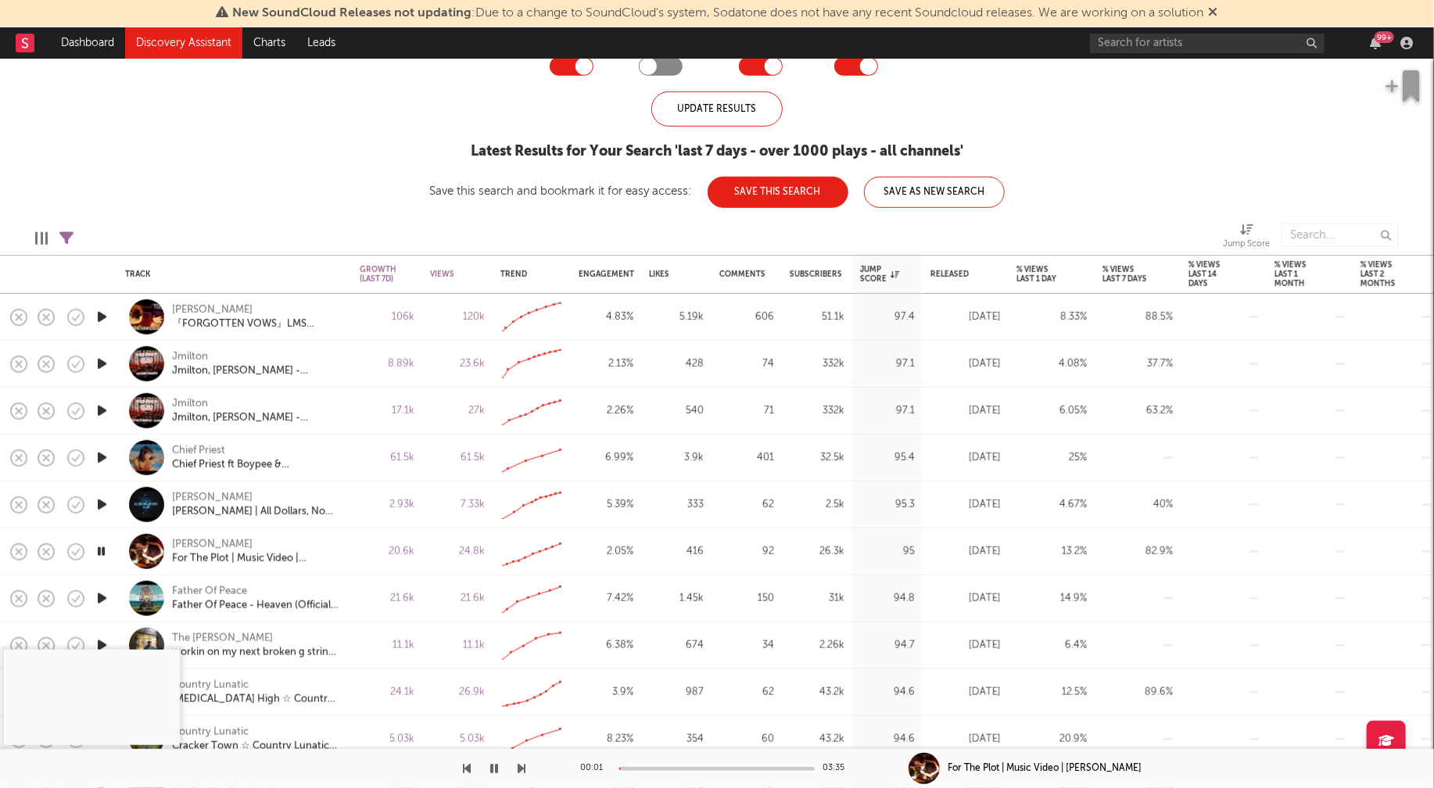
click at [662, 768] on div at bounding box center [716, 769] width 195 height 4
click at [103, 503] on icon "button" at bounding box center [102, 505] width 16 height 20
click at [652, 768] on div at bounding box center [716, 769] width 195 height 4
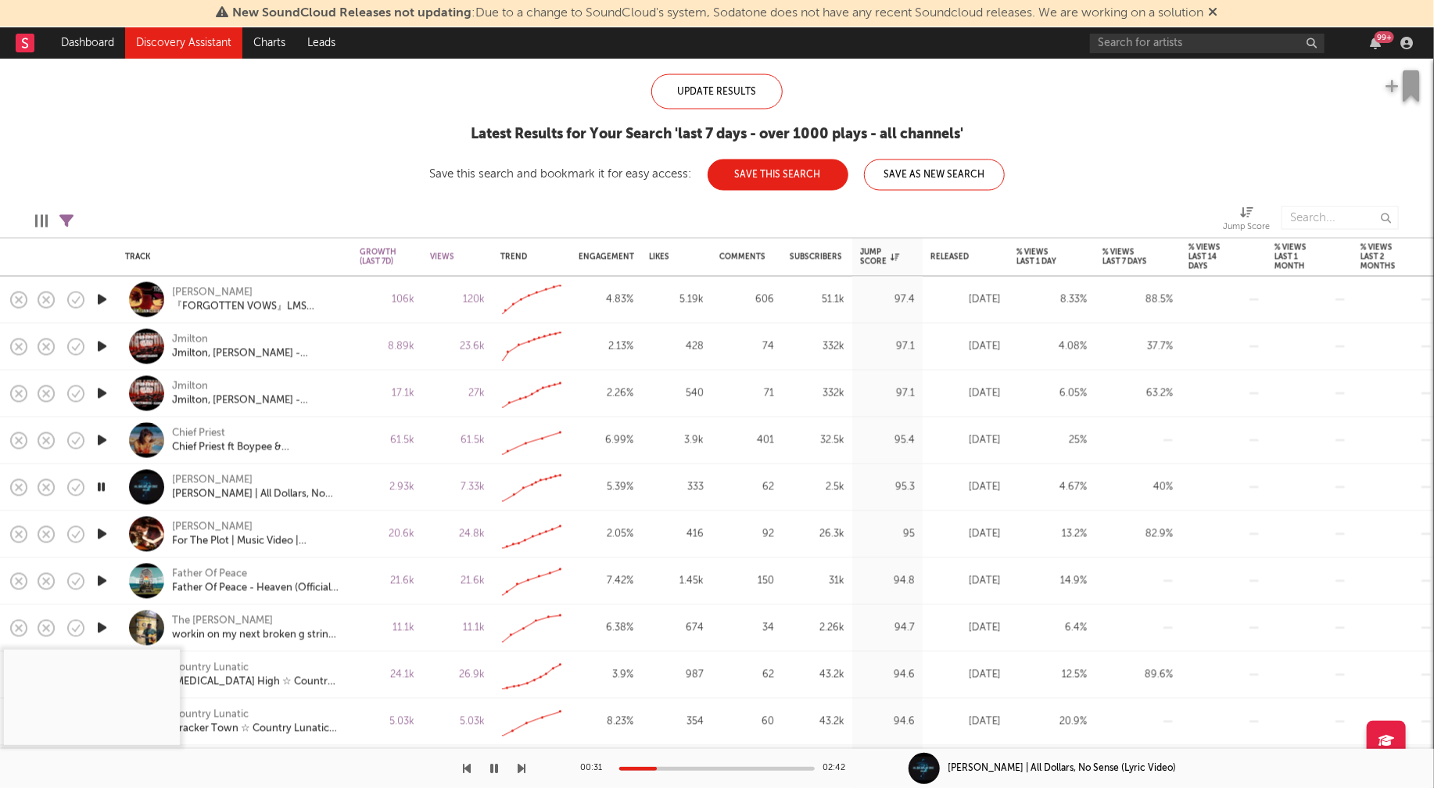
click at [98, 577] on icon "button" at bounding box center [102, 581] width 16 height 20
click at [677, 768] on div at bounding box center [716, 769] width 195 height 4
click at [104, 624] on icon "button" at bounding box center [102, 628] width 16 height 20
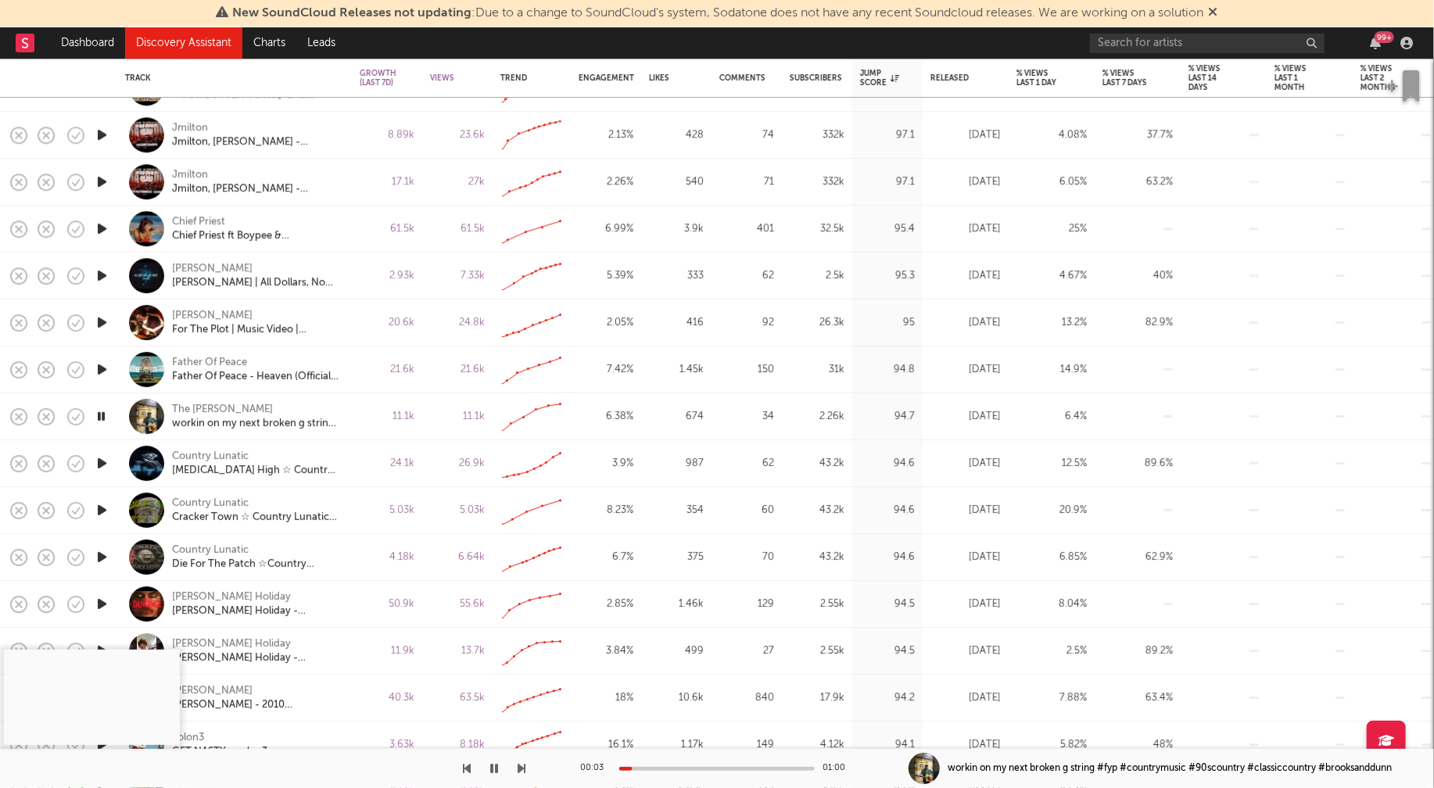
click at [101, 599] on icon "button" at bounding box center [102, 604] width 16 height 20
click at [647, 768] on div at bounding box center [716, 769] width 195 height 4
click at [683, 767] on div at bounding box center [716, 769] width 195 height 4
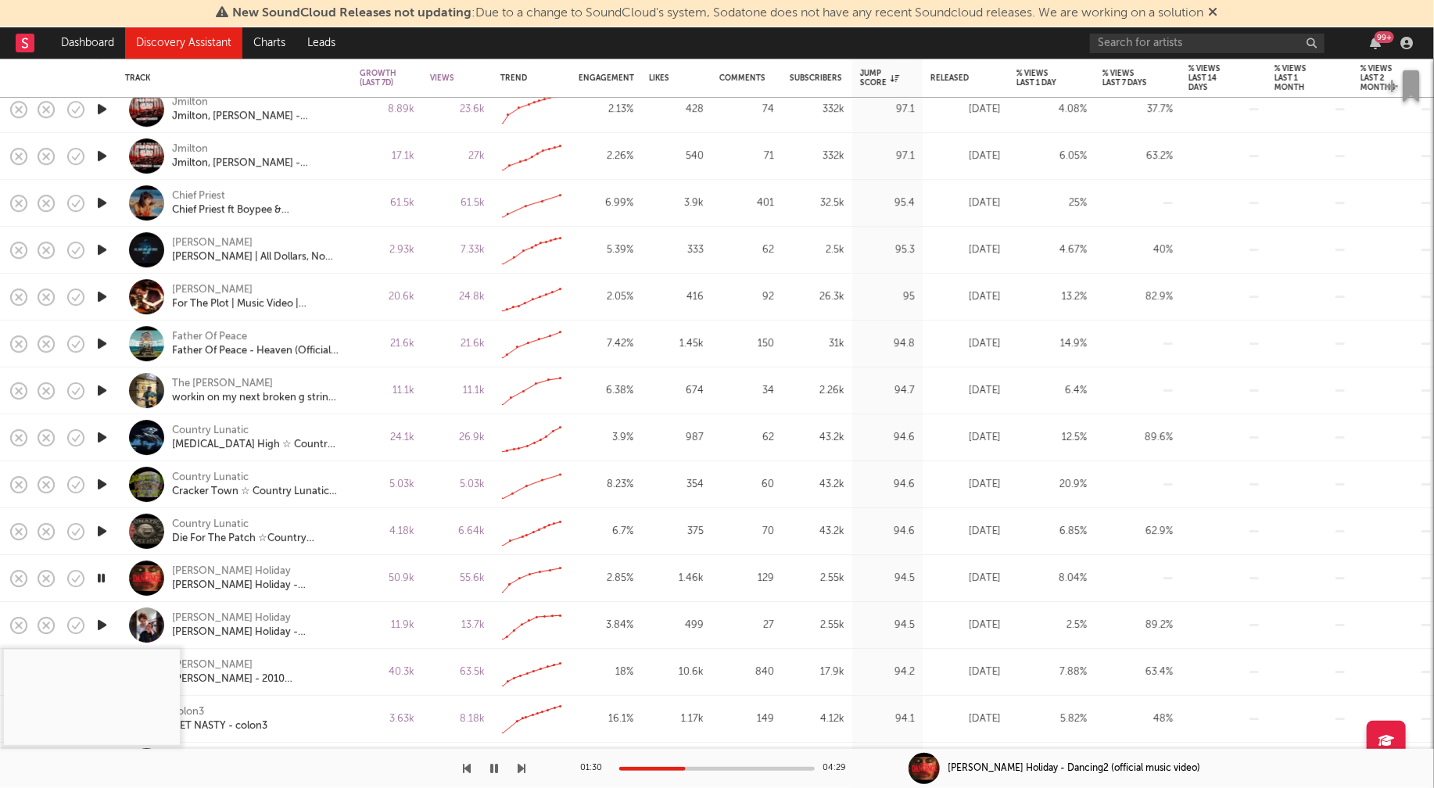
click at [103, 577] on icon "button" at bounding box center [101, 578] width 15 height 20
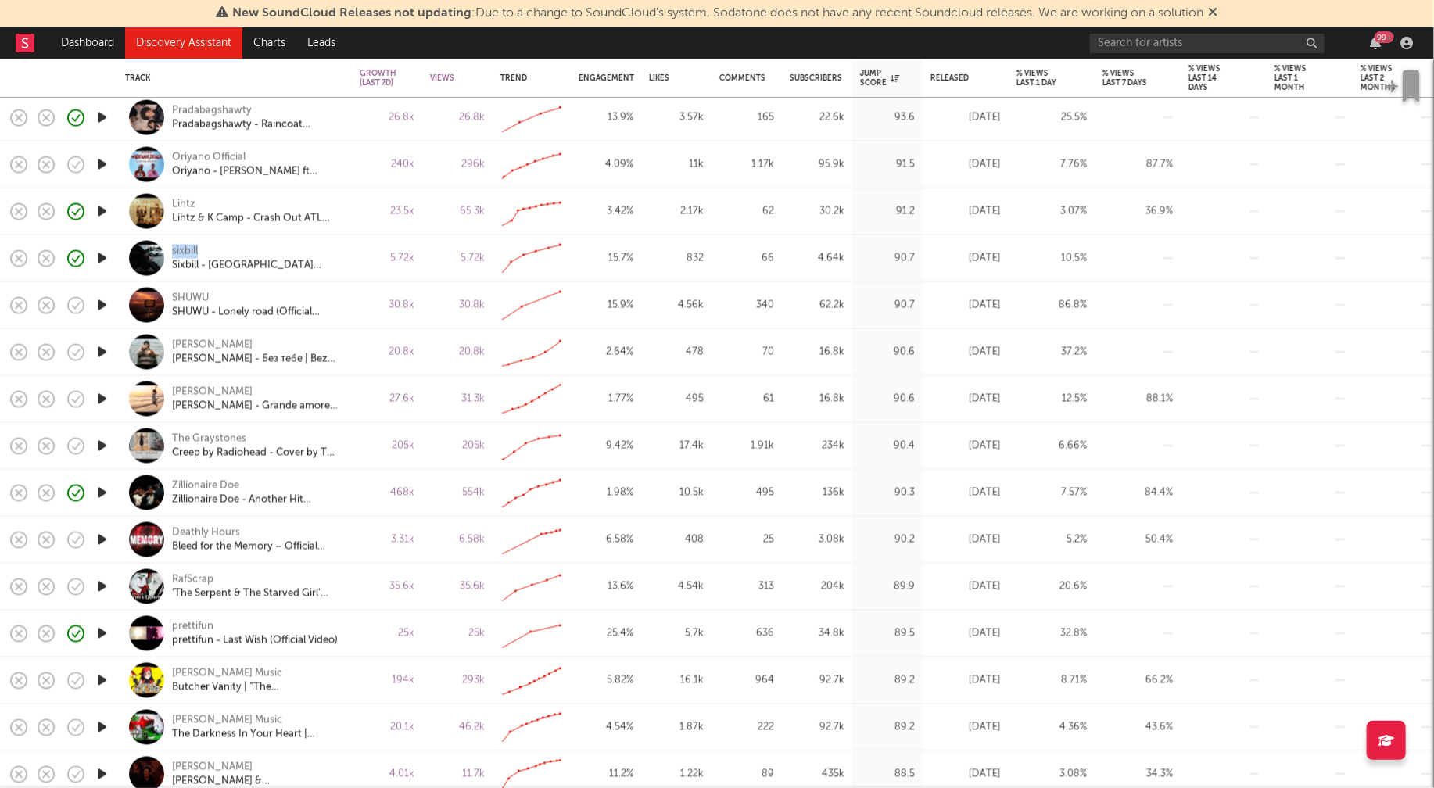
click at [106, 582] on icon "button" at bounding box center [102, 587] width 16 height 20
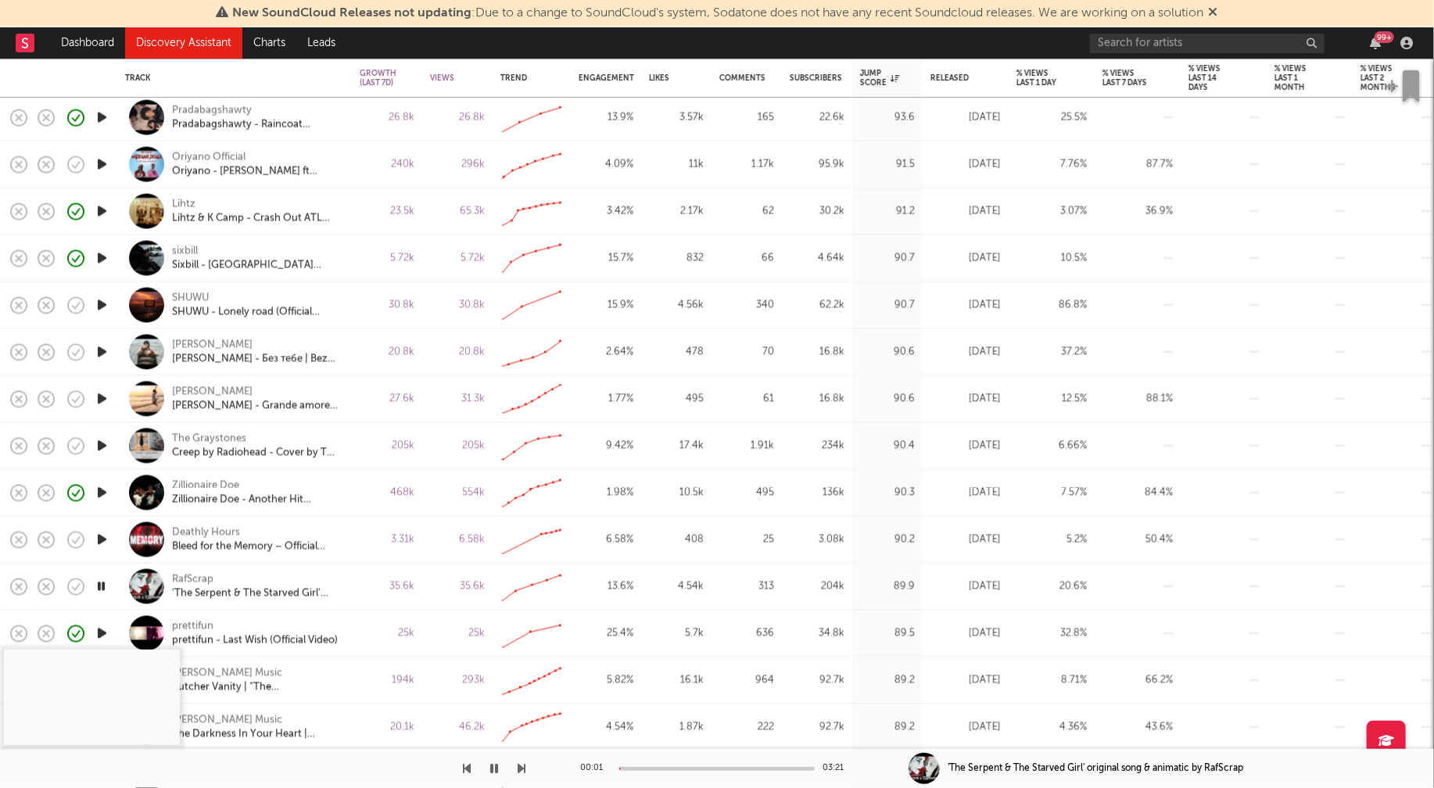
click at [661, 768] on div at bounding box center [716, 769] width 195 height 4
click at [714, 768] on div at bounding box center [716, 769] width 195 height 4
click at [492, 767] on icon "button" at bounding box center [494, 768] width 8 height 13
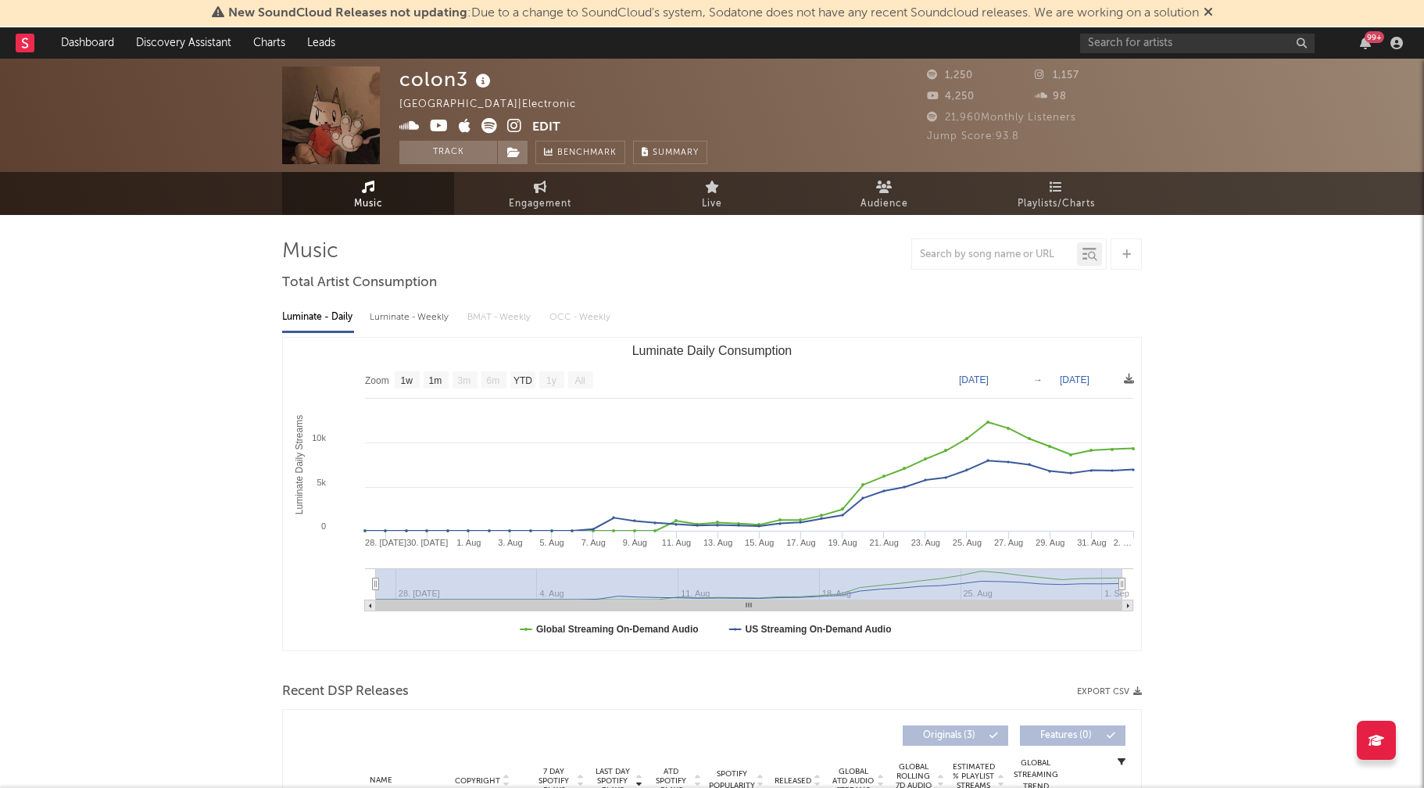
select select "1w"
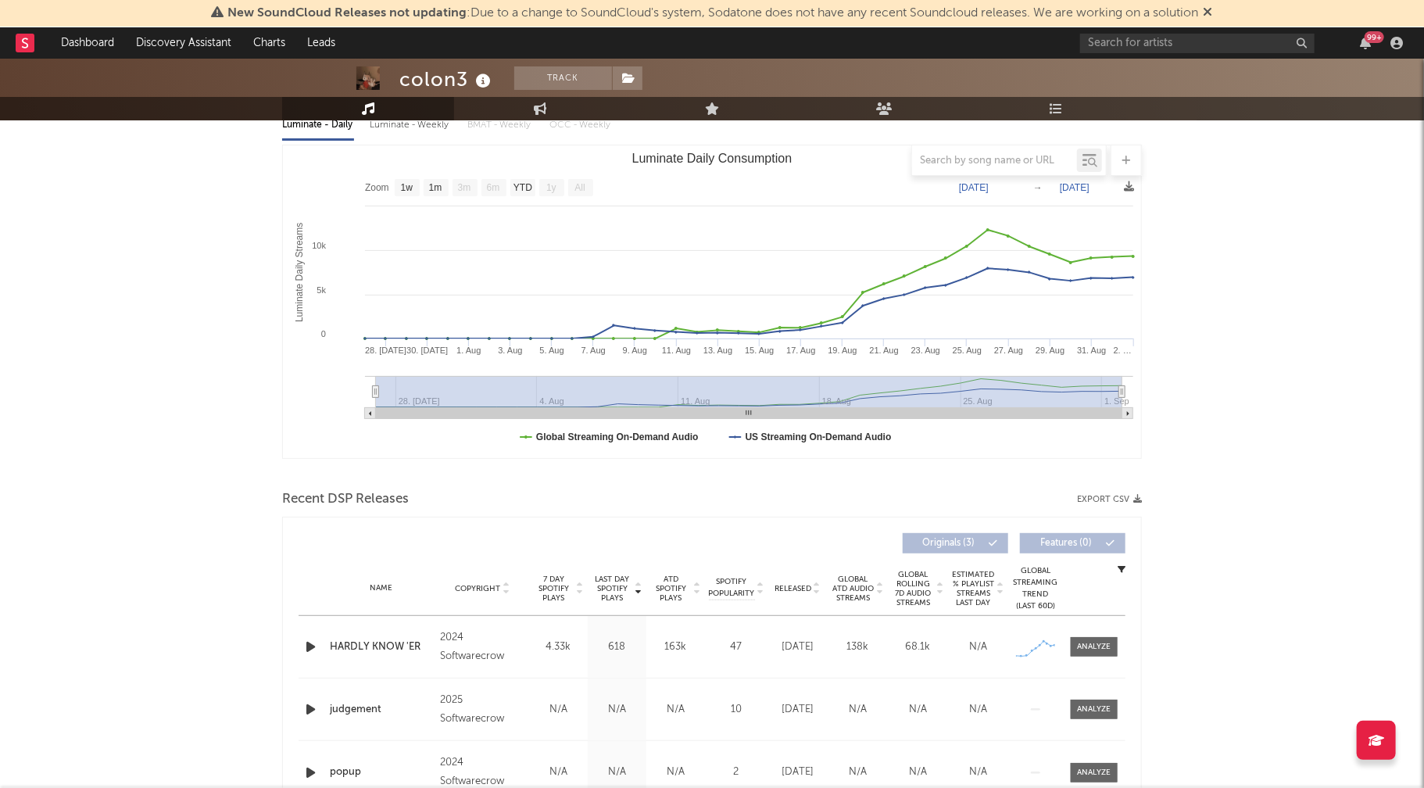
click at [310, 646] on icon "button" at bounding box center [310, 647] width 16 height 20
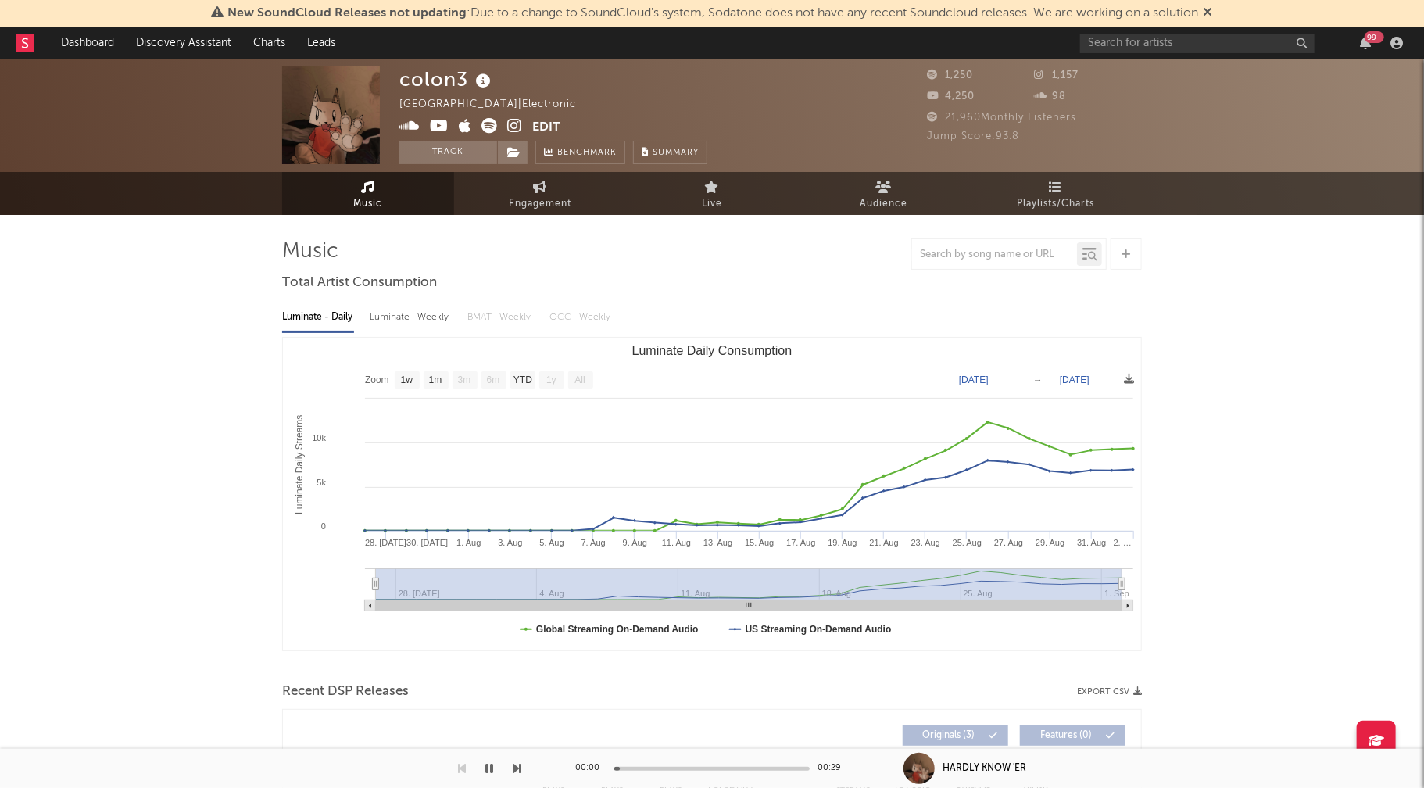
click at [396, 317] on div "Luminate - Weekly" at bounding box center [411, 317] width 82 height 27
select select "1w"
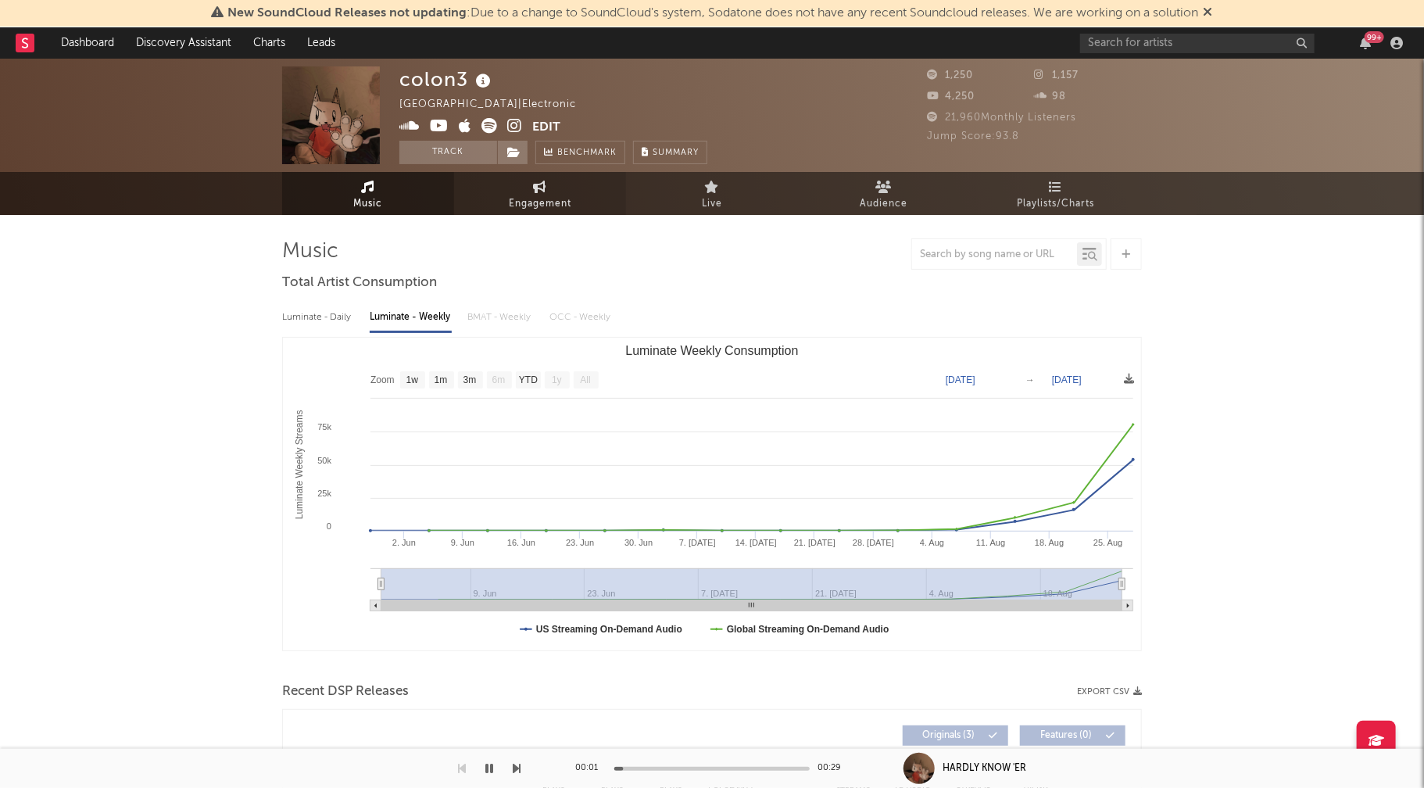
click at [537, 208] on span "Engagement" at bounding box center [540, 204] width 63 height 19
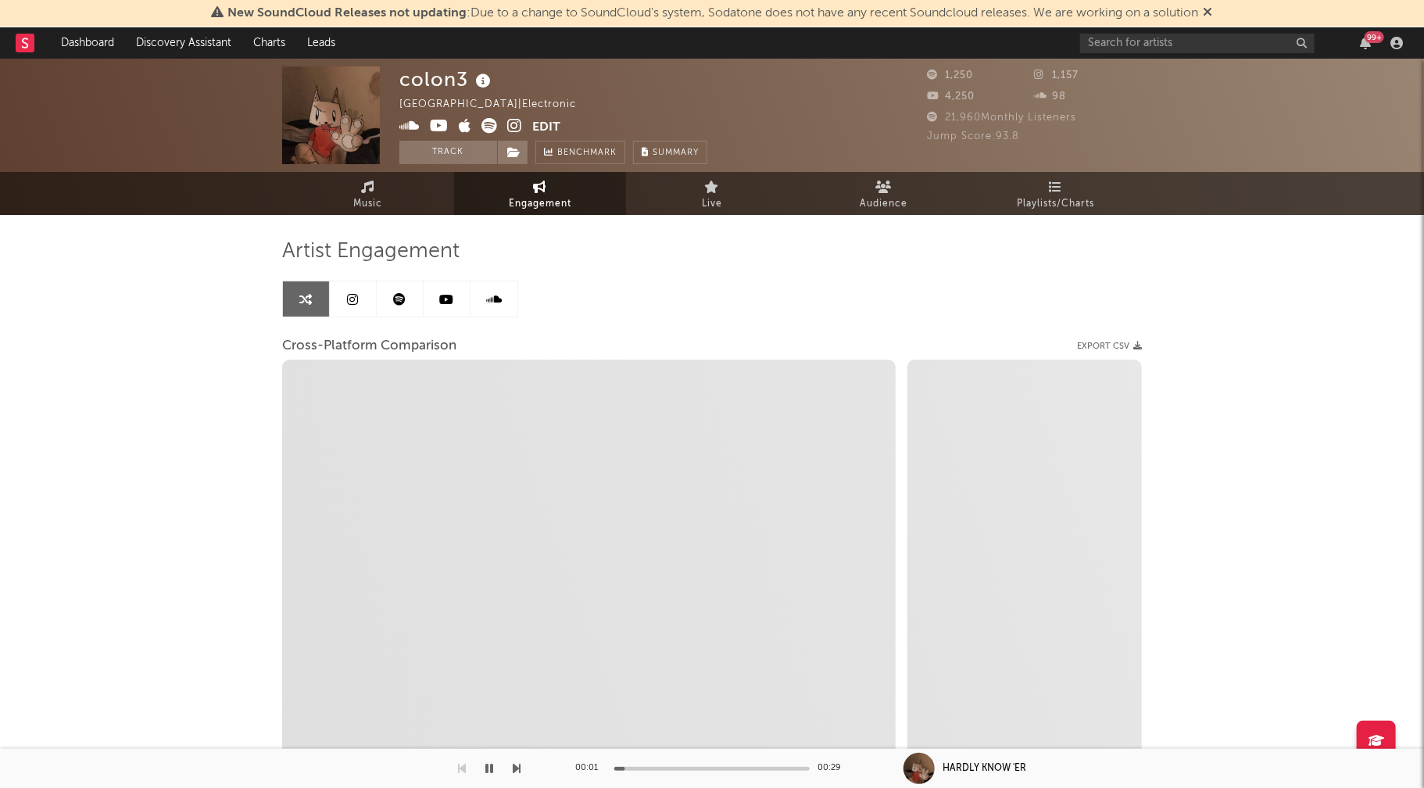
select select "1w"
select select "1m"
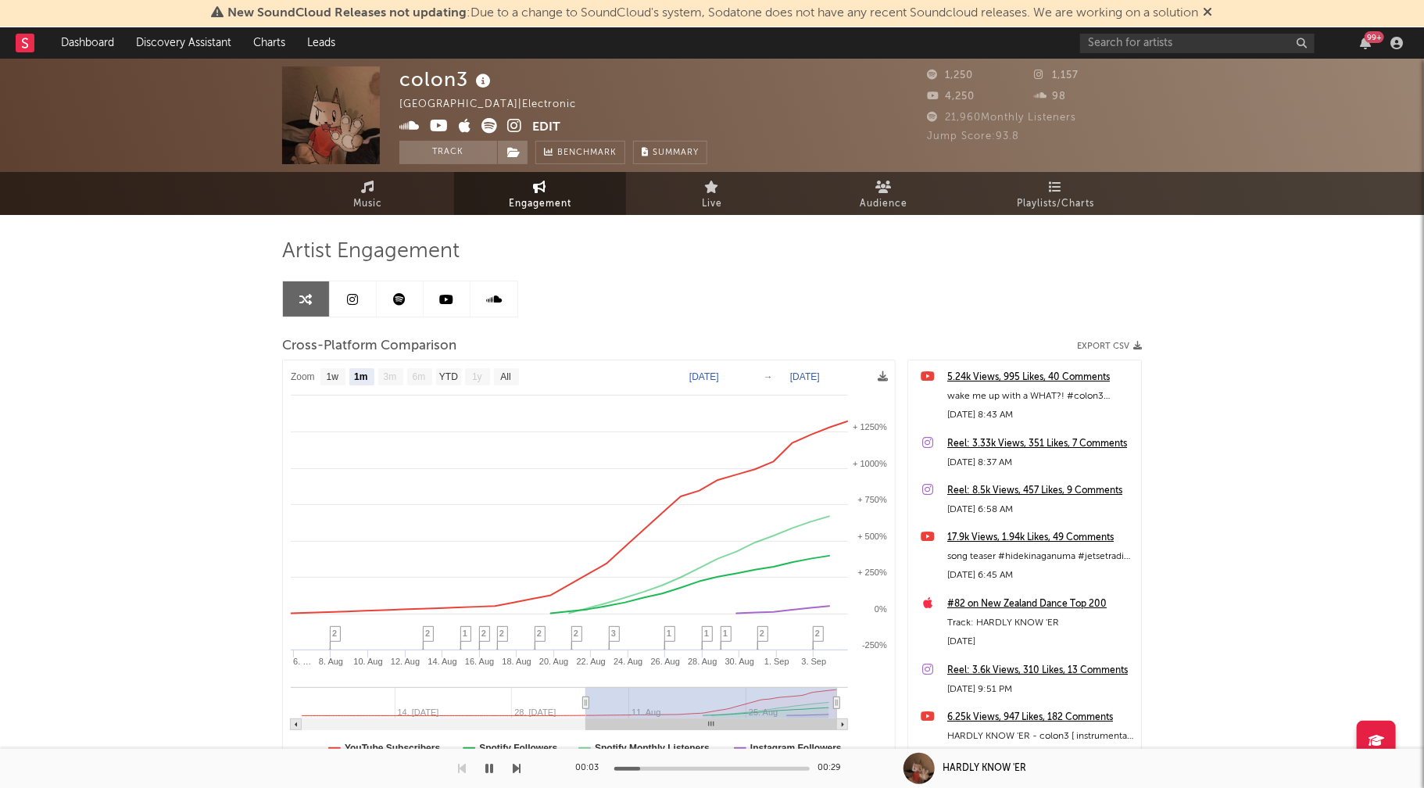
click at [517, 128] on icon at bounding box center [514, 126] width 15 height 16
click at [485, 767] on icon "button" at bounding box center [489, 768] width 8 height 13
click at [367, 192] on icon at bounding box center [368, 187] width 13 height 13
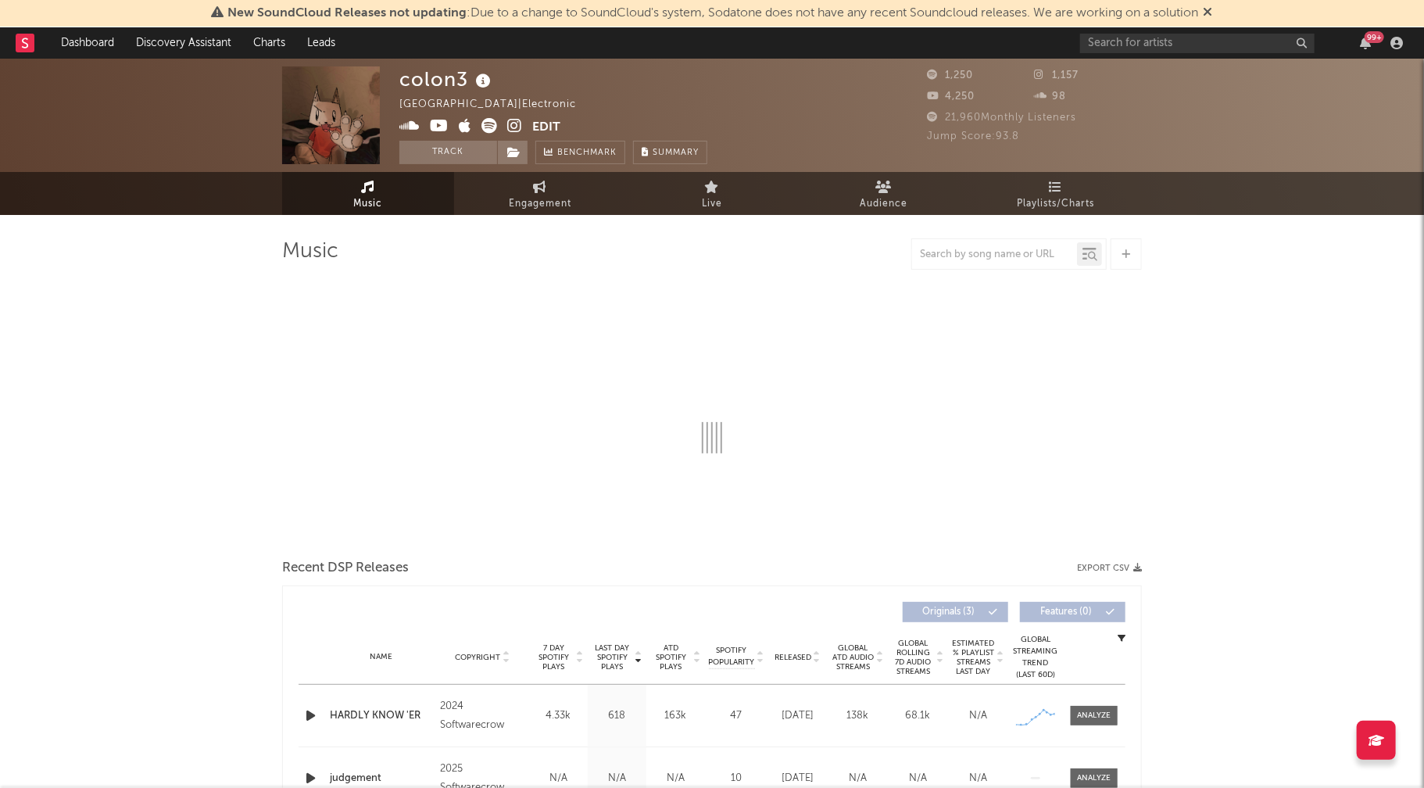
select select "1w"
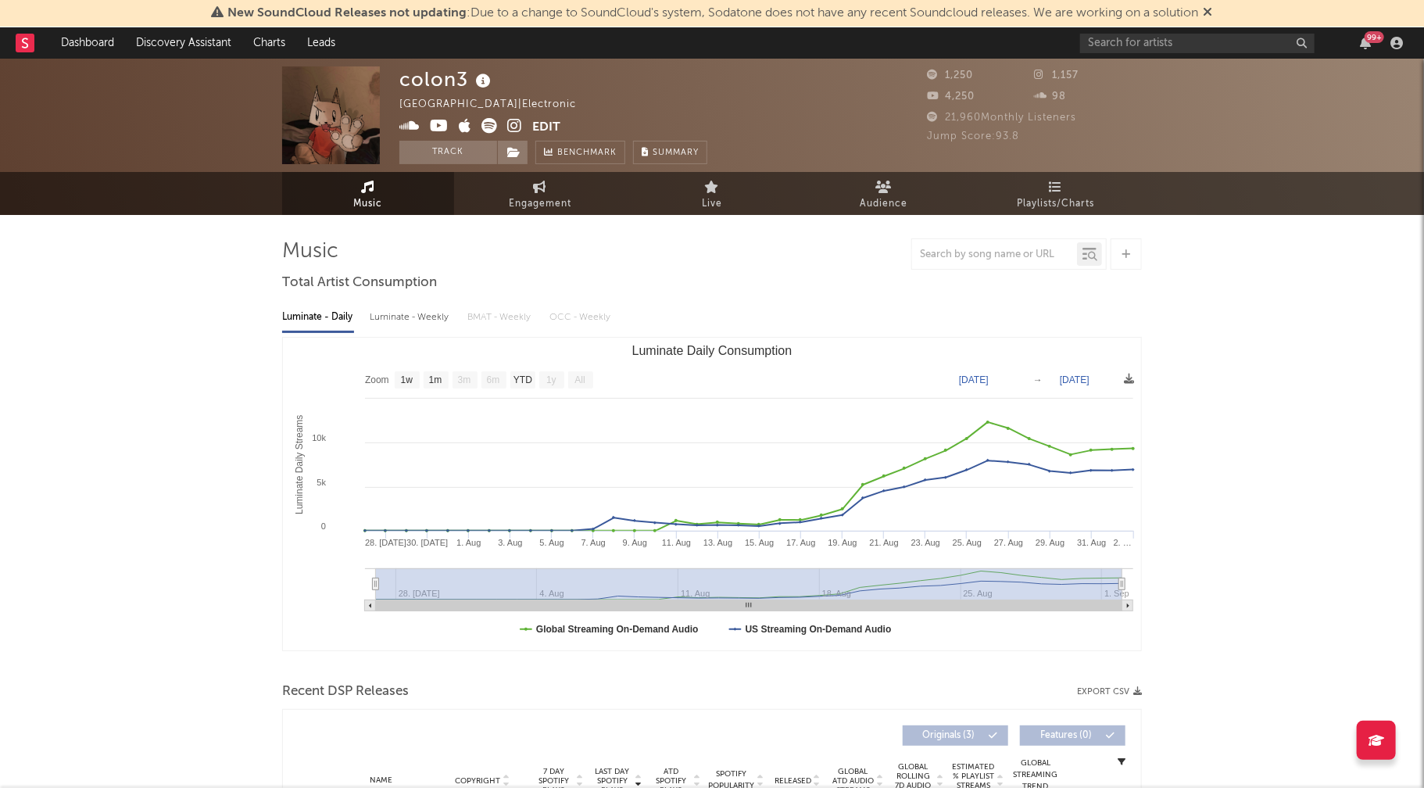
click at [438, 123] on icon at bounding box center [439, 126] width 19 height 16
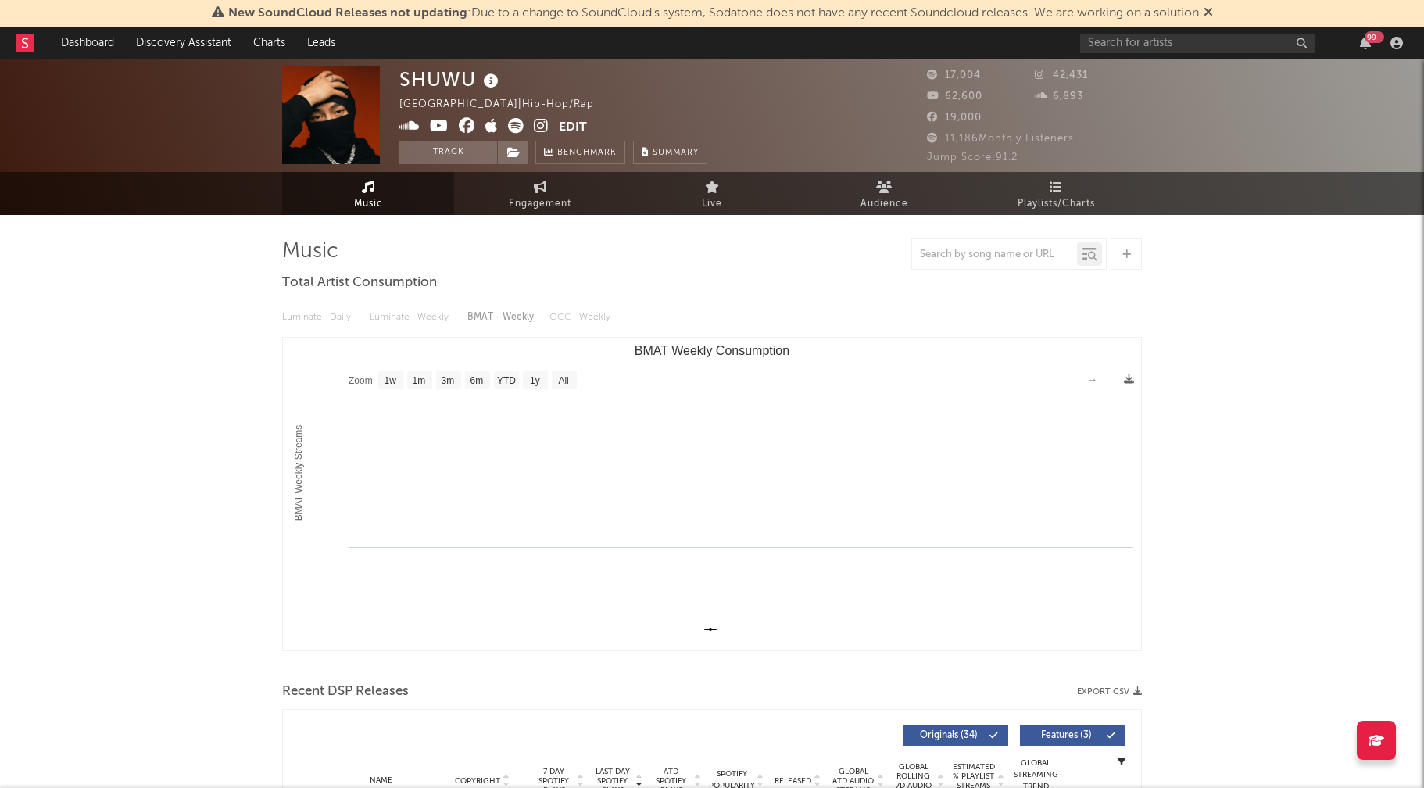
select select "1w"
drag, startPoint x: 403, startPoint y: 78, endPoint x: 475, endPoint y: 81, distance: 72.8
click at [475, 81] on div "SHUWU" at bounding box center [450, 79] width 103 height 26
copy div "SHUWU"
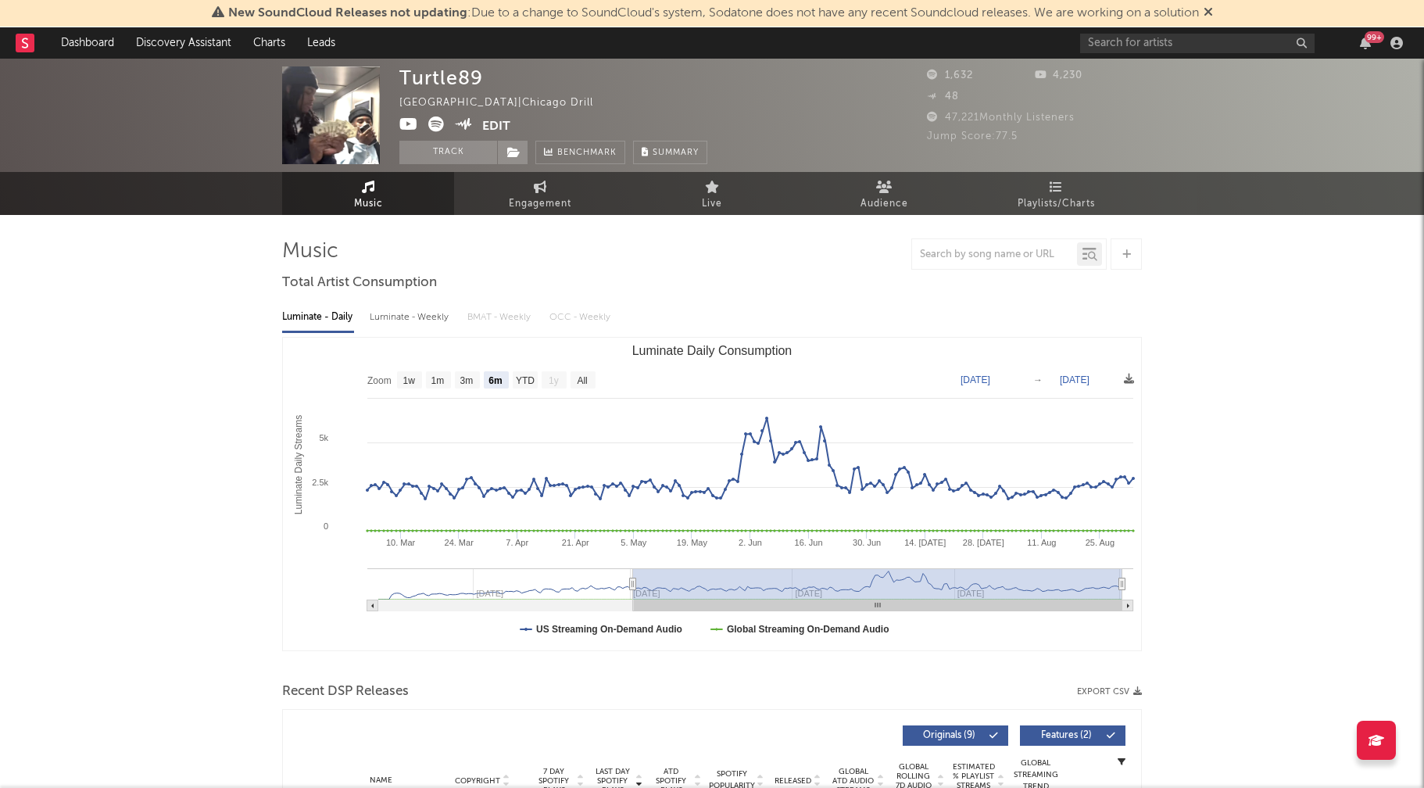
select select "6m"
click at [417, 319] on div "Luminate - Weekly" at bounding box center [411, 317] width 82 height 27
select select "6m"
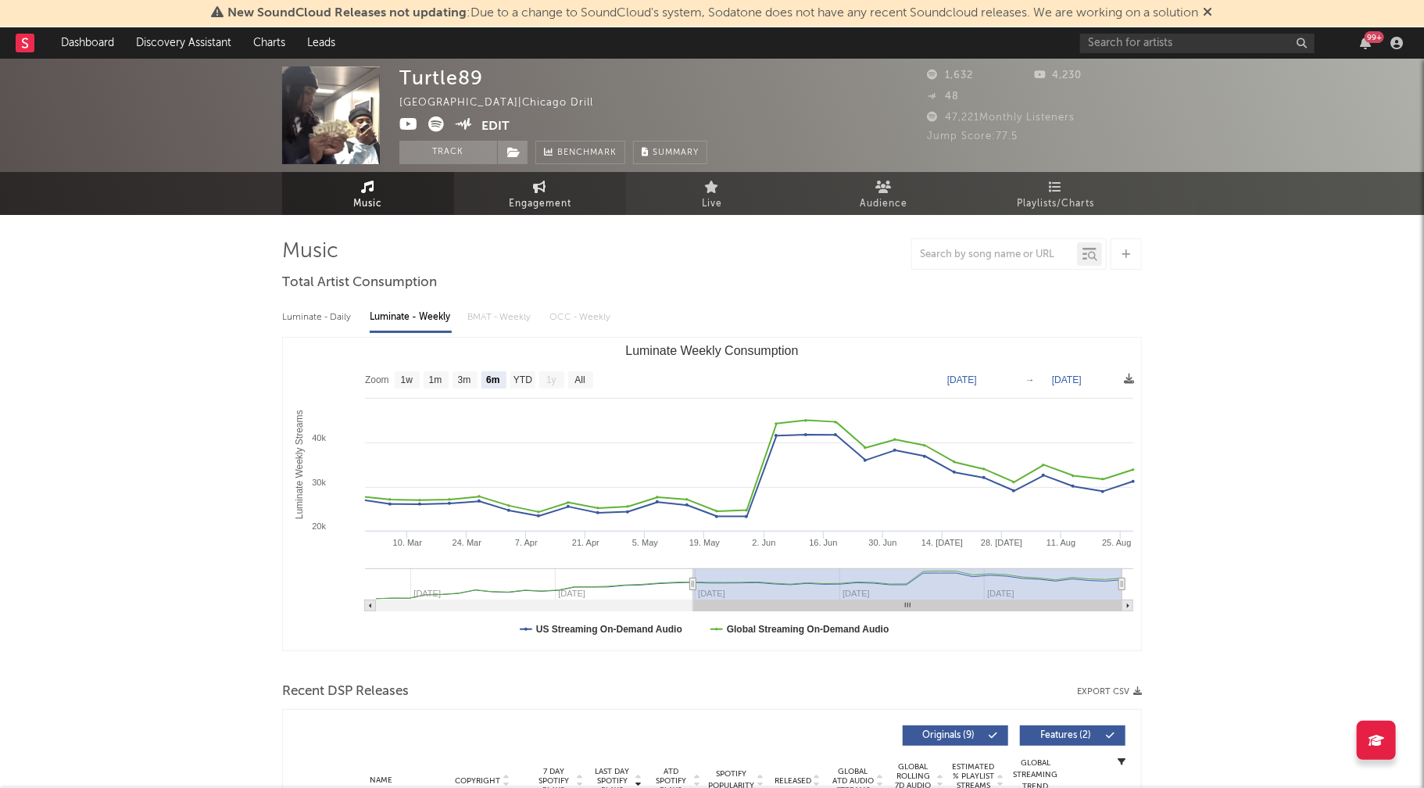
click at [539, 195] on span "Engagement" at bounding box center [540, 204] width 63 height 19
select select "1w"
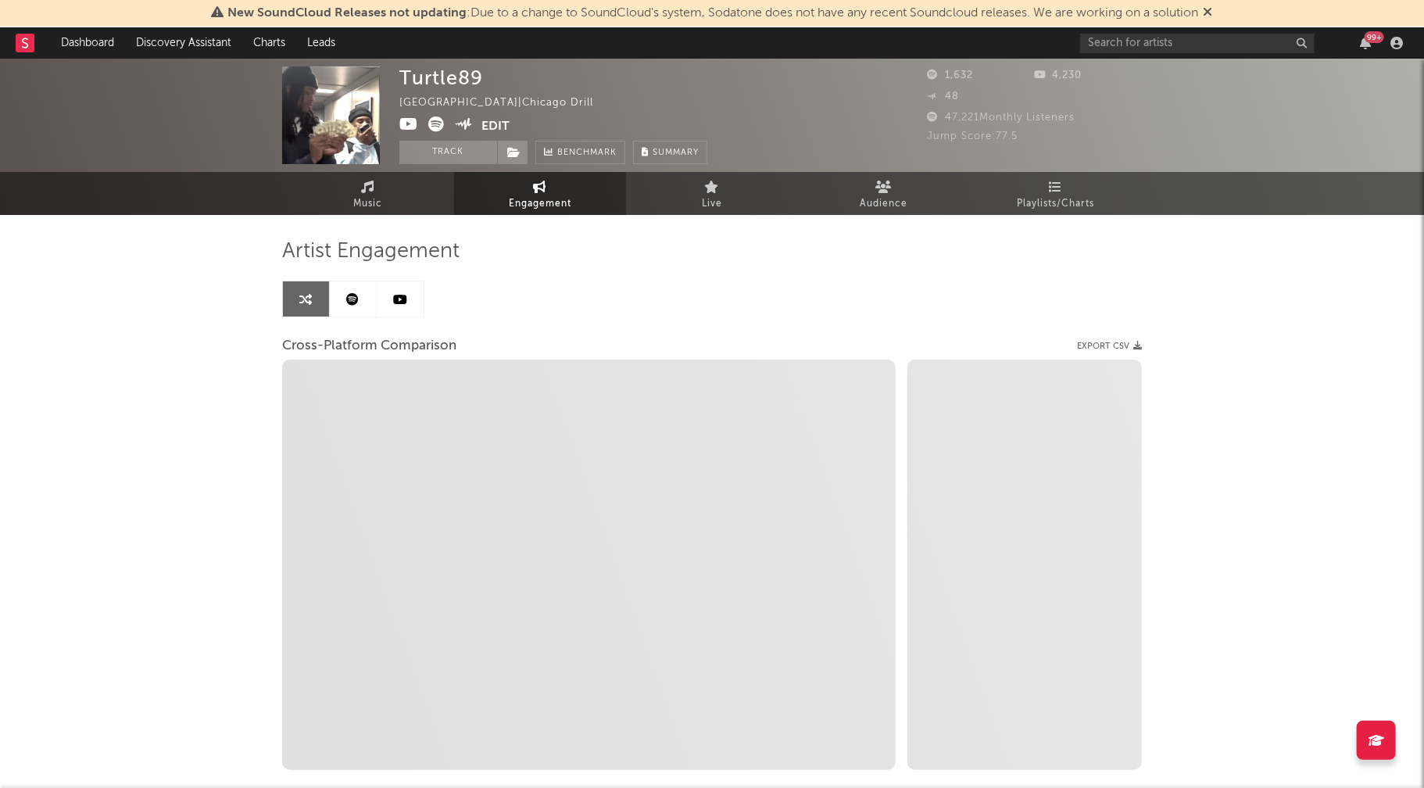
select select "1m"
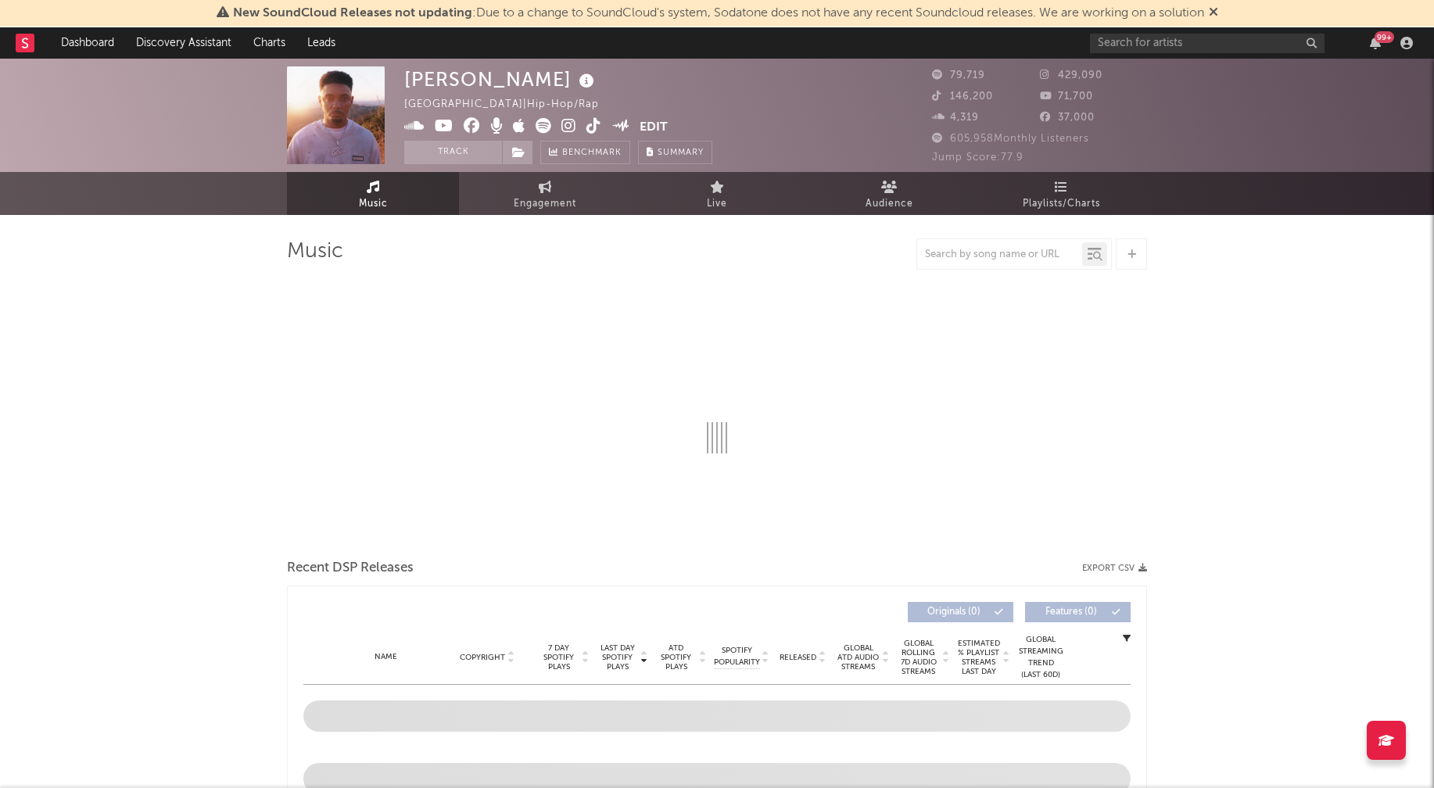
select select "6m"
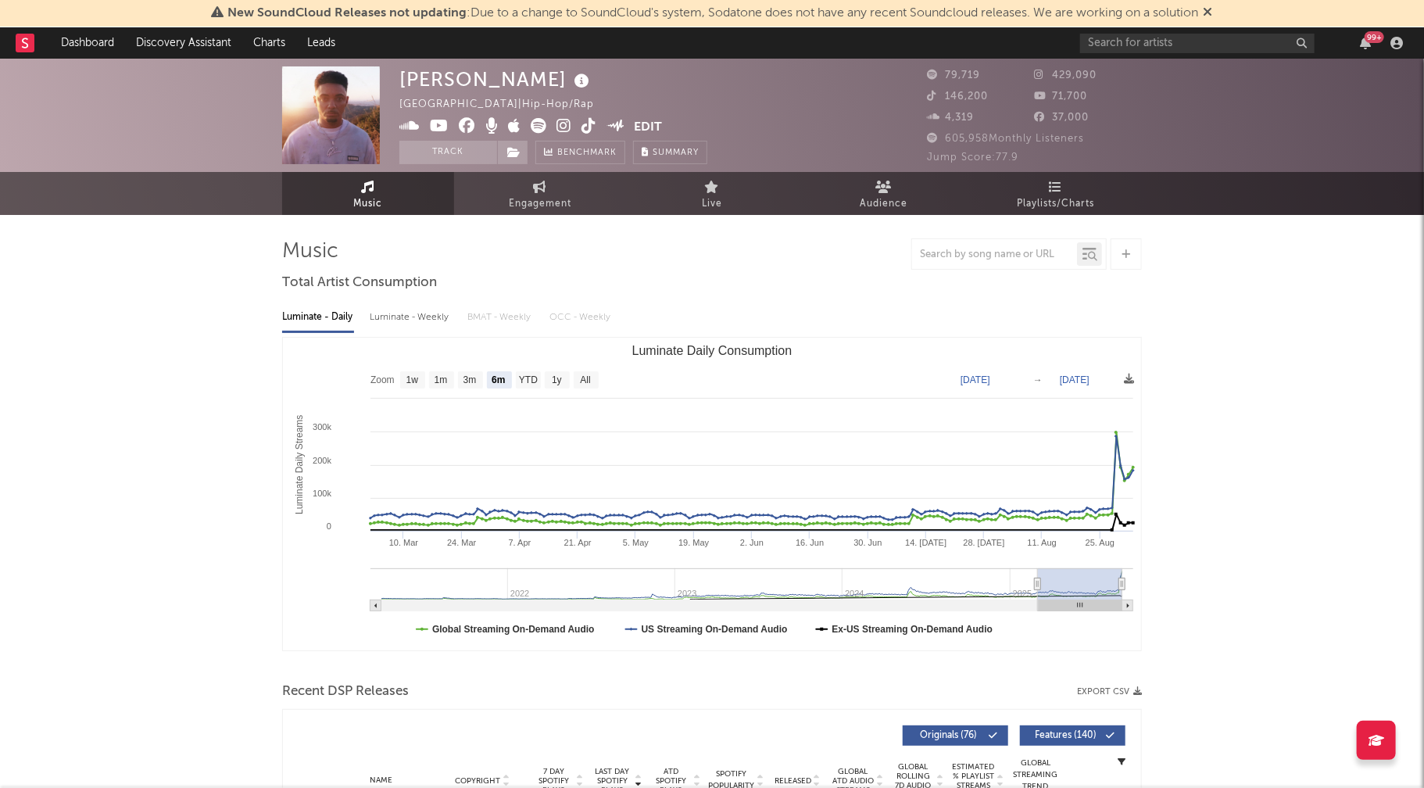
click at [561, 128] on icon at bounding box center [564, 126] width 15 height 16
click at [408, 319] on div "Luminate - Weekly" at bounding box center [411, 317] width 82 height 27
select select "6m"
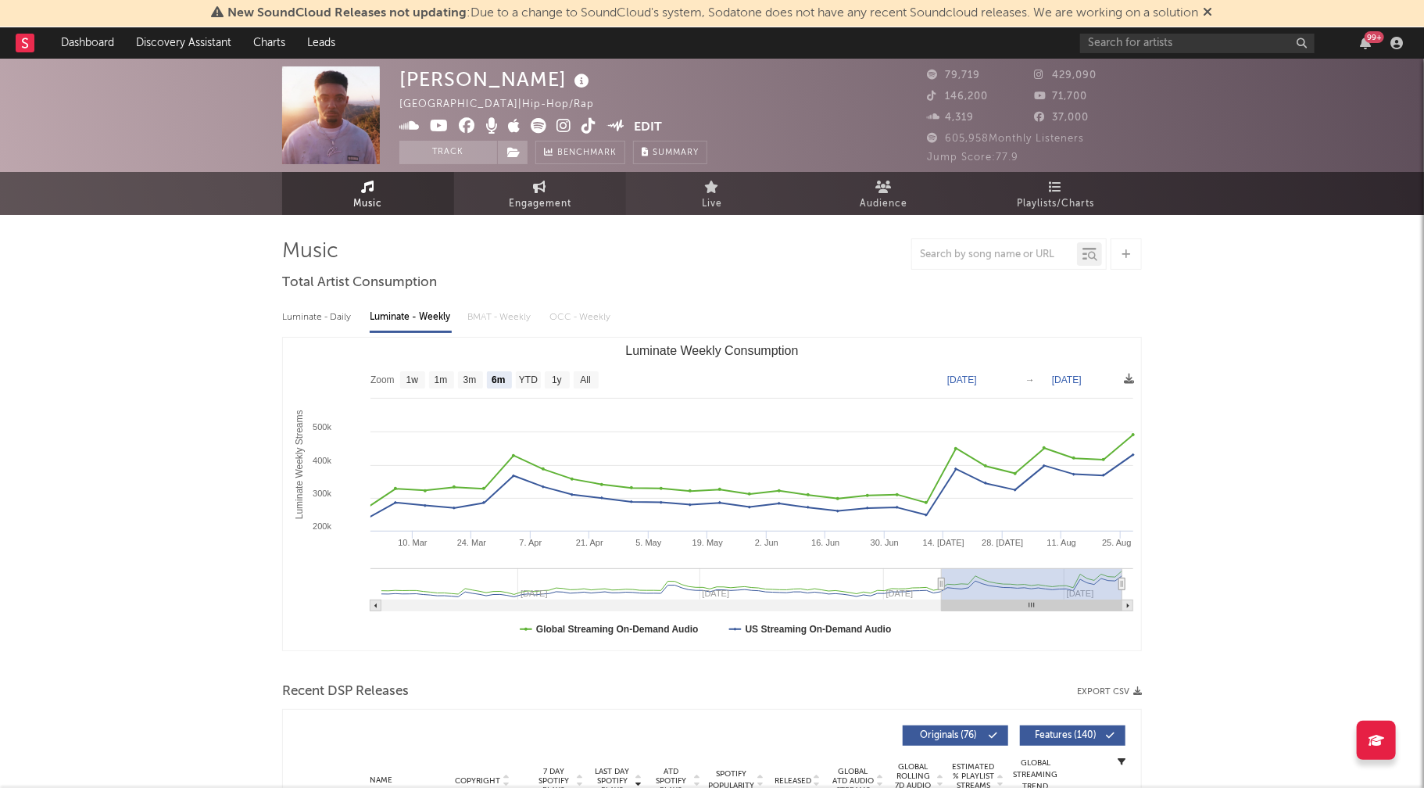
click at [554, 200] on span "Engagement" at bounding box center [540, 204] width 63 height 19
select select "1w"
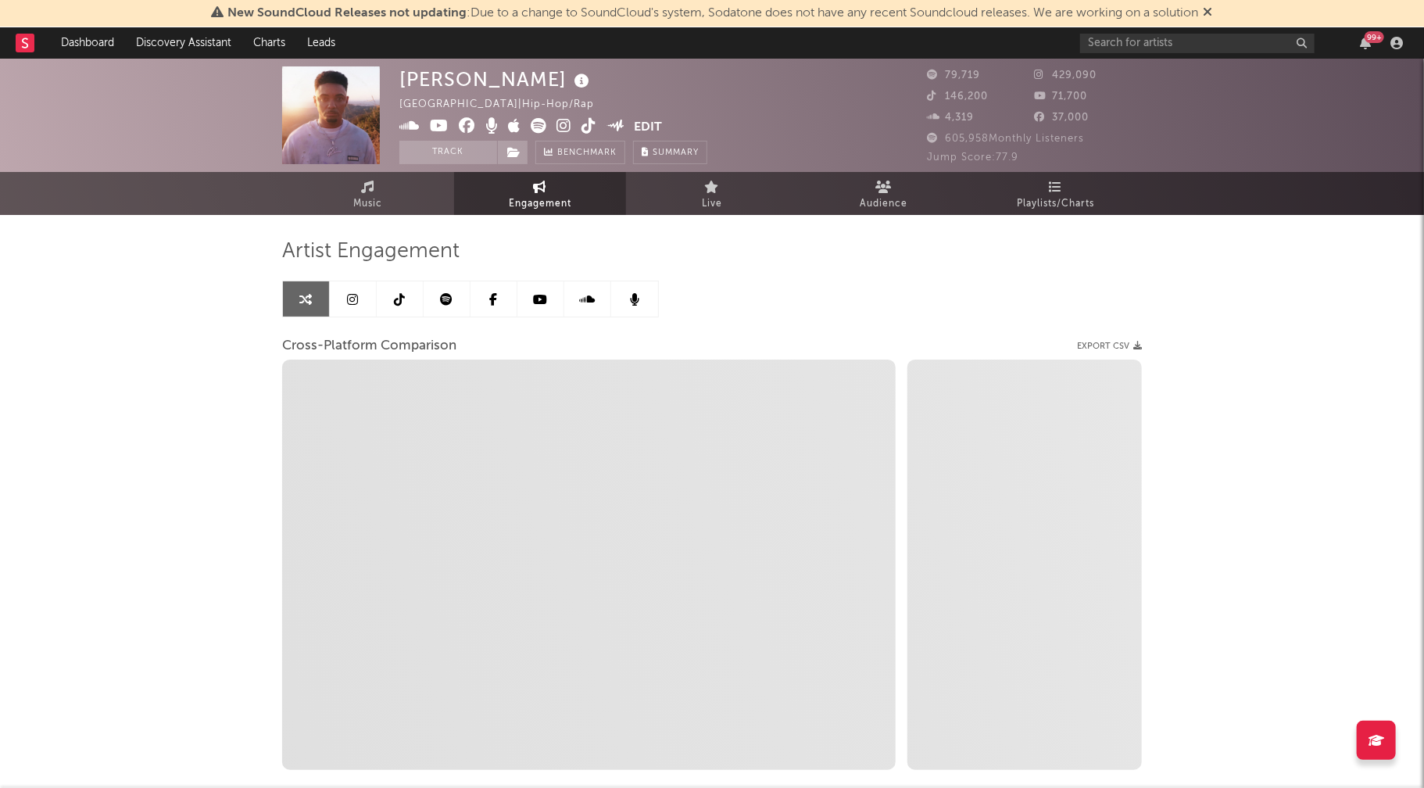
select select "1m"
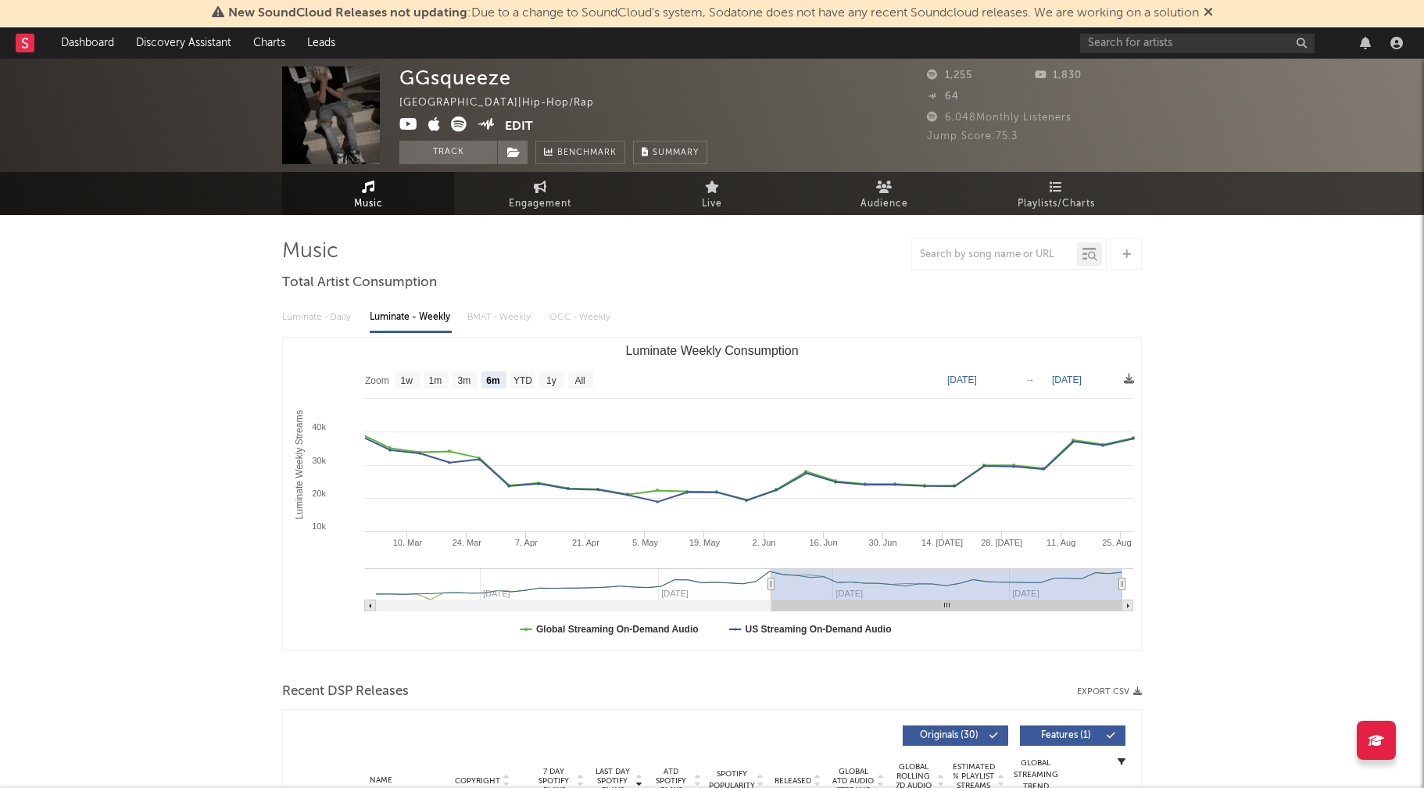
select select "6m"
click at [549, 198] on span "Engagement" at bounding box center [540, 204] width 63 height 19
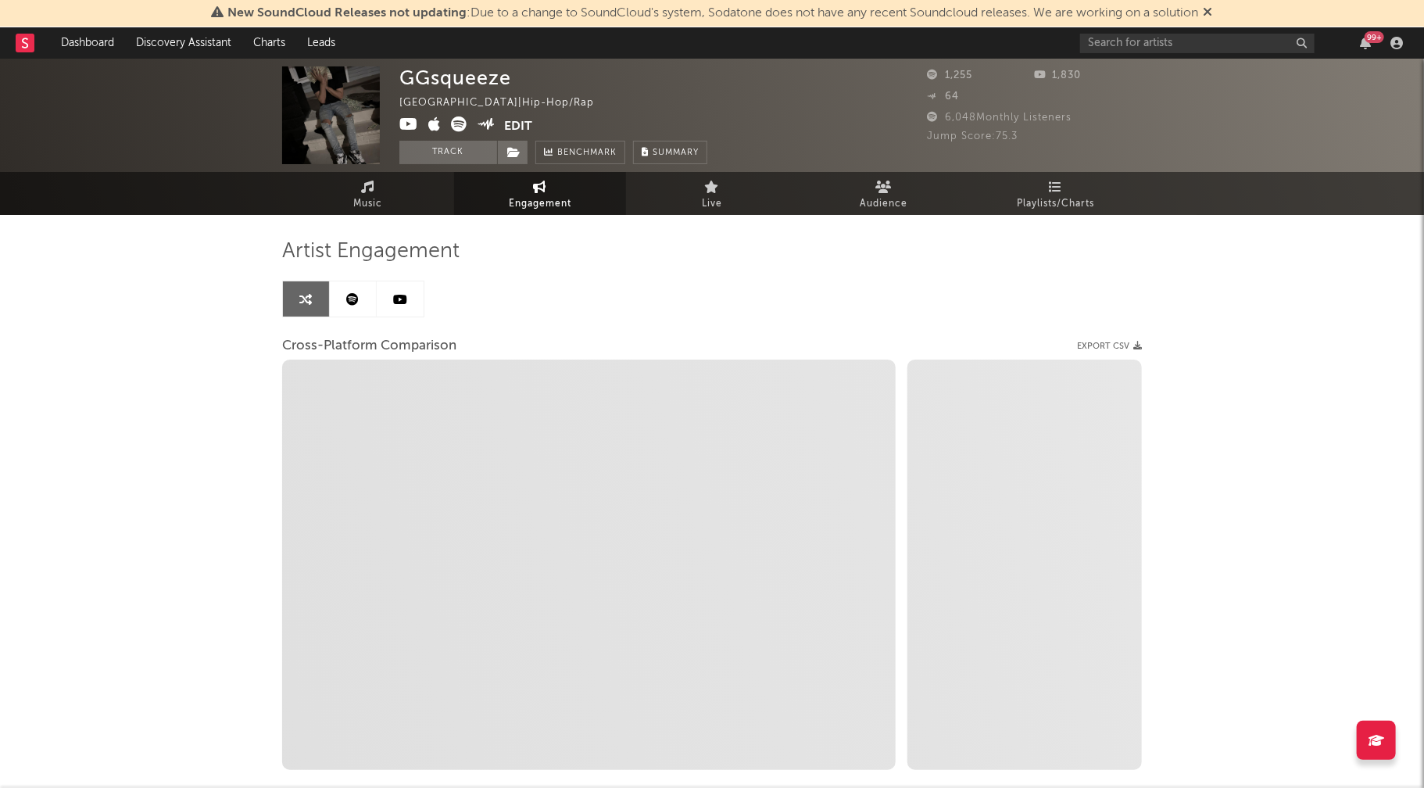
select select "1w"
select select "1m"
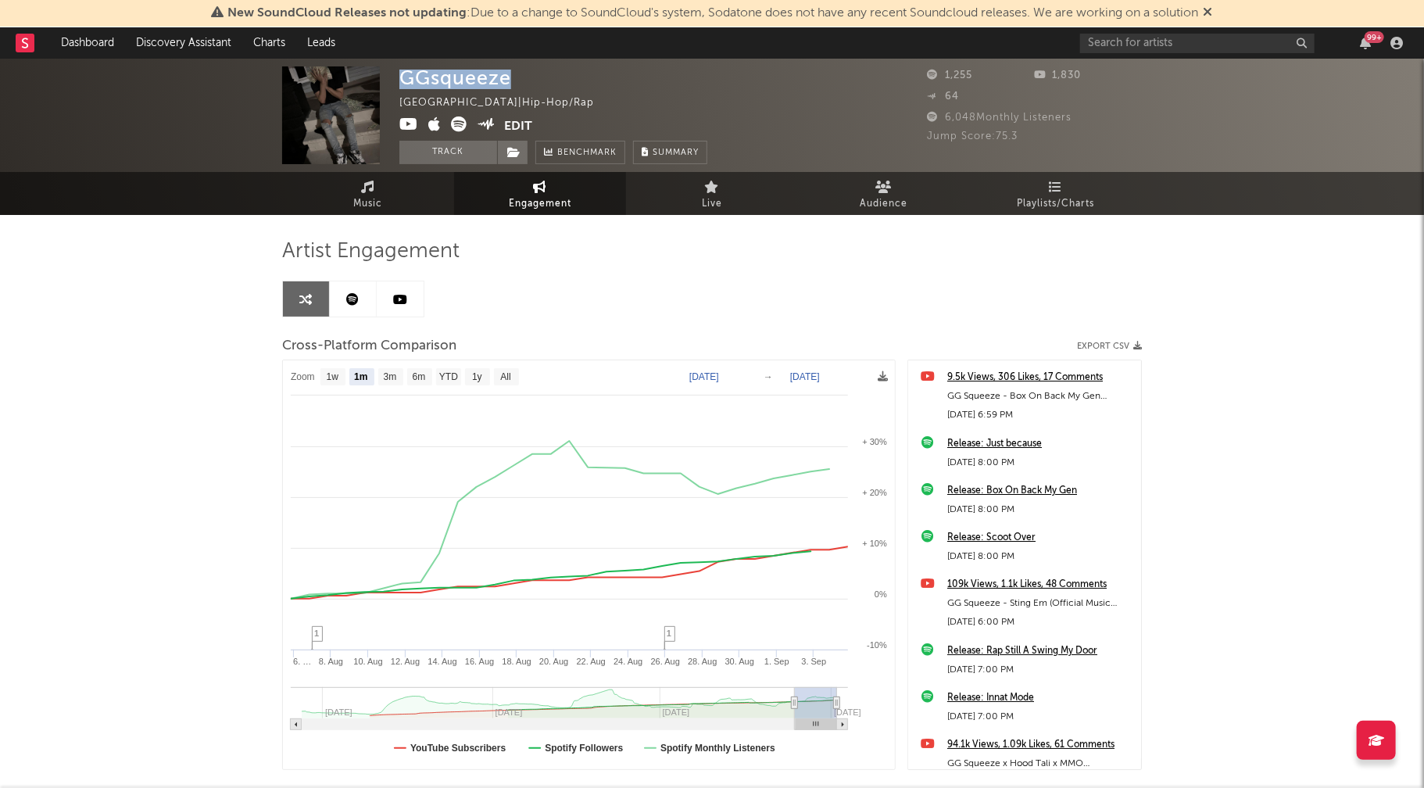
drag, startPoint x: 403, startPoint y: 78, endPoint x: 516, endPoint y: 78, distance: 113.3
click at [516, 78] on div "GGsqueeze [GEOGRAPHIC_DATA] | Hip-Hop/Rap Edit Track Benchmark Summary" at bounding box center [553, 115] width 308 height 98
copy div "GGsqueeze"
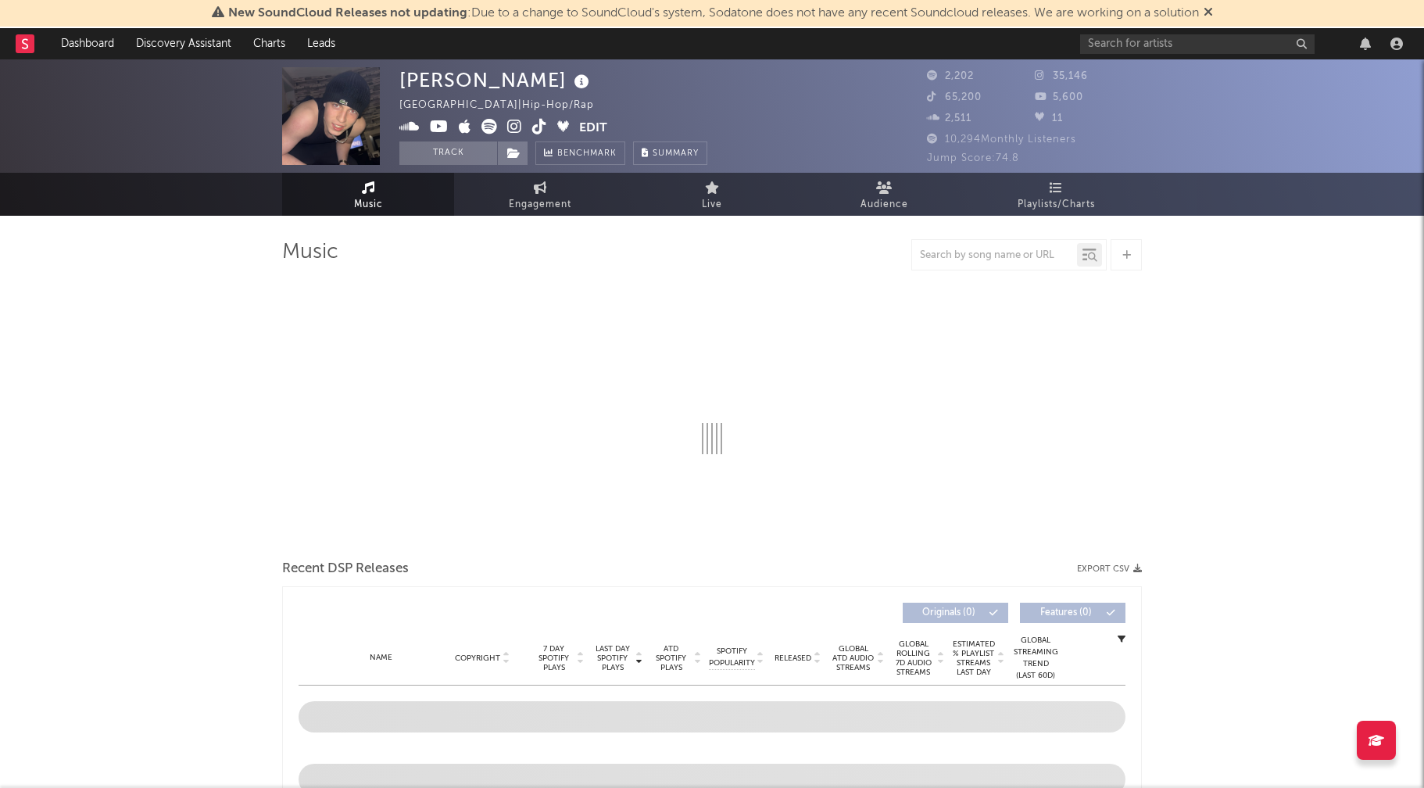
select select "6m"
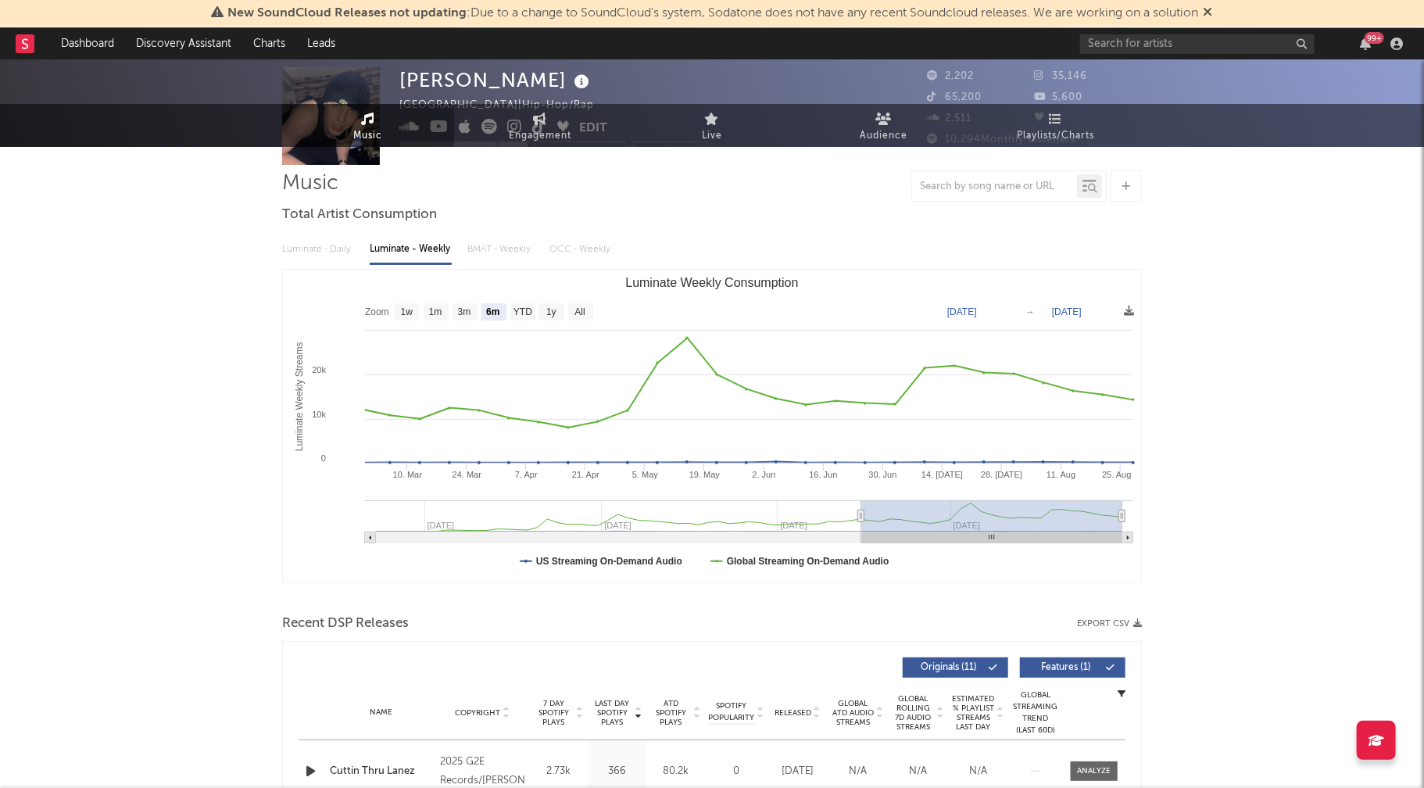
scroll to position [187, 0]
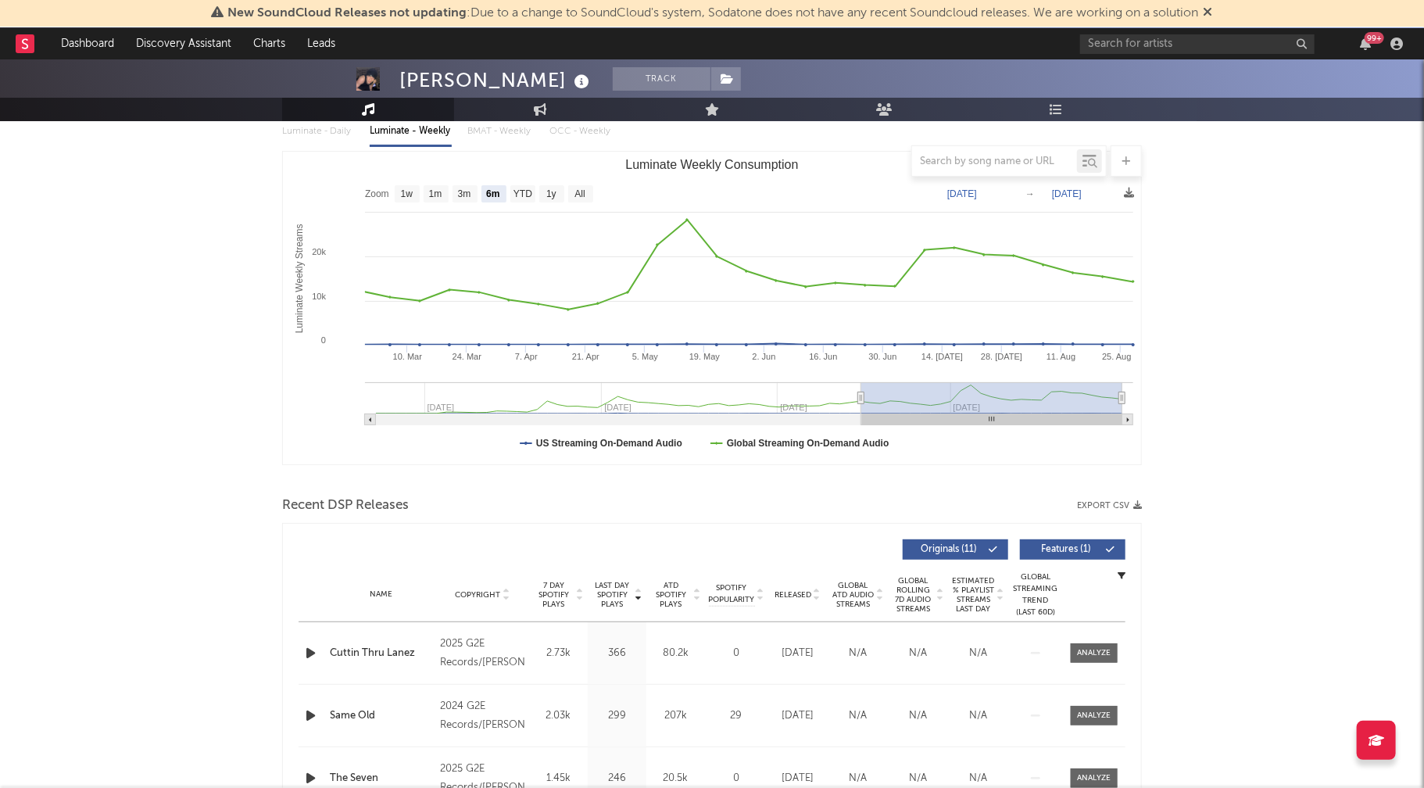
click at [311, 650] on icon "button" at bounding box center [310, 653] width 16 height 20
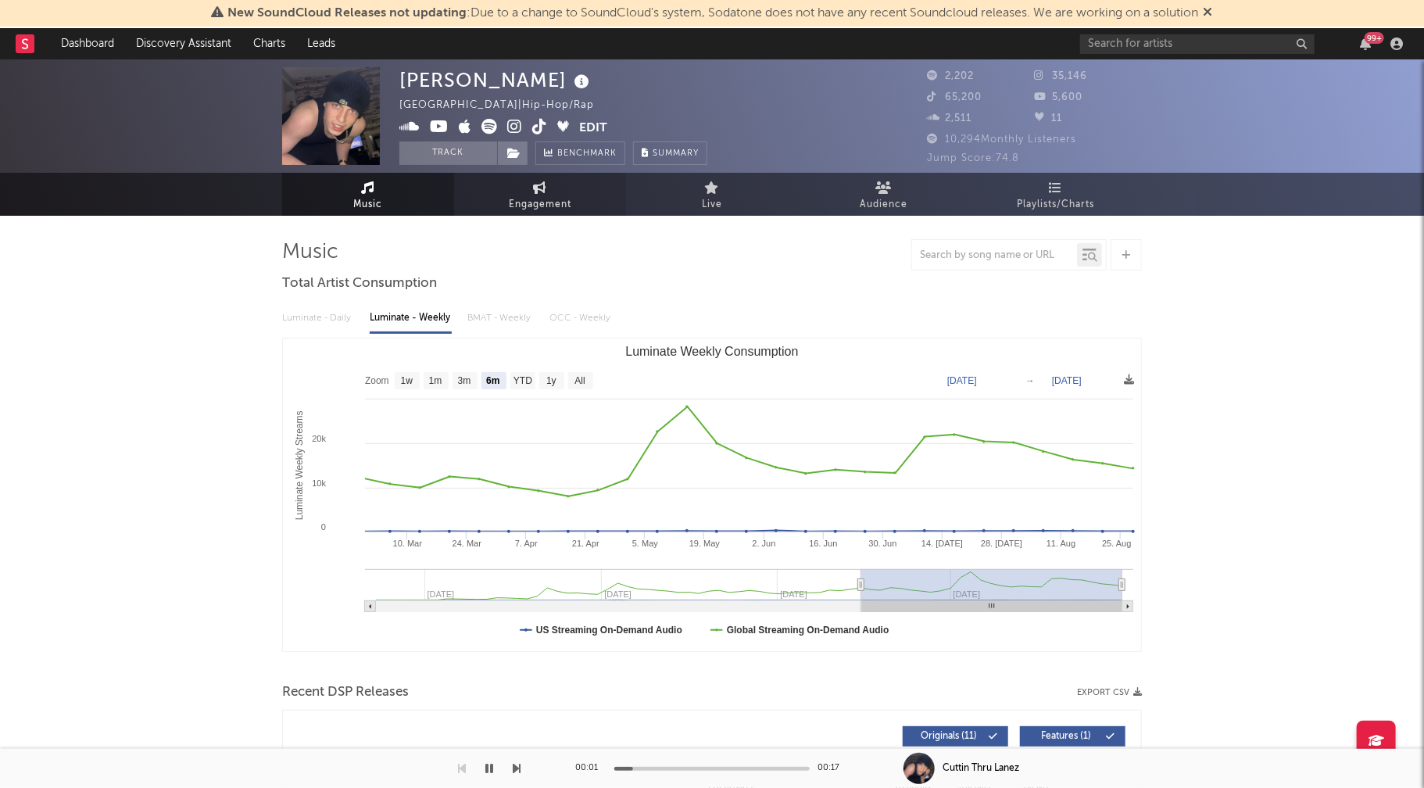
click at [548, 199] on span "Engagement" at bounding box center [540, 204] width 63 height 19
select select "1w"
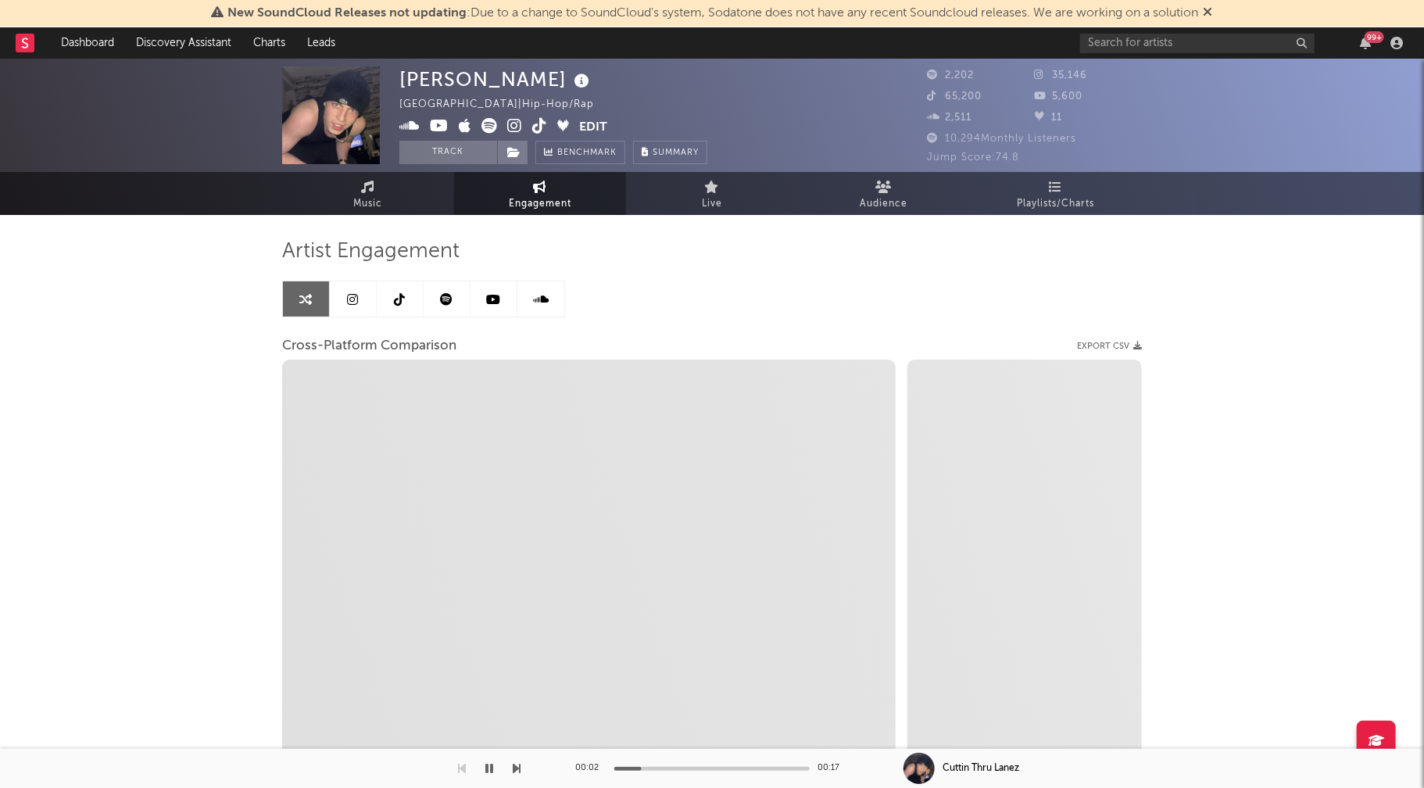
click at [516, 124] on icon at bounding box center [514, 126] width 15 height 16
select select "1m"
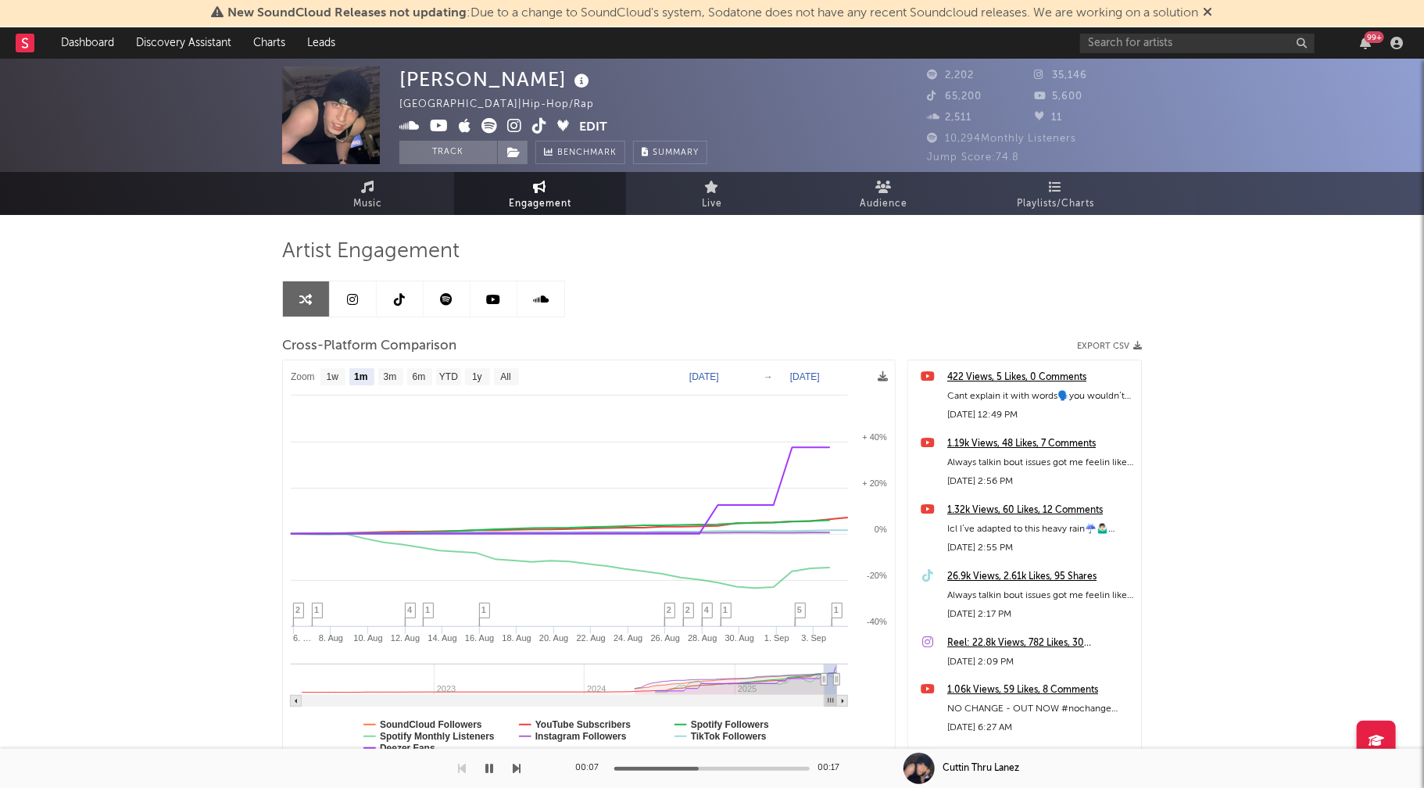
click at [490, 771] on icon "button" at bounding box center [489, 768] width 8 height 13
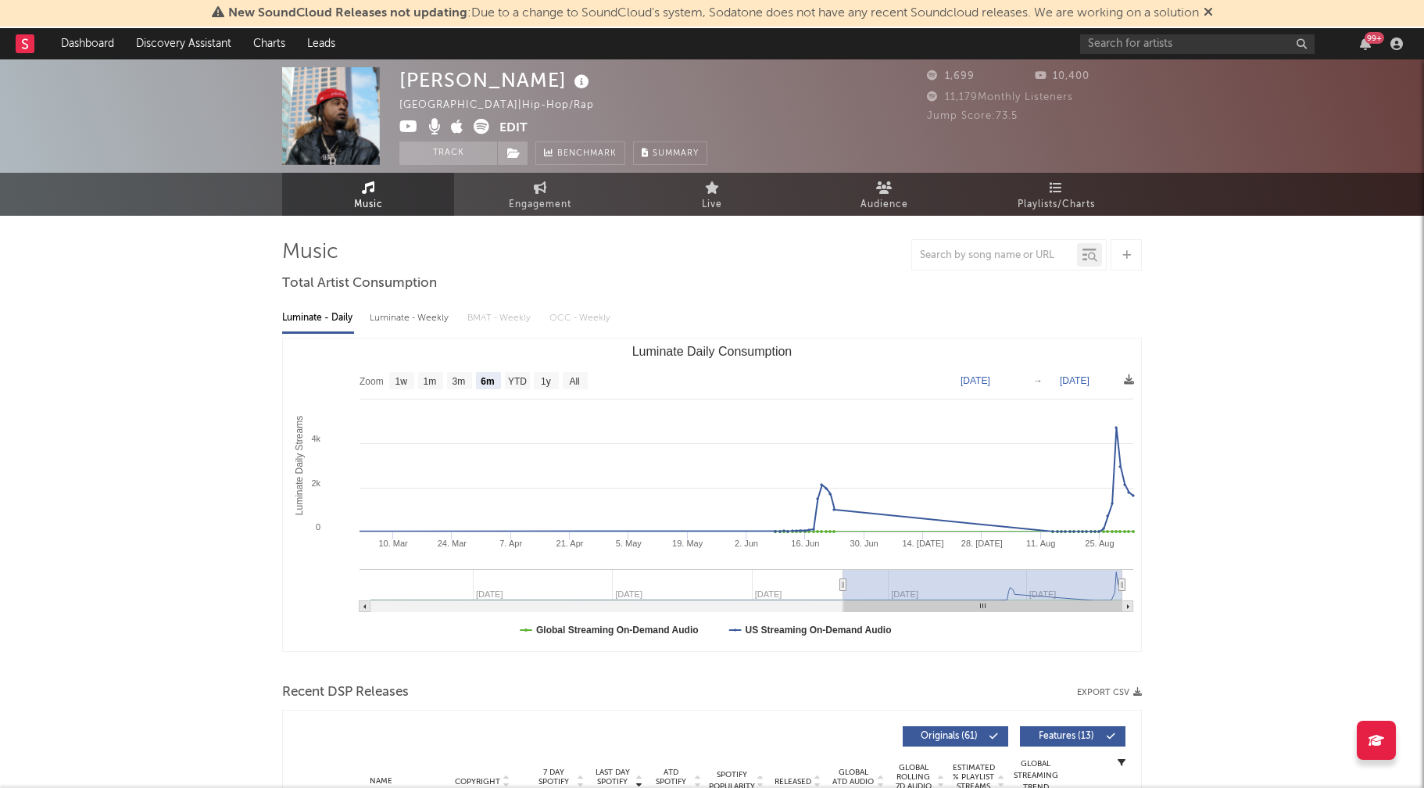
select select "6m"
click at [402, 318] on div "Luminate - Weekly" at bounding box center [411, 318] width 82 height 27
select select "6m"
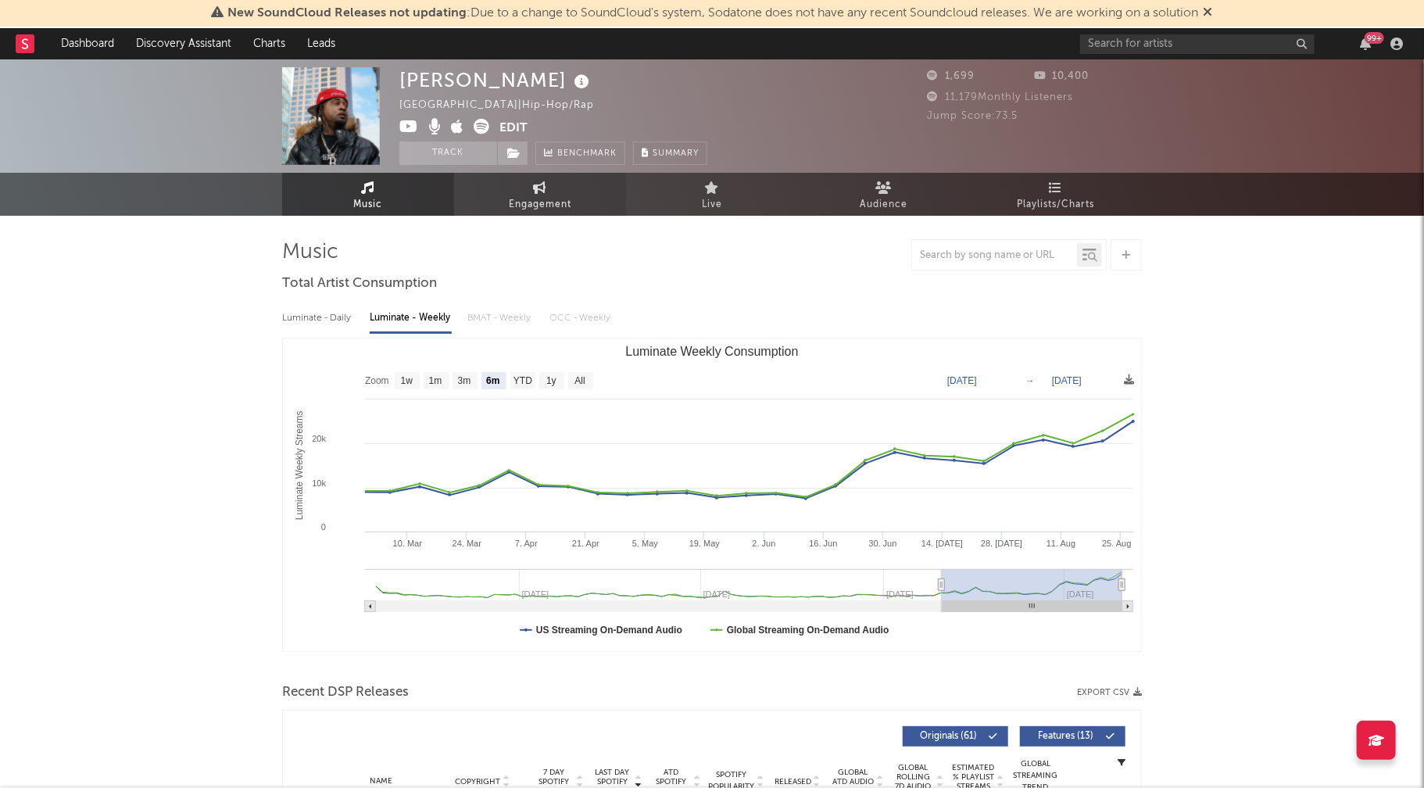
click at [523, 204] on span "Engagement" at bounding box center [540, 204] width 63 height 19
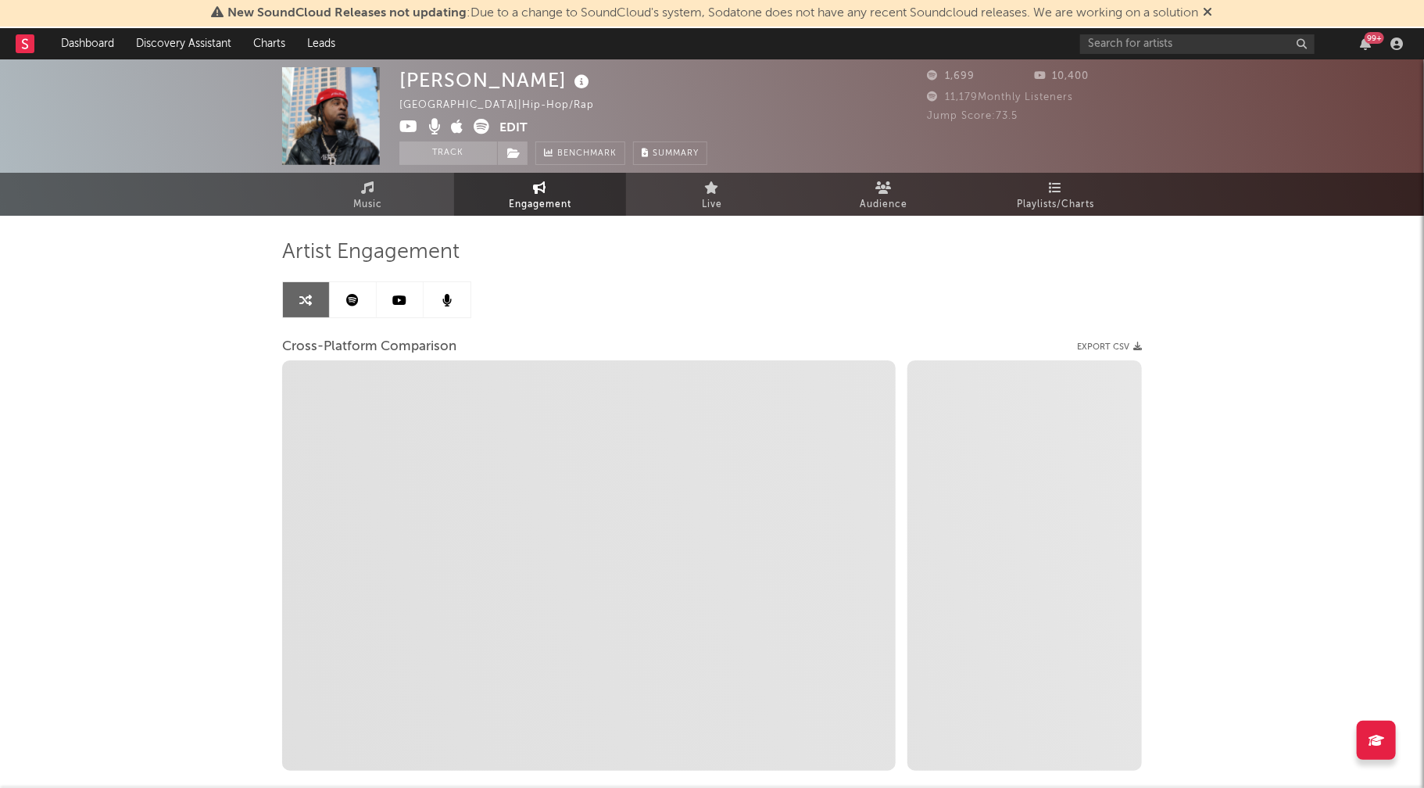
select select "1w"
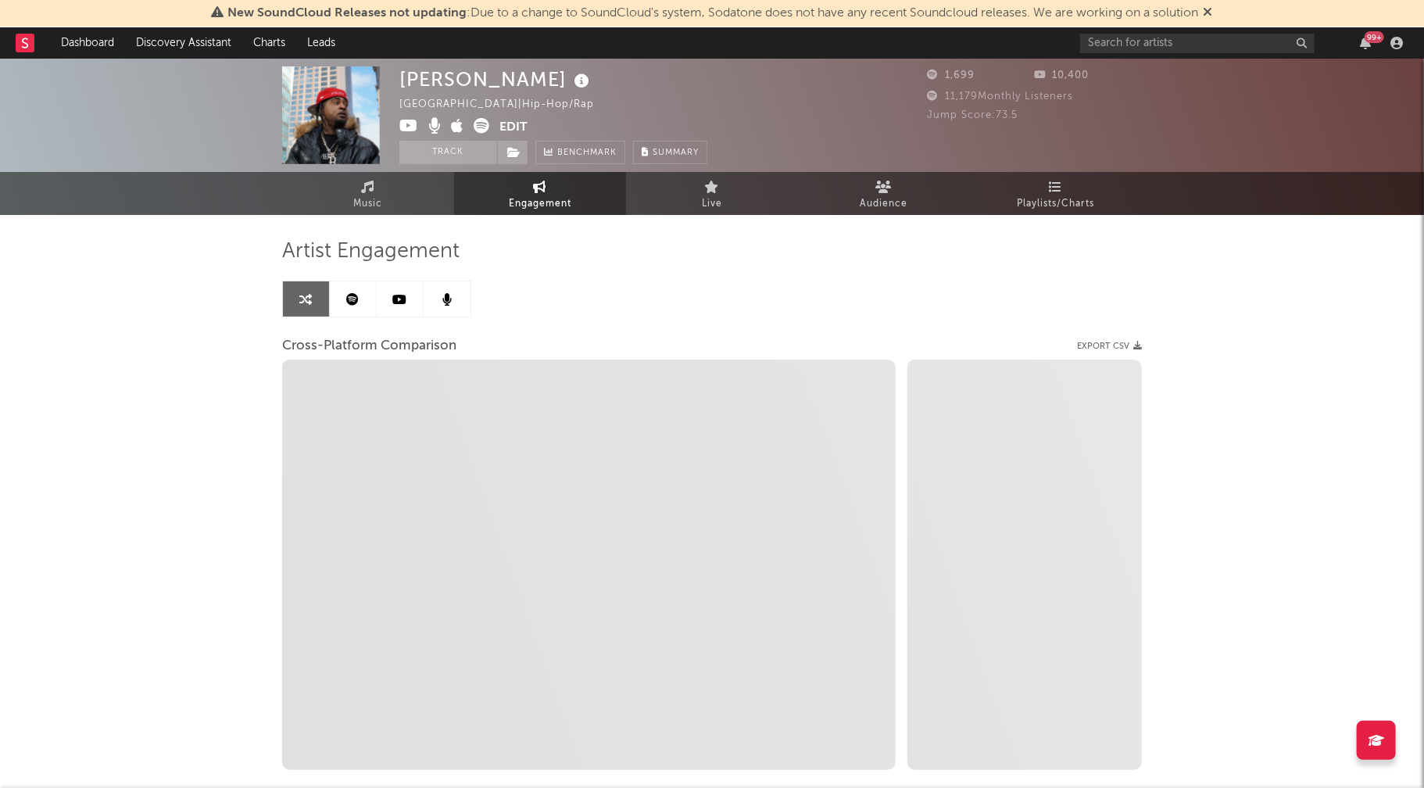
select select "1m"
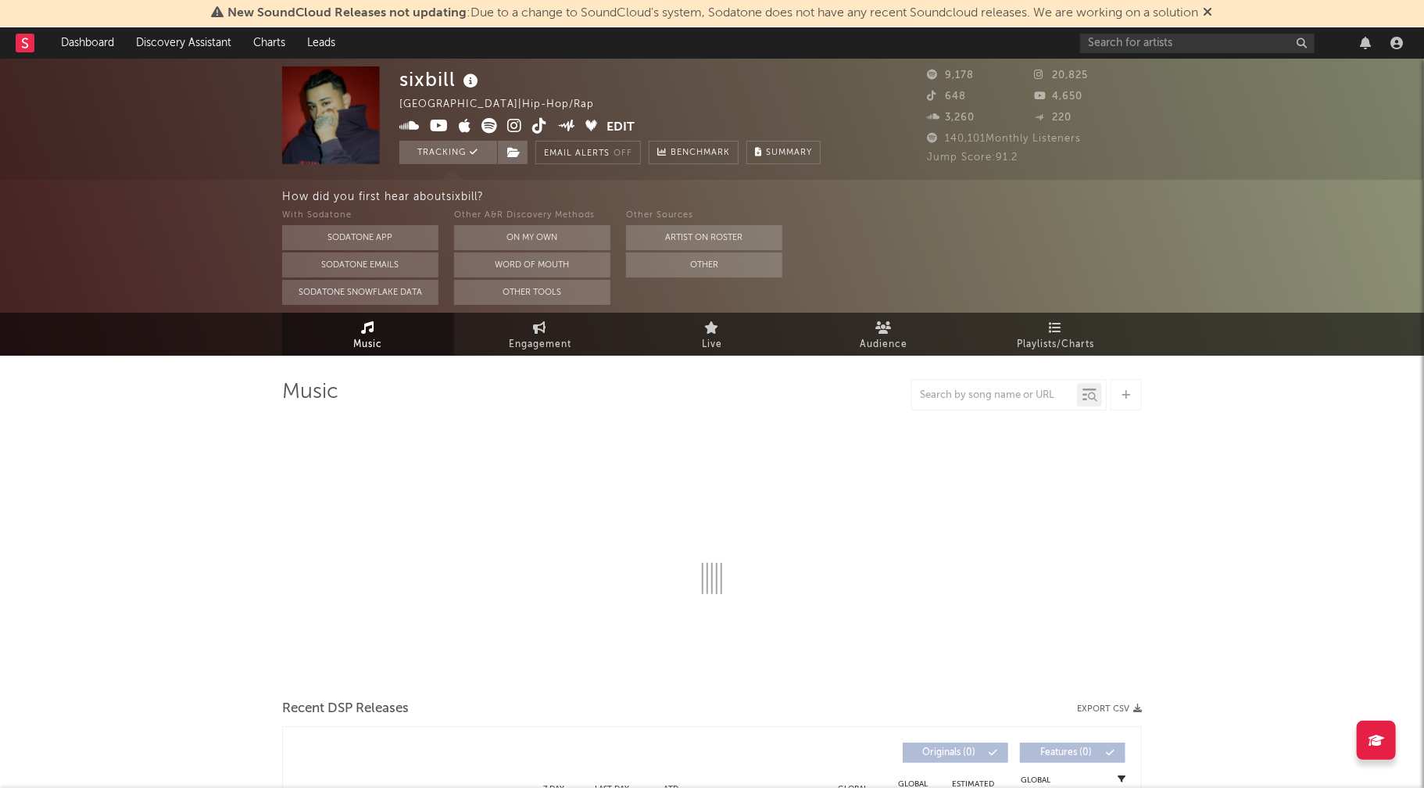
select select "6m"
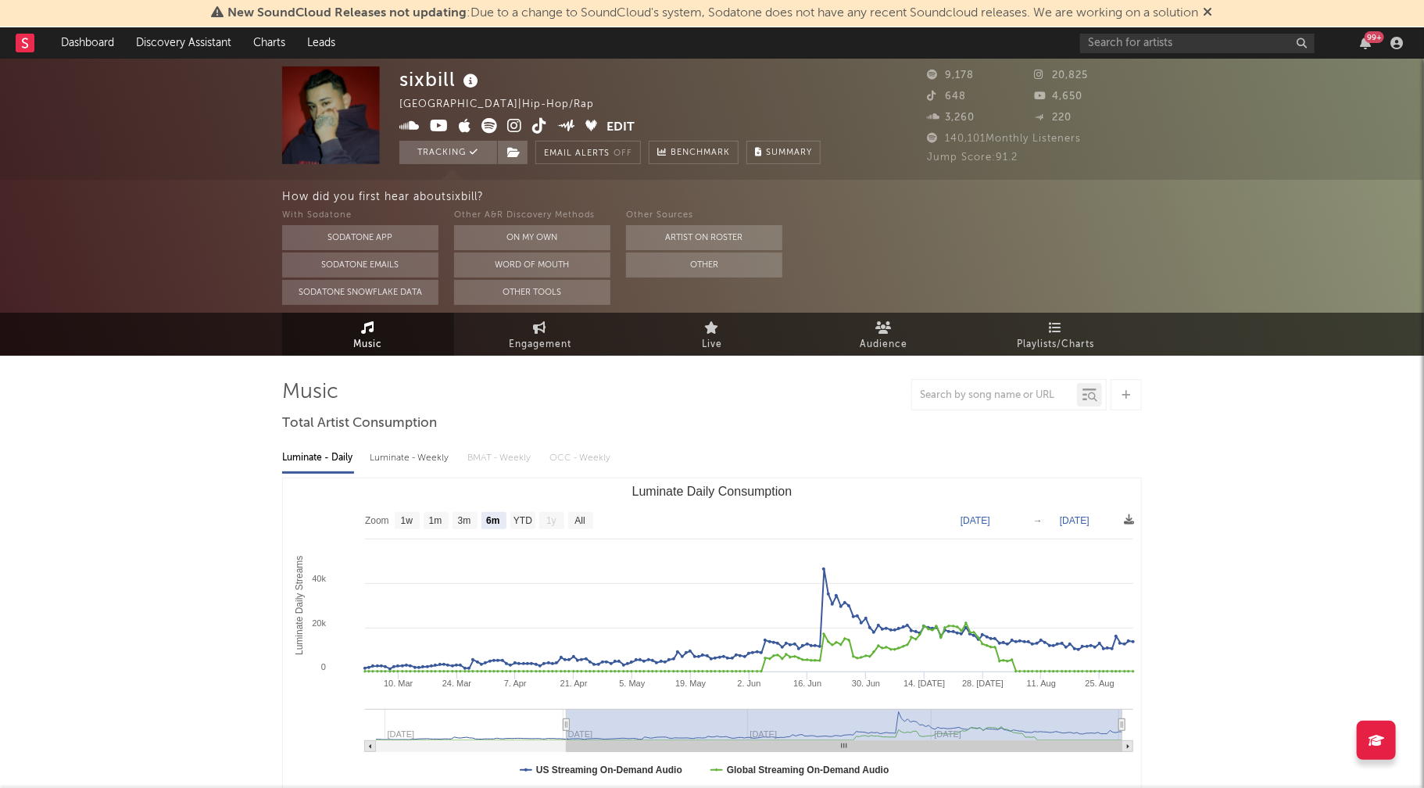
click at [413, 459] on div "Luminate - Weekly" at bounding box center [411, 458] width 82 height 27
select select "6m"
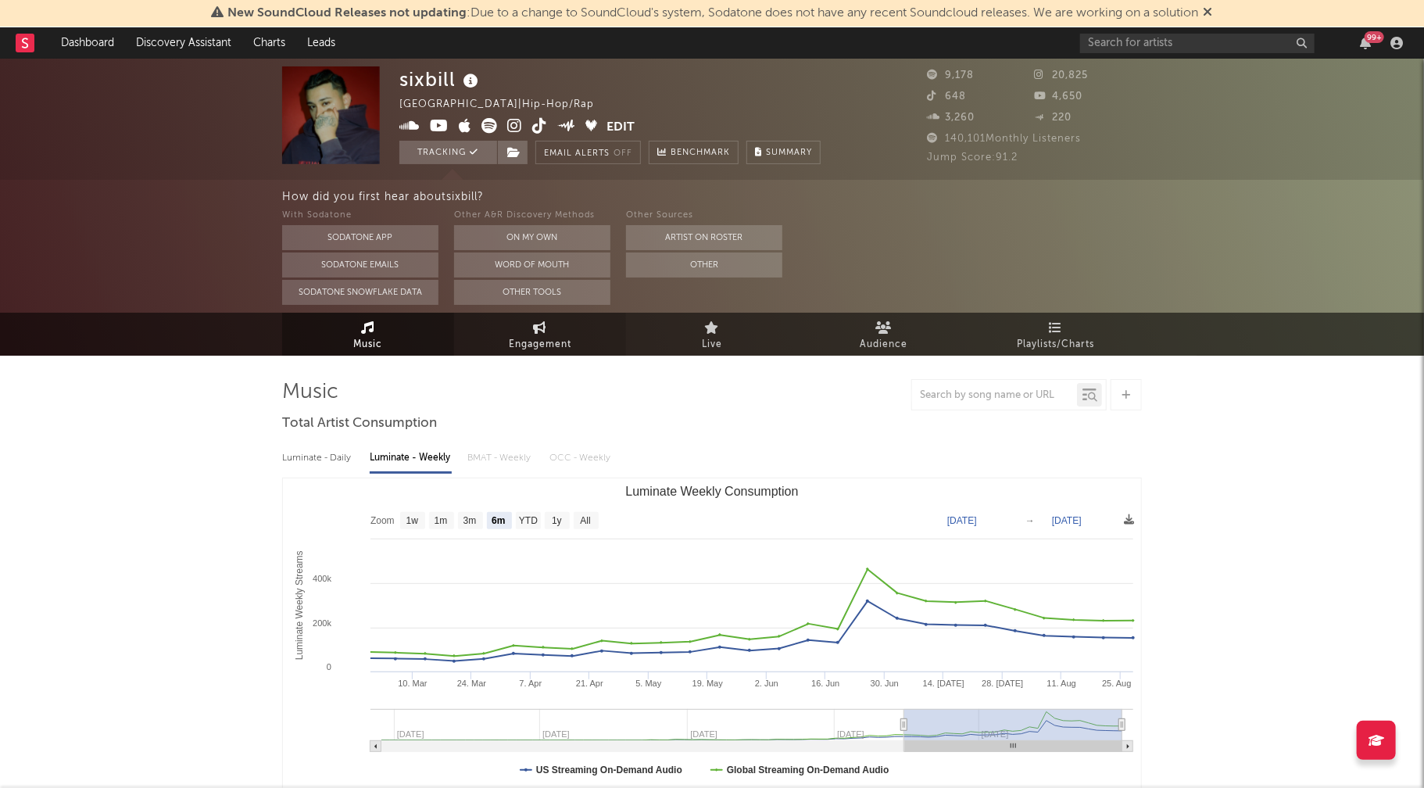
click at [533, 338] on span "Engagement" at bounding box center [540, 344] width 63 height 19
select select "1w"
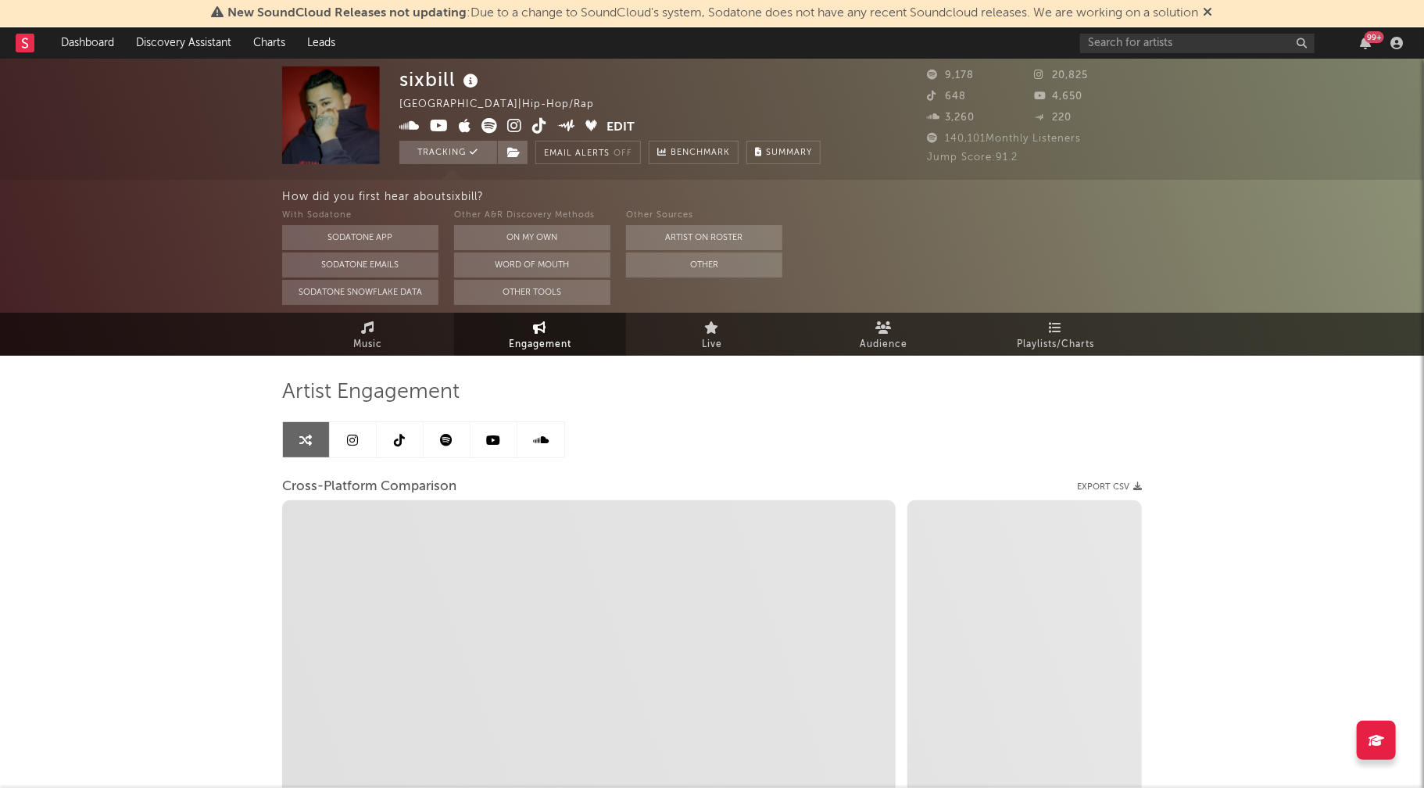
select select "1m"
